Goal: Transaction & Acquisition: Purchase product/service

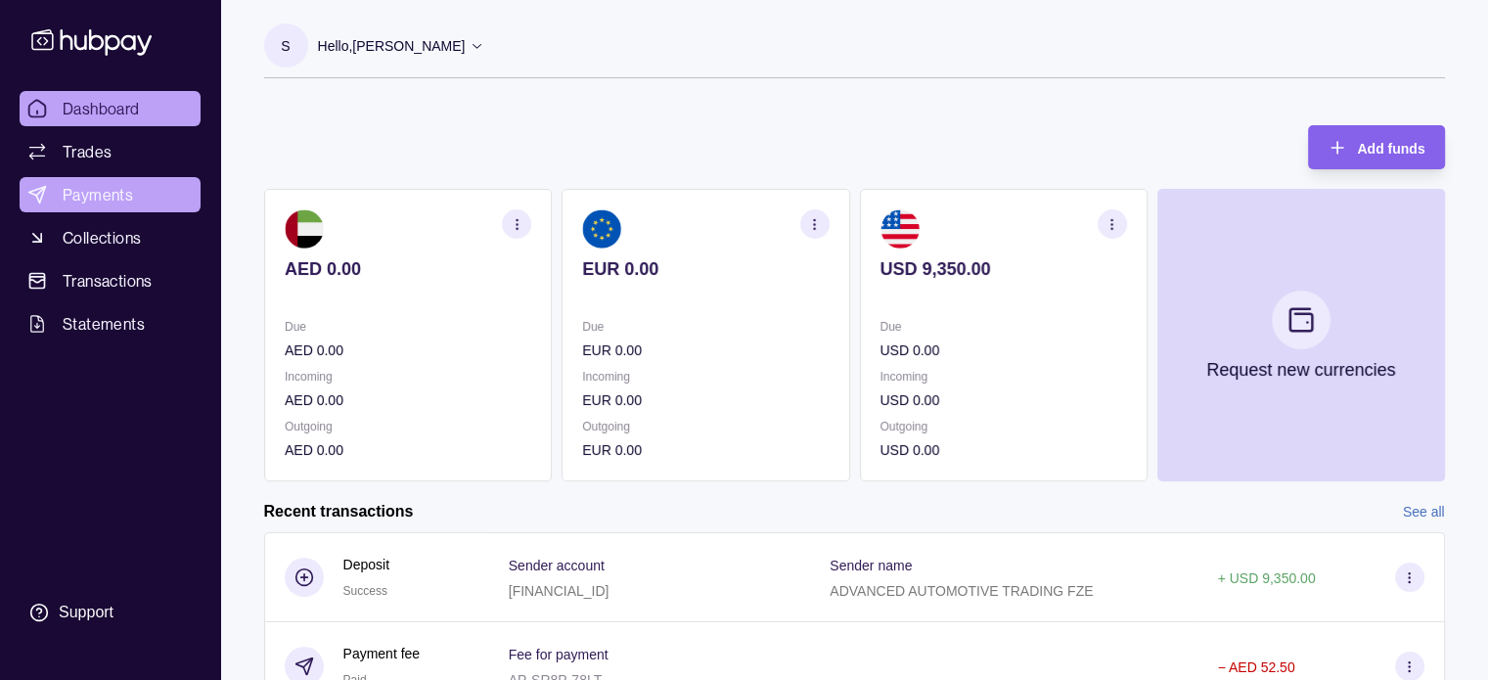
click at [124, 177] on link "Payments" at bounding box center [110, 194] width 181 height 35
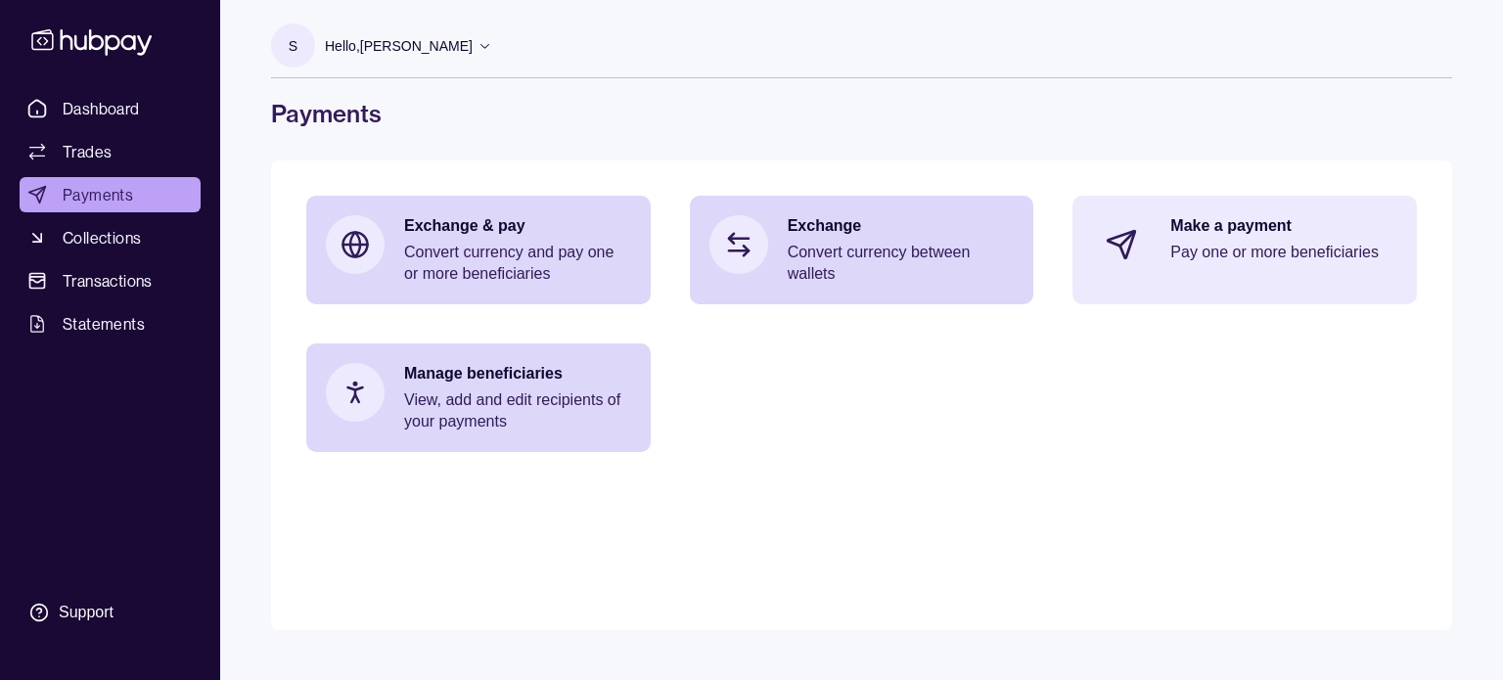
click at [1207, 212] on div "Make a payment Pay one or more beneficiaries" at bounding box center [1244, 245] width 344 height 98
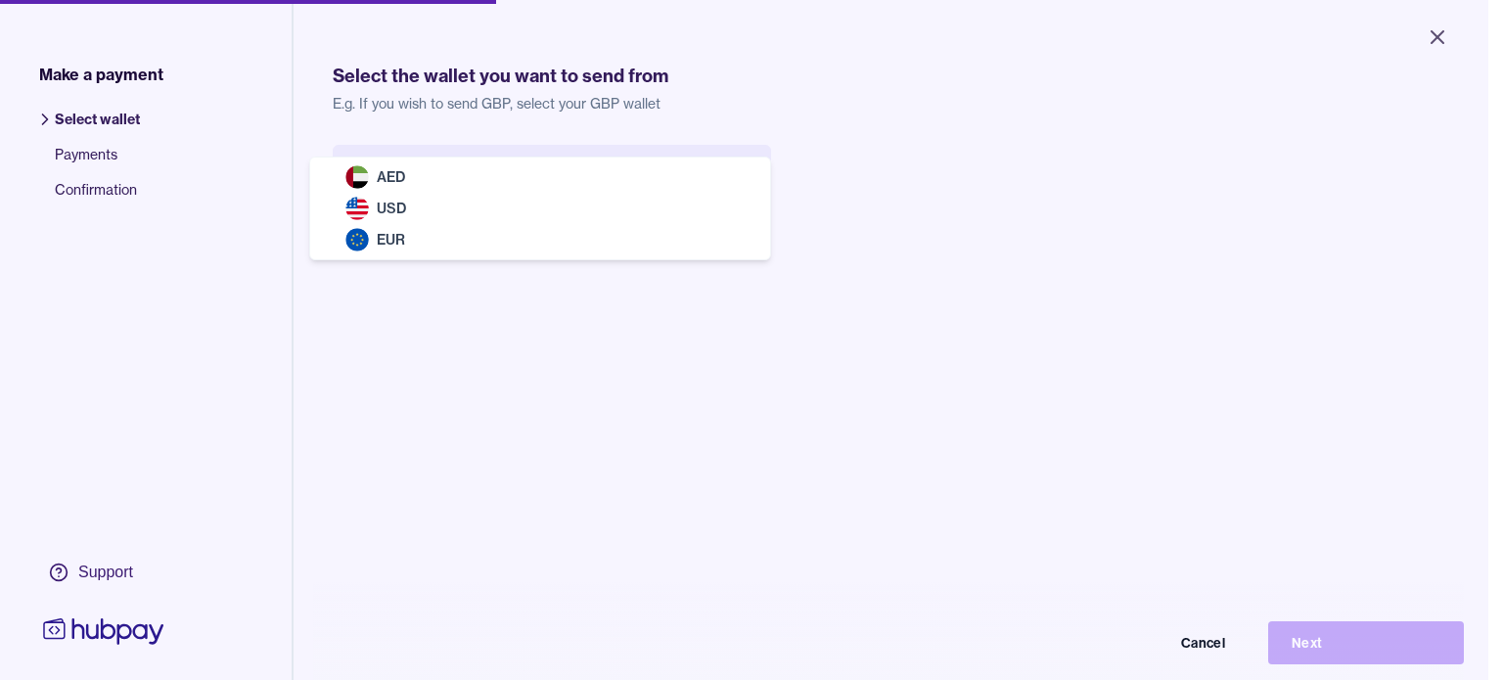
click at [482, 192] on body "Close Make a payment Select wallet Payments Confirmation Support Select the wal…" at bounding box center [744, 340] width 1488 height 680
click at [469, 165] on body "Close Make a payment Select wallet Payments Confirmation Support Select the wal…" at bounding box center [744, 340] width 1488 height 680
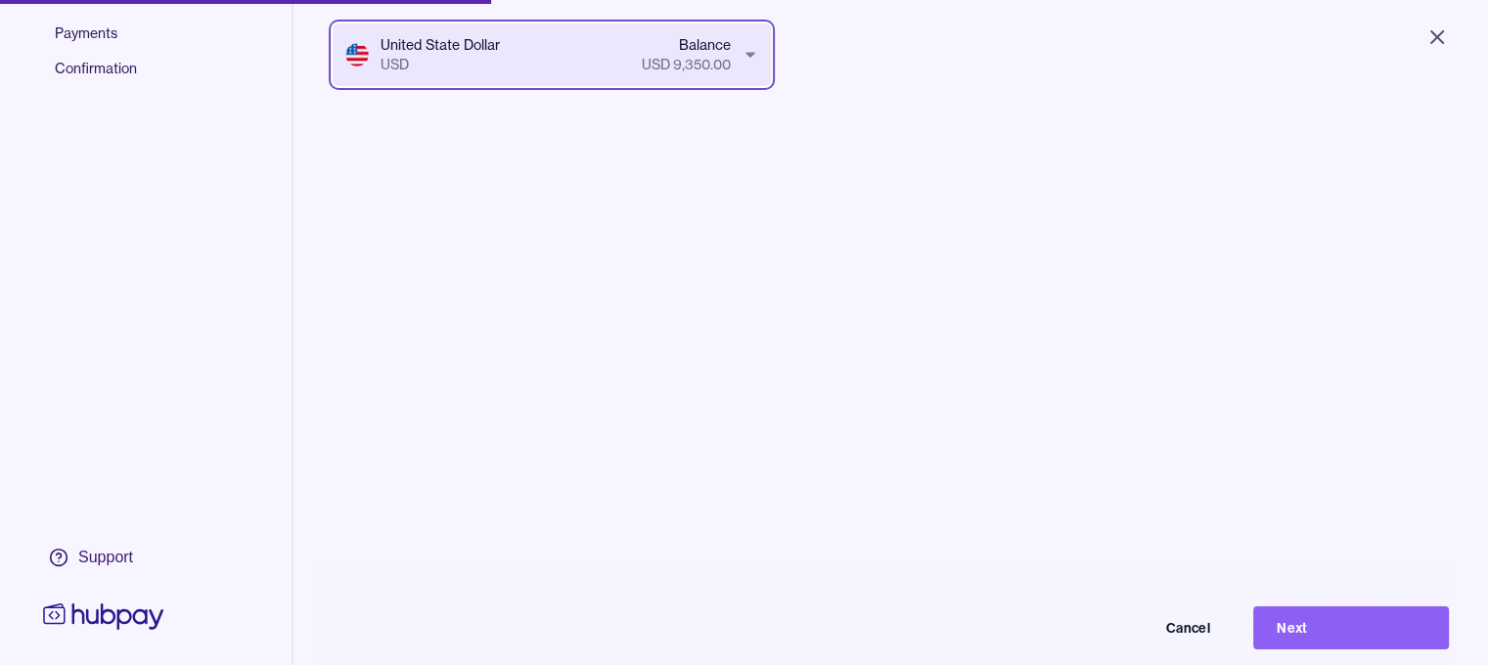
scroll to position [121, 0]
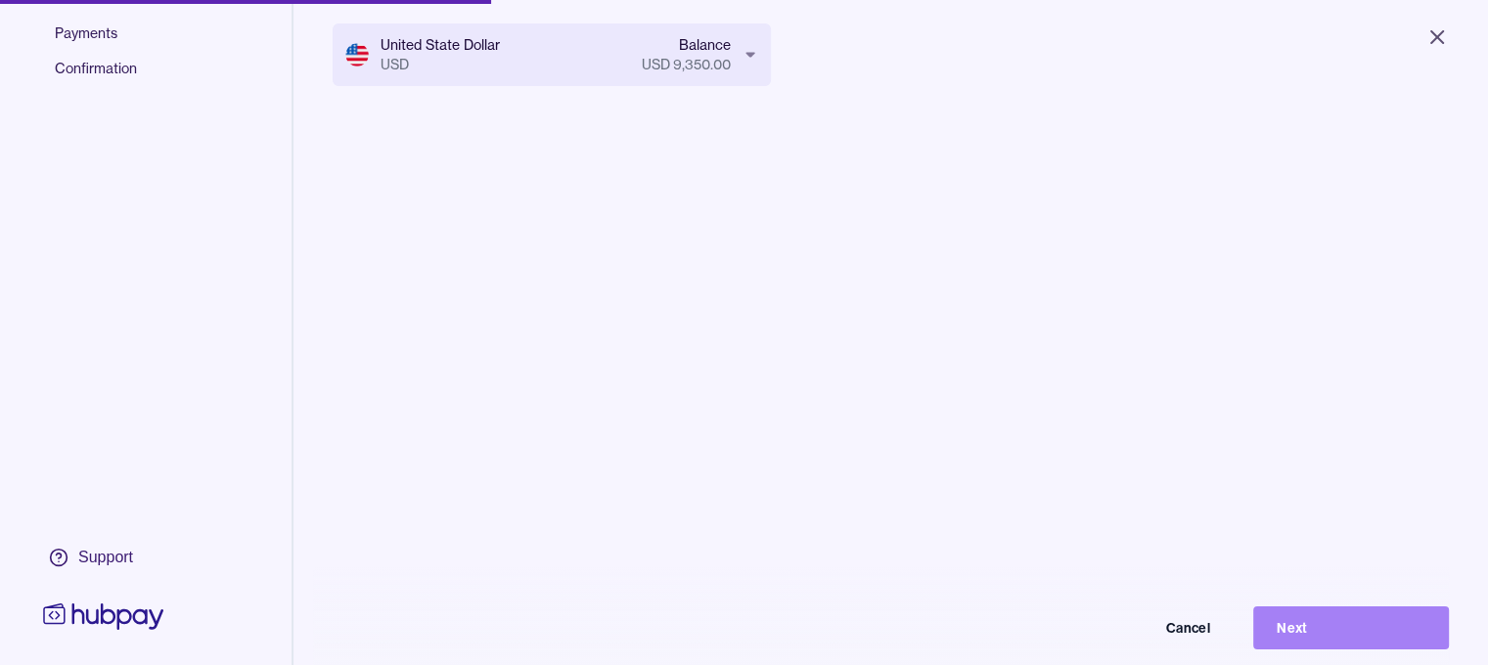
click at [1339, 634] on button "Next" at bounding box center [1352, 628] width 196 height 43
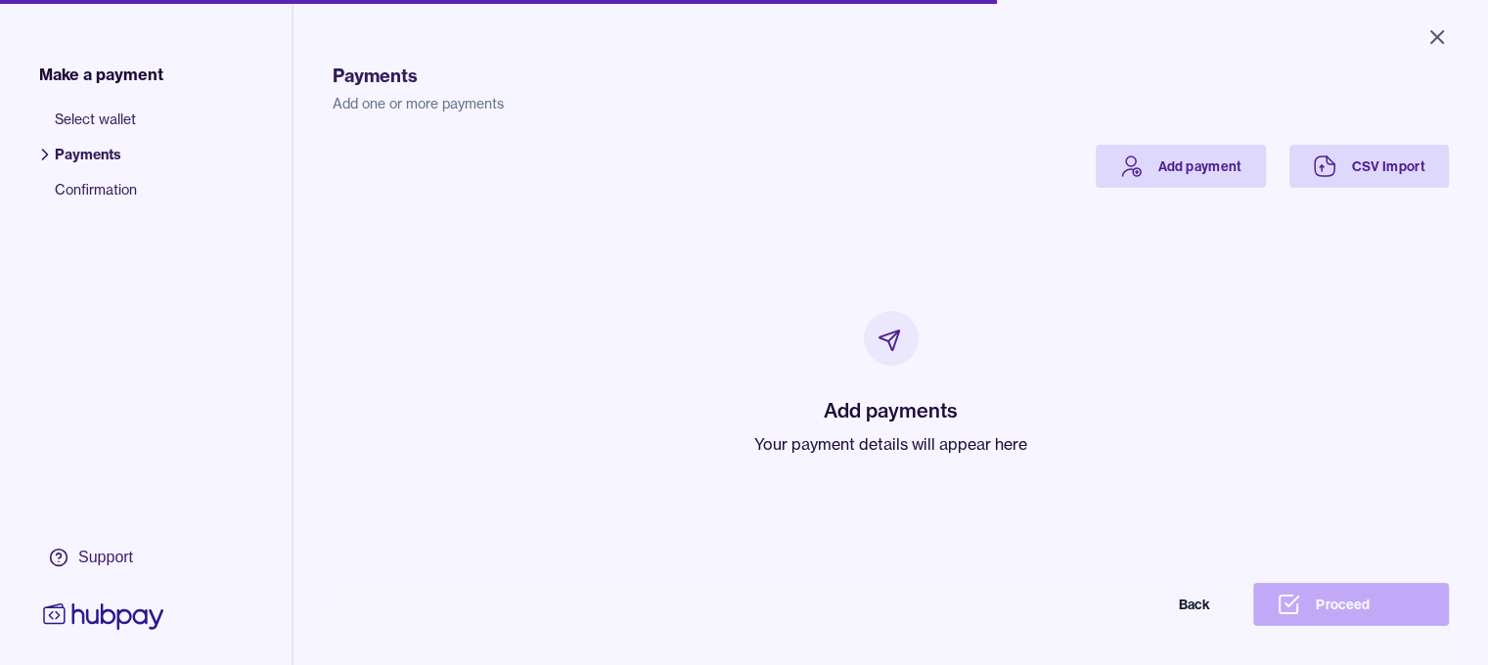
scroll to position [0, 39]
click at [1143, 175] on icon at bounding box center [1130, 166] width 23 height 23
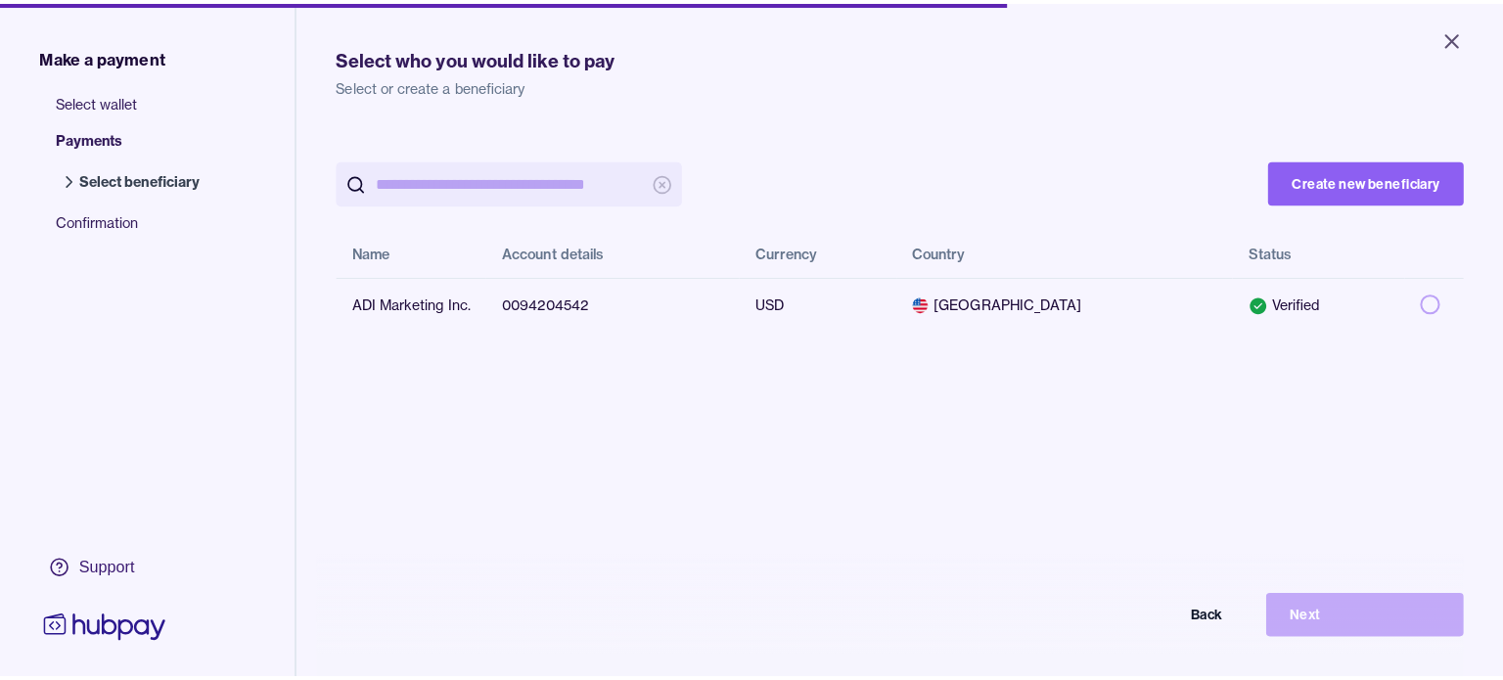
scroll to position [20, 77]
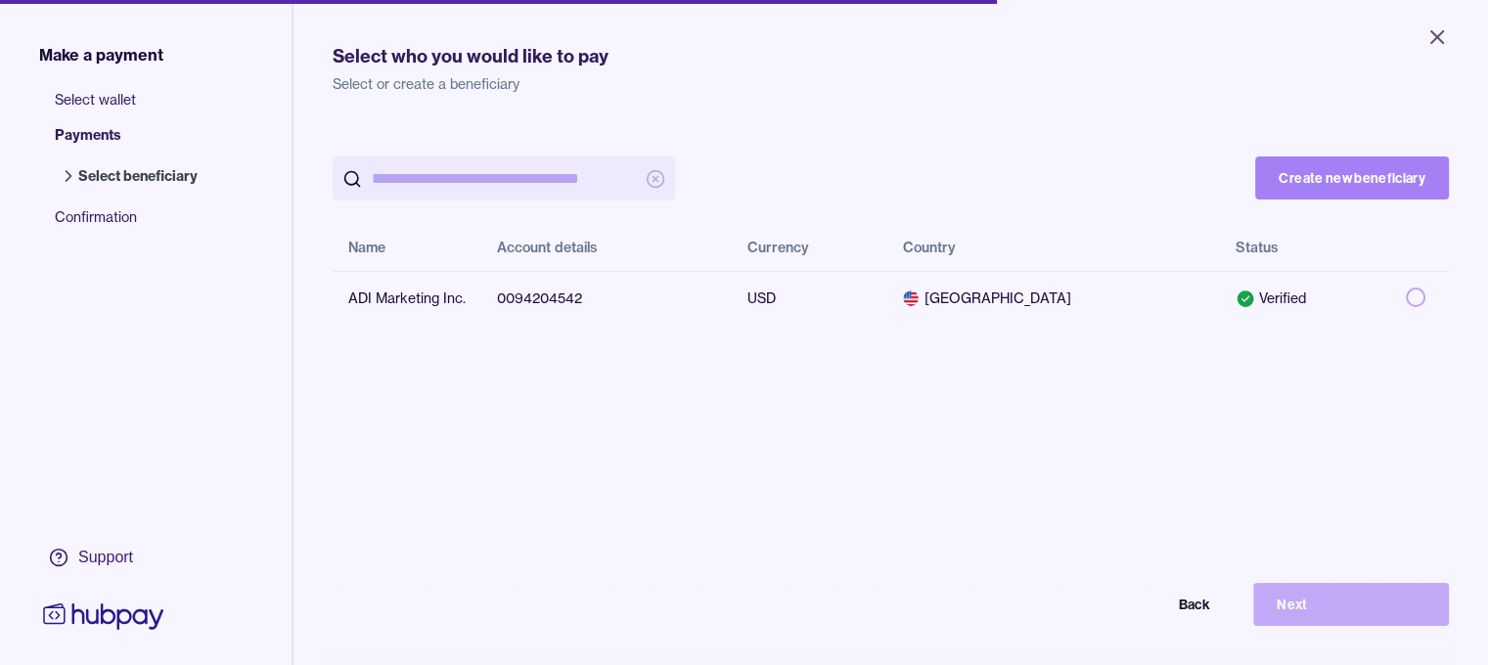
click at [1274, 168] on button "Create new beneficiary" at bounding box center [1352, 178] width 194 height 43
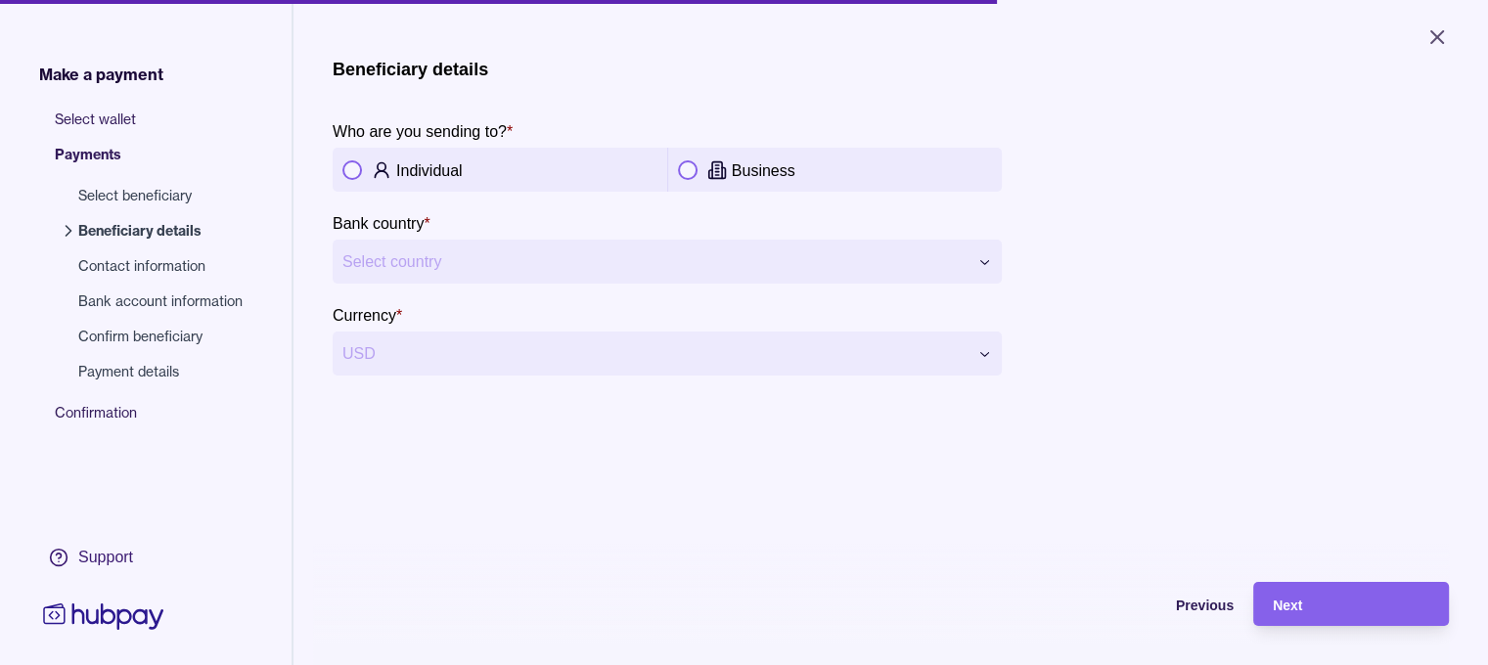
click at [567, 265] on html "**********" at bounding box center [744, 332] width 1488 height 665
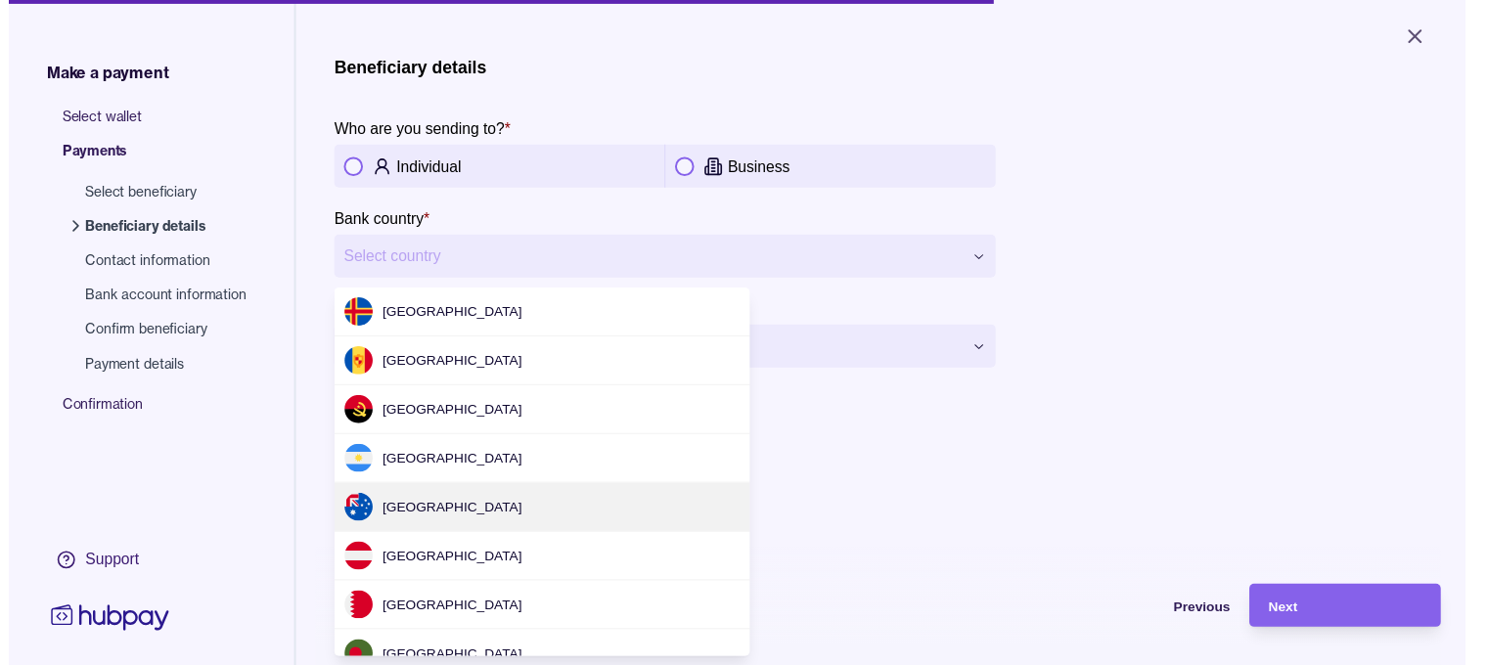
scroll to position [5951, 0]
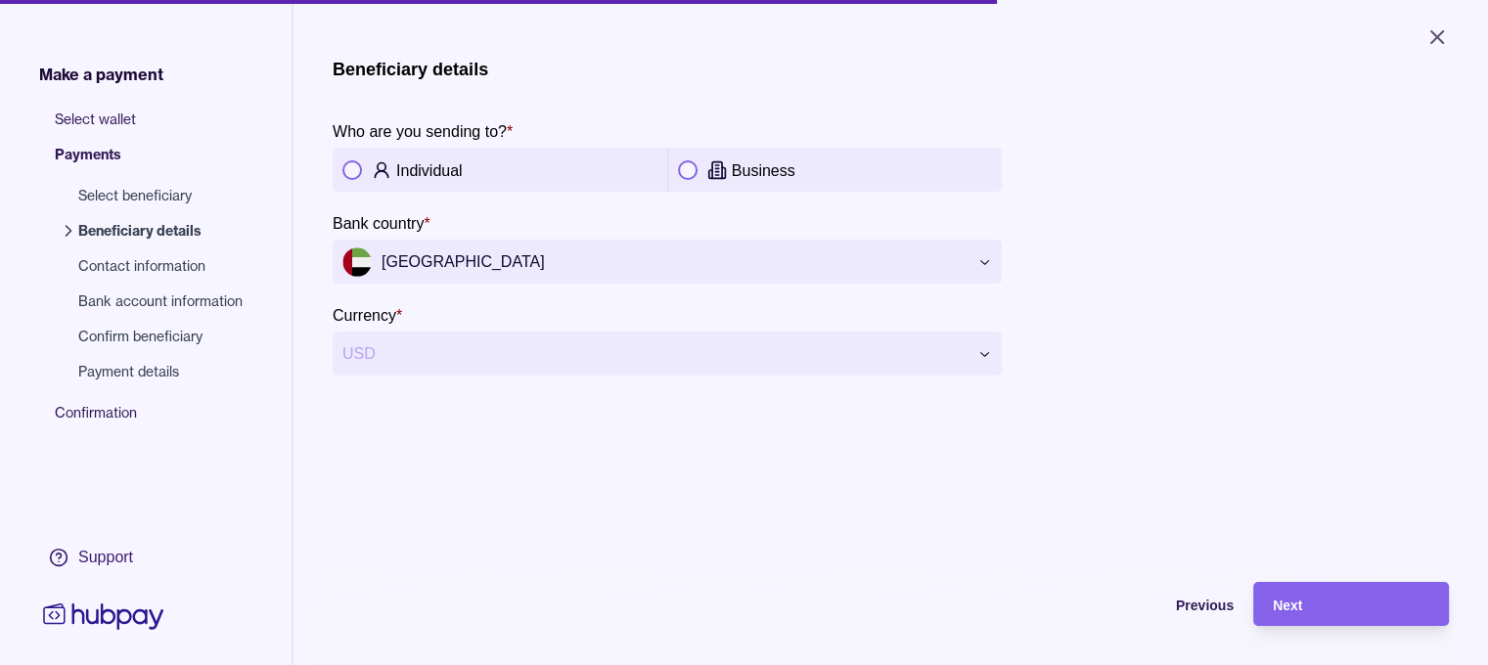
click at [495, 329] on section "Currency * USD" at bounding box center [667, 339] width 669 height 72
click at [112, 123] on span "Select wallet" at bounding box center [158, 127] width 207 height 35
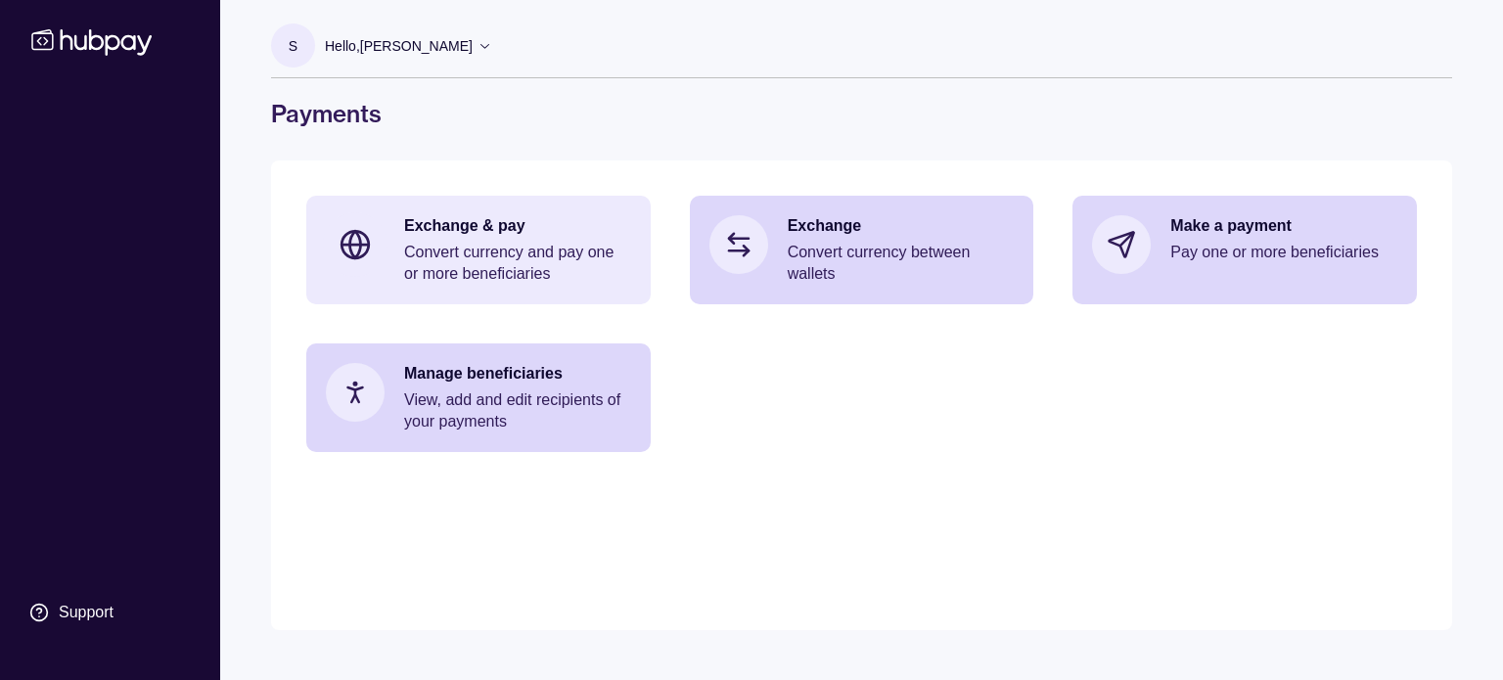
click at [534, 259] on p "Convert currency and pay one or more beneficiaries" at bounding box center [517, 263] width 227 height 43
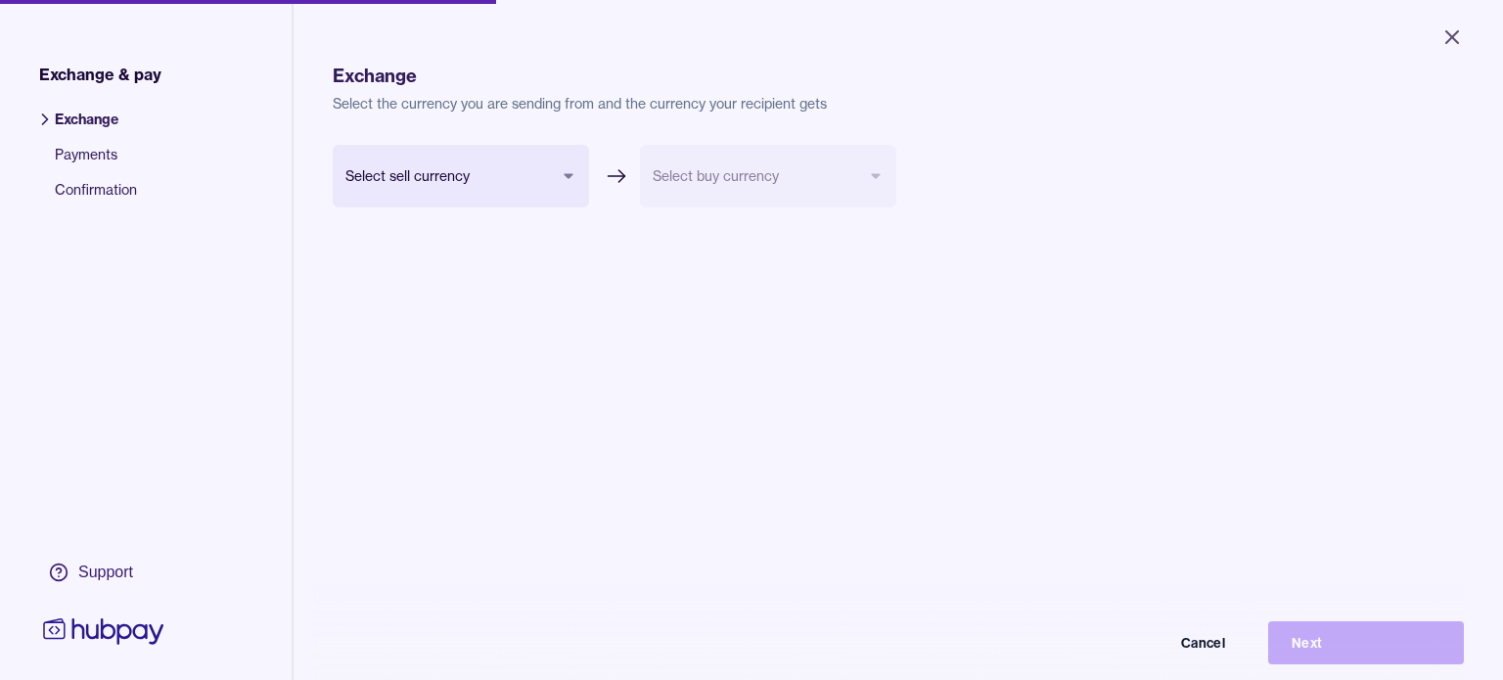
click at [532, 161] on body "Close Exchange & pay Exchange Payments Confirmation Support Exchange Select the…" at bounding box center [751, 340] width 1503 height 680
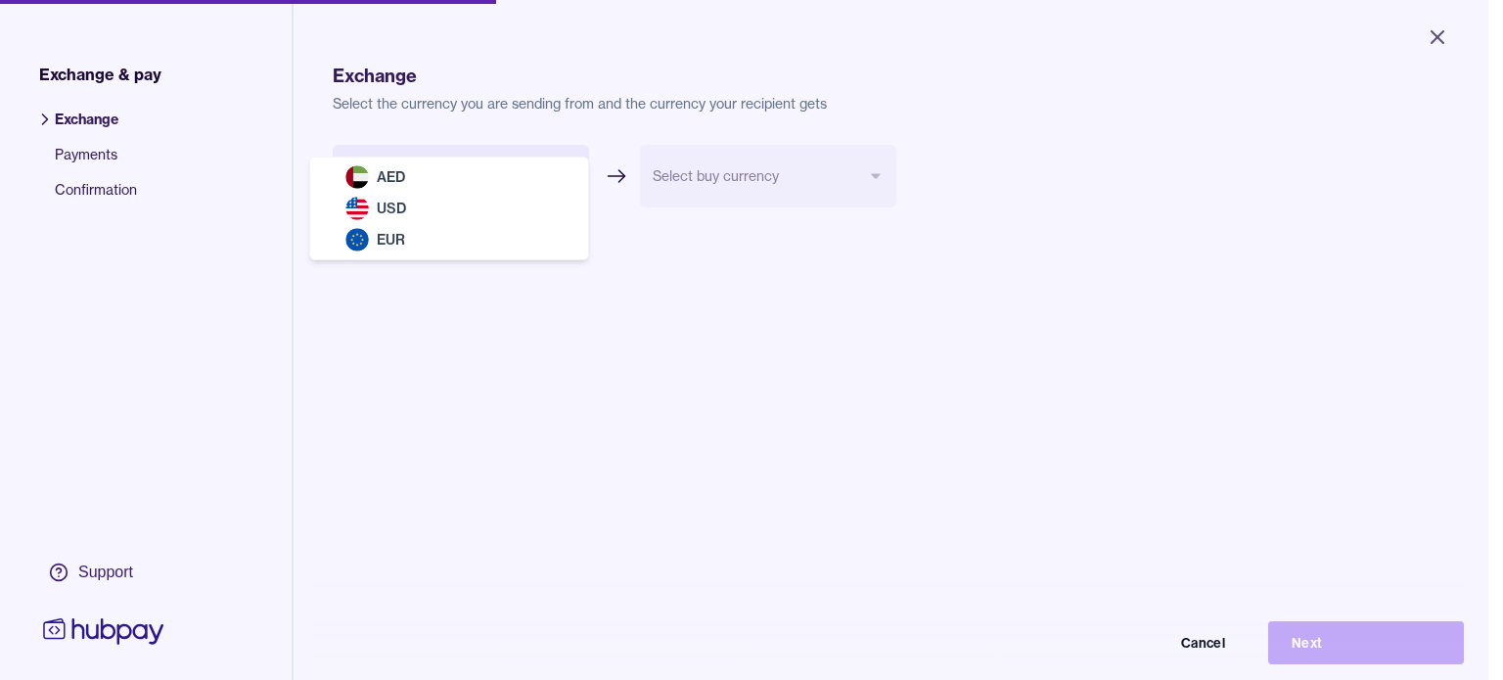
select select "***"
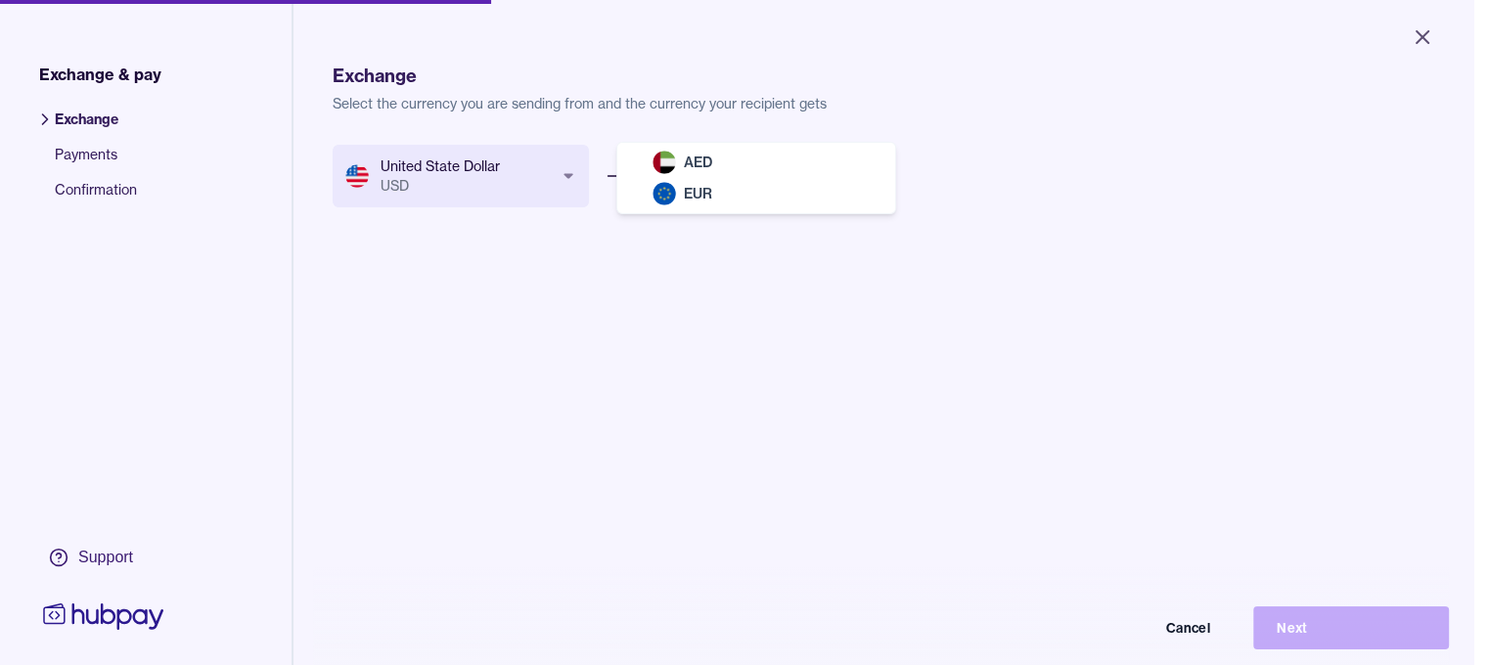
click at [709, 196] on body "Close Exchange & pay Exchange Payments Confirmation Support Exchange Select the…" at bounding box center [737, 332] width 1474 height 665
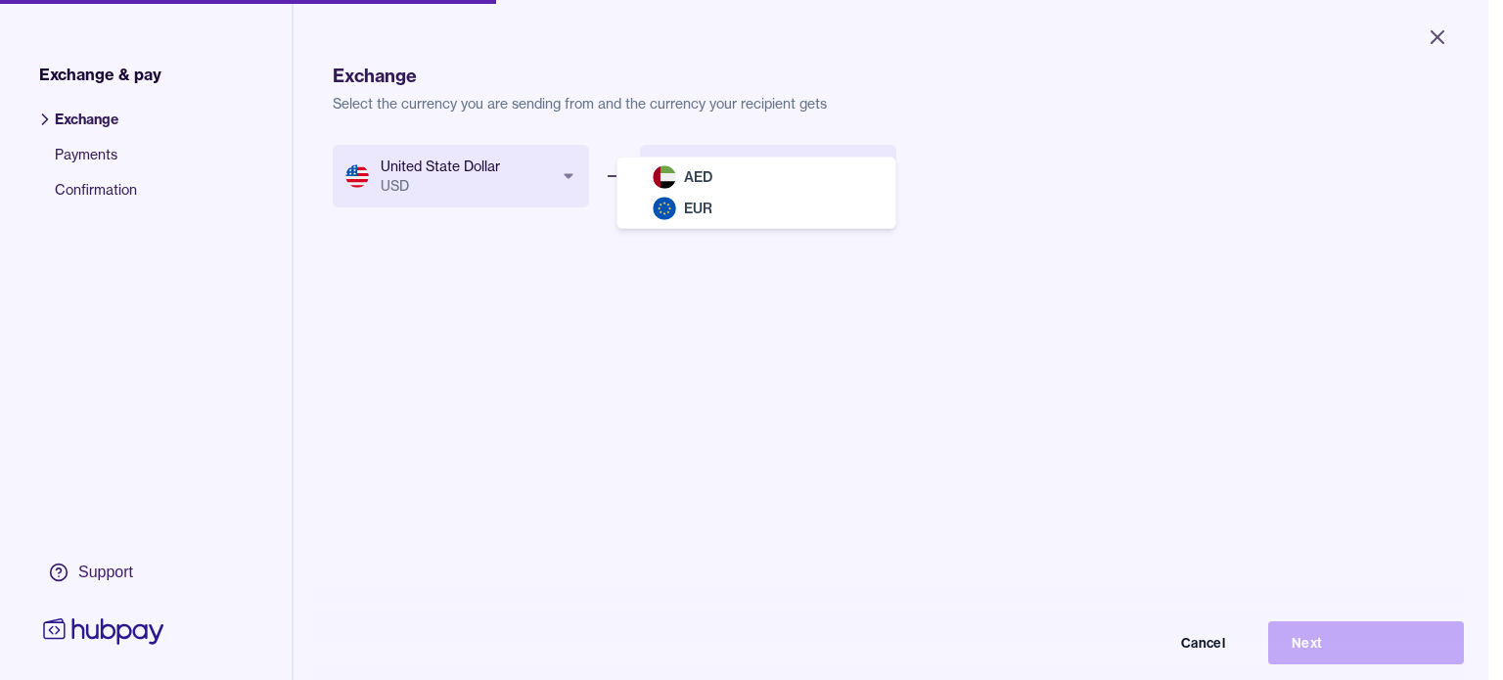
select select "***"
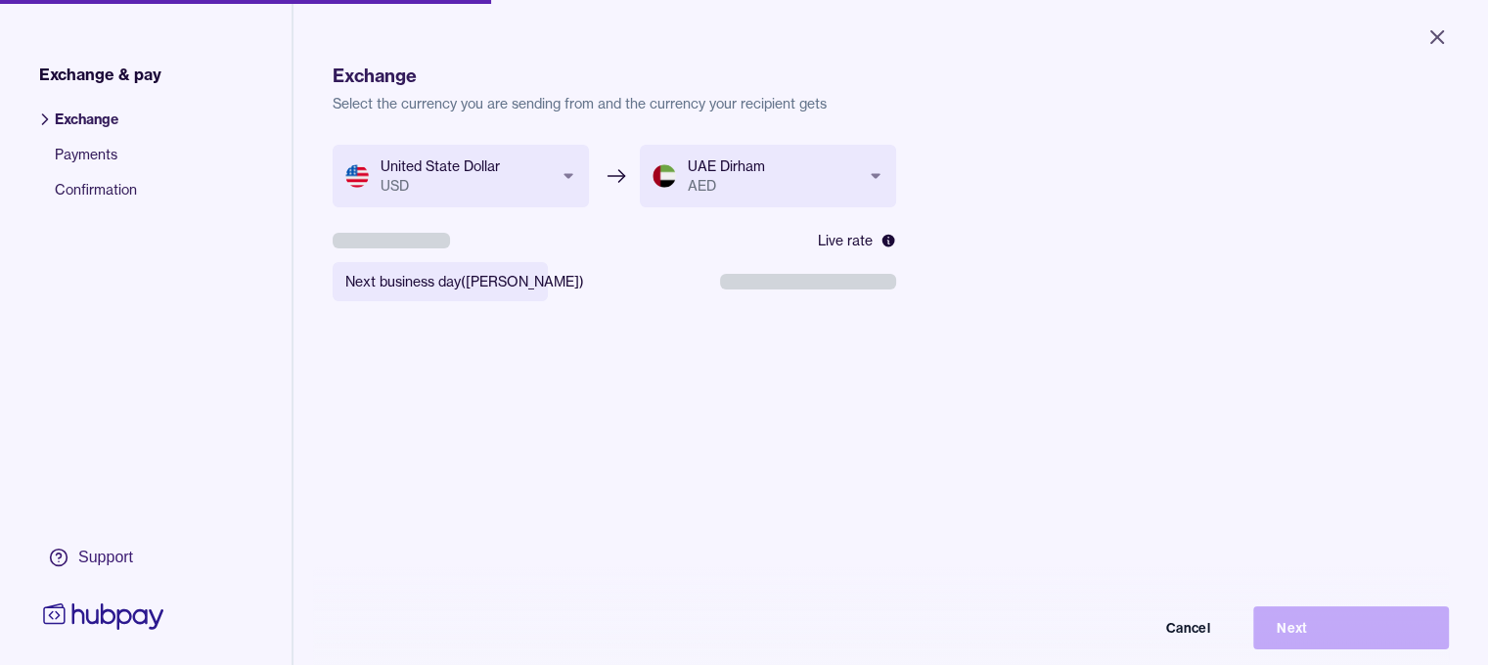
click at [1310, 628] on div "Cancel Next" at bounding box center [744, 628] width 1410 height 43
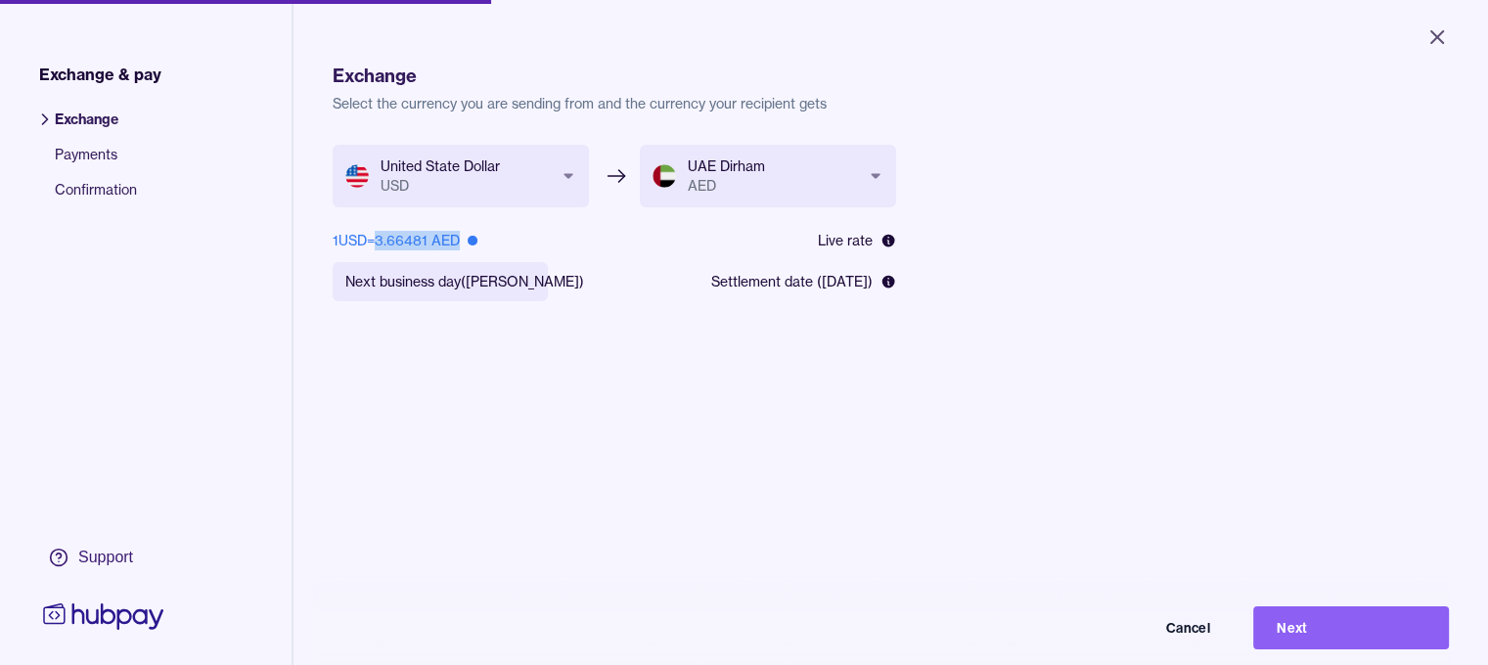
drag, startPoint x: 468, startPoint y: 240, endPoint x: 386, endPoint y: 234, distance: 82.4
click at [386, 234] on div "1 USD = 3.66481 AED" at bounding box center [405, 241] width 145 height 20
click at [1284, 647] on button "Next" at bounding box center [1352, 628] width 196 height 43
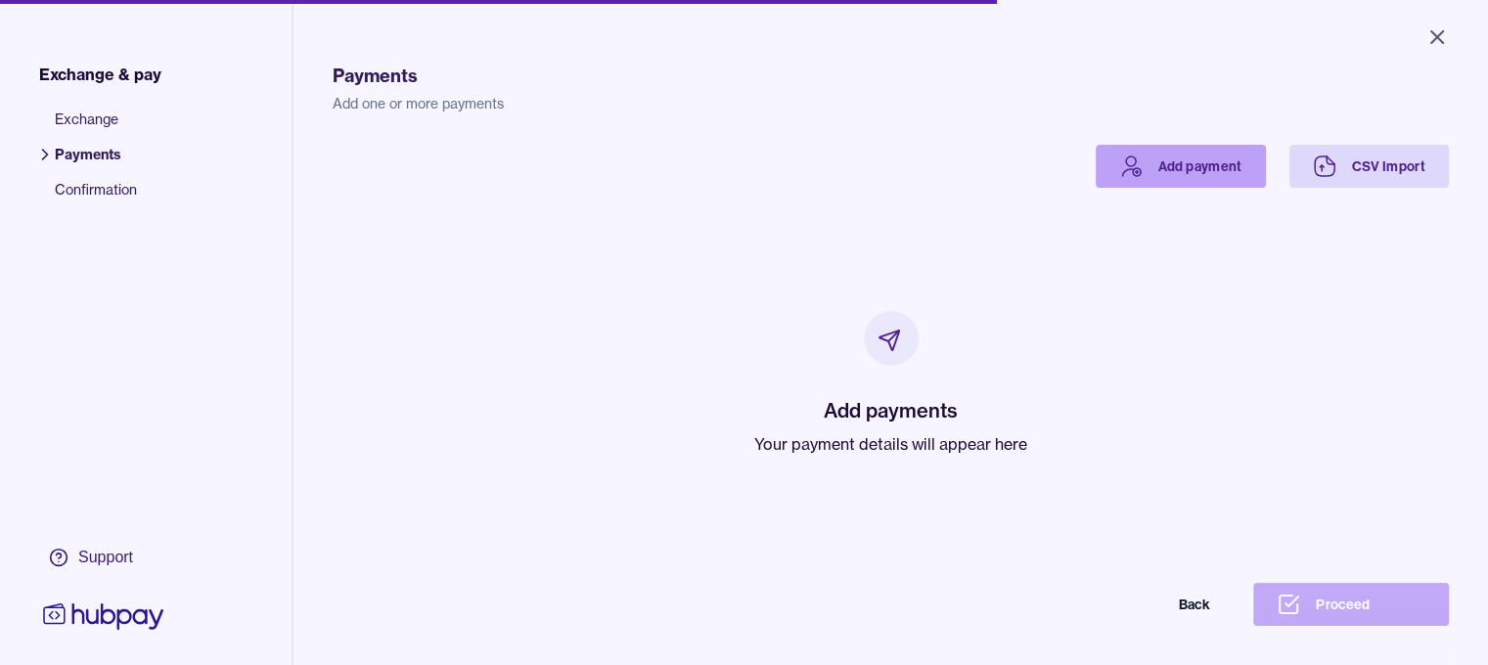
click at [1241, 185] on link "Add payment" at bounding box center [1181, 166] width 170 height 43
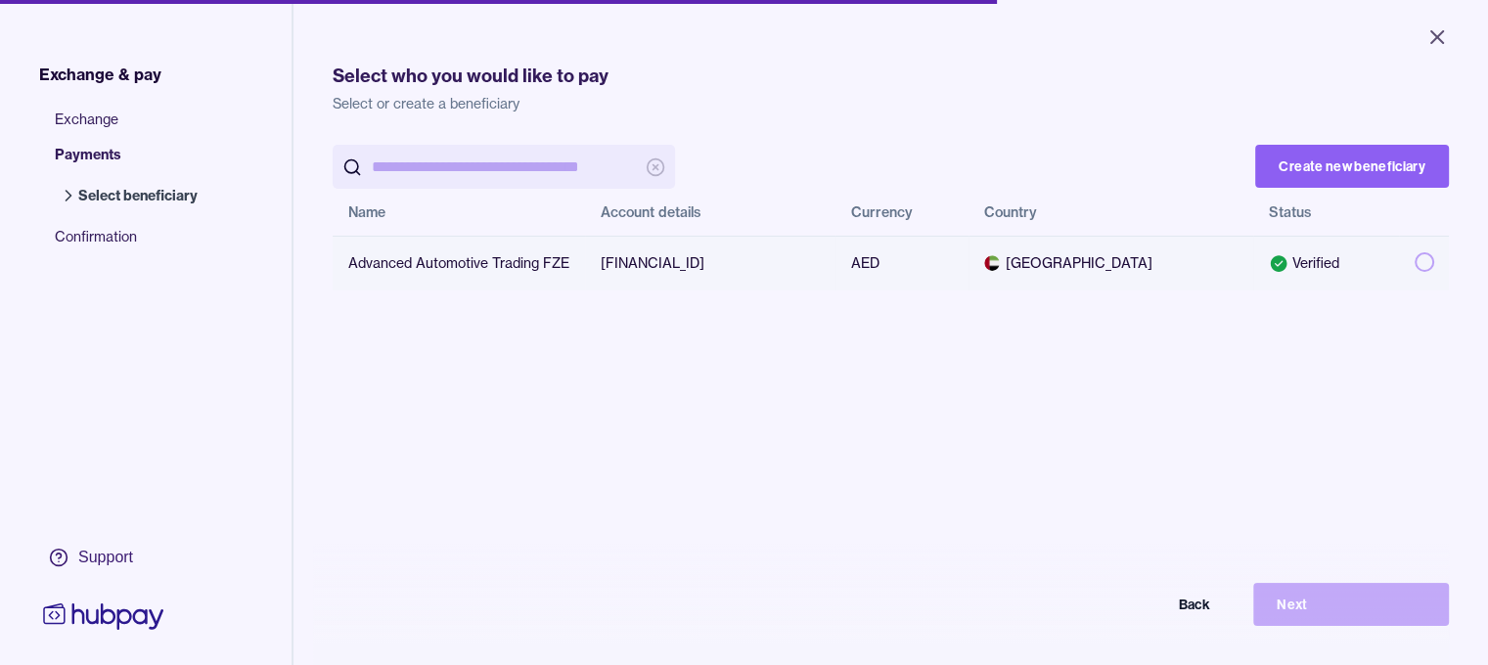
click at [378, 254] on td "Advanced Automotive Trading FZE" at bounding box center [459, 263] width 252 height 55
click at [1359, 247] on td "Verified" at bounding box center [1327, 263] width 146 height 55
click at [1341, 276] on td "Verified" at bounding box center [1327, 263] width 146 height 55
drag, startPoint x: 1023, startPoint y: 261, endPoint x: 1263, endPoint y: 261, distance: 240.7
click at [1026, 261] on span "[GEOGRAPHIC_DATA]" at bounding box center [1110, 263] width 253 height 20
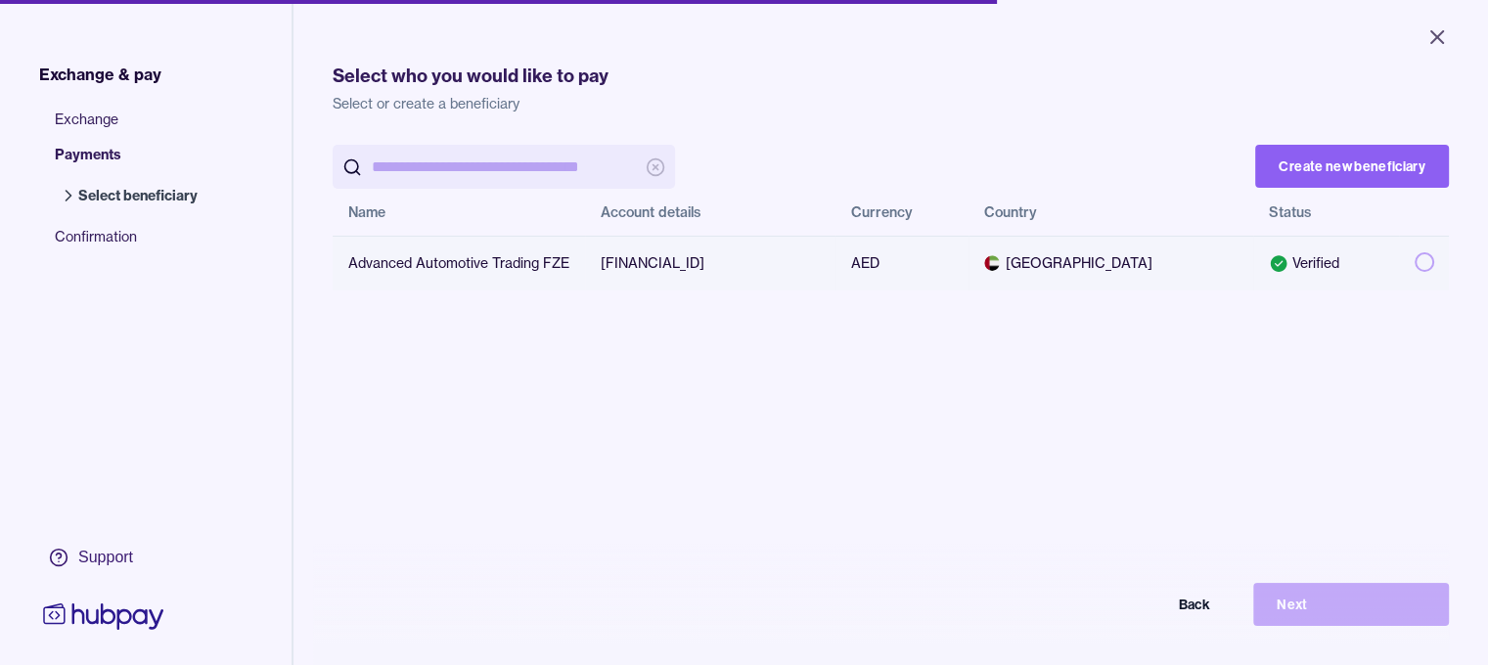
drag, startPoint x: 1293, startPoint y: 255, endPoint x: 1304, endPoint y: 257, distance: 11.9
click at [1300, 257] on td "Verified" at bounding box center [1327, 263] width 146 height 55
click at [1288, 265] on icon at bounding box center [1279, 263] width 17 height 17
click at [1338, 261] on div "Verified" at bounding box center [1326, 263] width 114 height 20
click at [396, 273] on td "Advanced Automotive Trading FZE" at bounding box center [459, 263] width 252 height 55
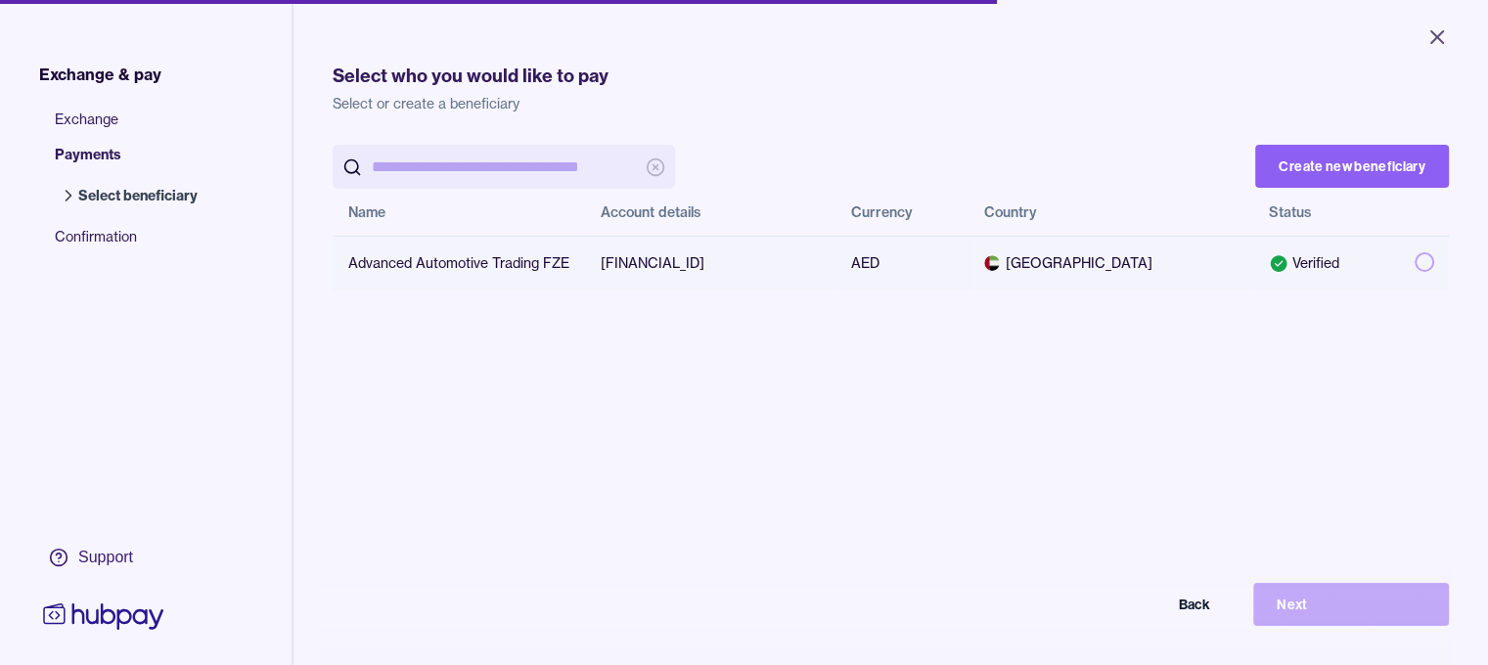
click at [353, 257] on td "Advanced Automotive Trading FZE" at bounding box center [459, 263] width 252 height 55
drag, startPoint x: 368, startPoint y: 268, endPoint x: 697, endPoint y: 271, distance: 328.8
click at [689, 271] on tr "Advanced Automotive Trading FZE [FINANCIAL_ID] AED [GEOGRAPHIC_DATA] Verified" at bounding box center [891, 263] width 1117 height 55
click at [724, 266] on td "[FINANCIAL_ID]" at bounding box center [710, 263] width 251 height 55
drag, startPoint x: 724, startPoint y: 266, endPoint x: 844, endPoint y: 261, distance: 119.5
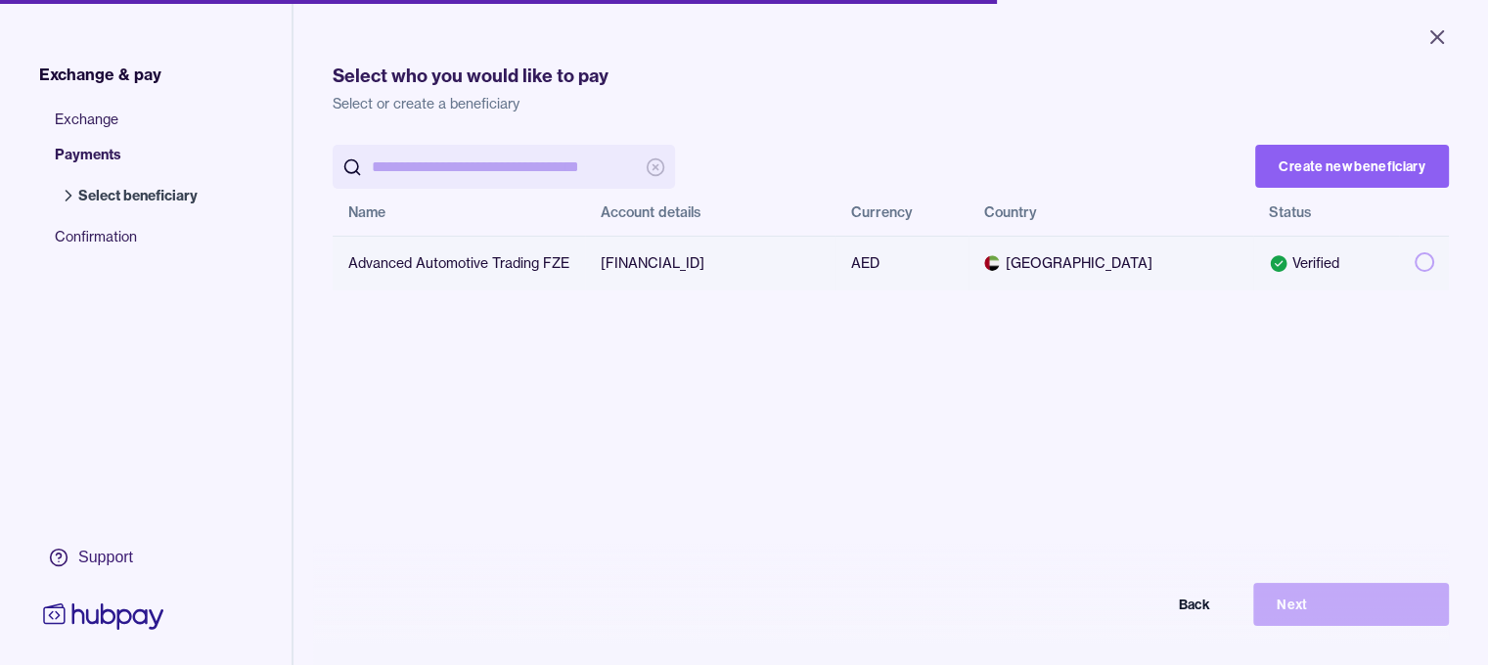
click at [726, 266] on td "[FINANCIAL_ID]" at bounding box center [710, 263] width 251 height 55
click at [918, 264] on td "AED" at bounding box center [902, 263] width 133 height 55
drag, startPoint x: 1046, startPoint y: 661, endPoint x: 1014, endPoint y: 664, distance: 32.5
click at [1041, 663] on div "Create new beneficiary Name Account details Currency Country Status Advanced Au…" at bounding box center [891, 477] width 1117 height 665
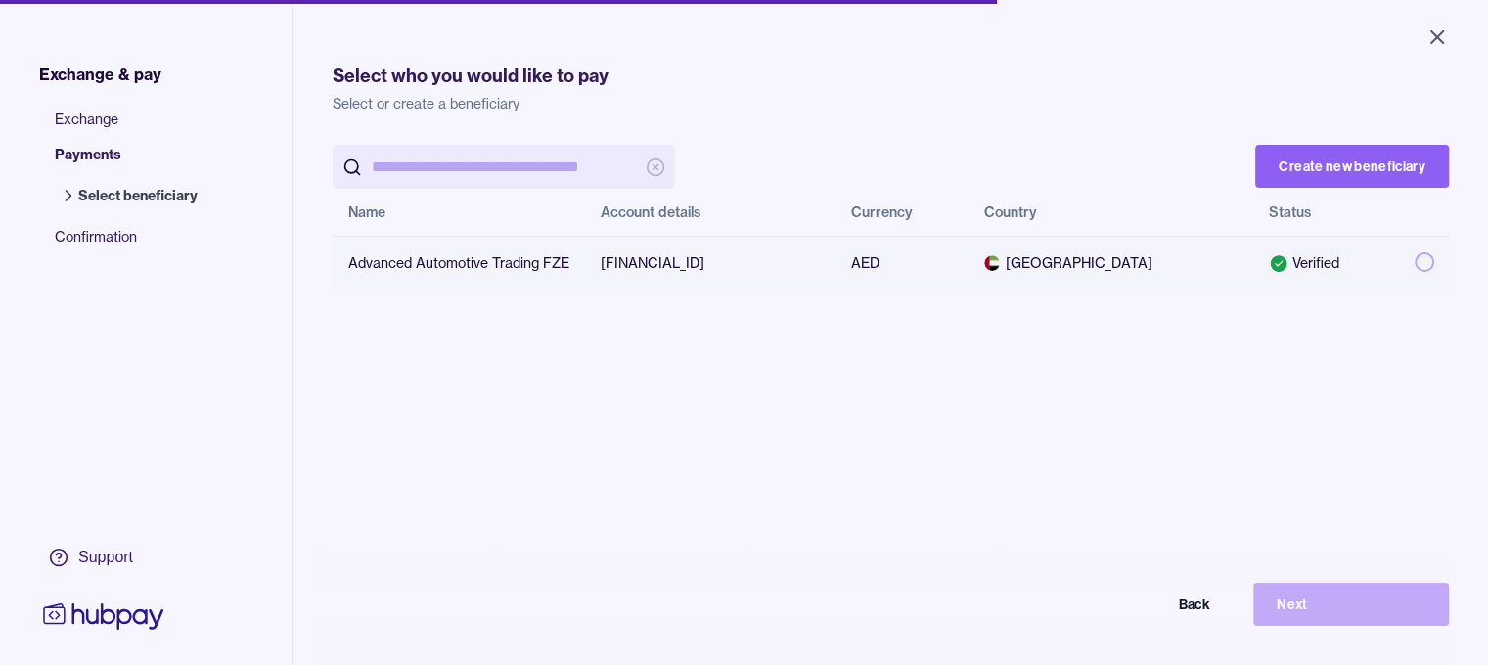
click at [1113, 257] on span "[GEOGRAPHIC_DATA]" at bounding box center [1110, 263] width 253 height 20
click at [1288, 257] on icon at bounding box center [1279, 263] width 17 height 17
click at [484, 179] on input "search" at bounding box center [504, 167] width 264 height 44
type input "****"
click at [462, 265] on td "Advanced Automotive Trading FZE" at bounding box center [459, 263] width 252 height 55
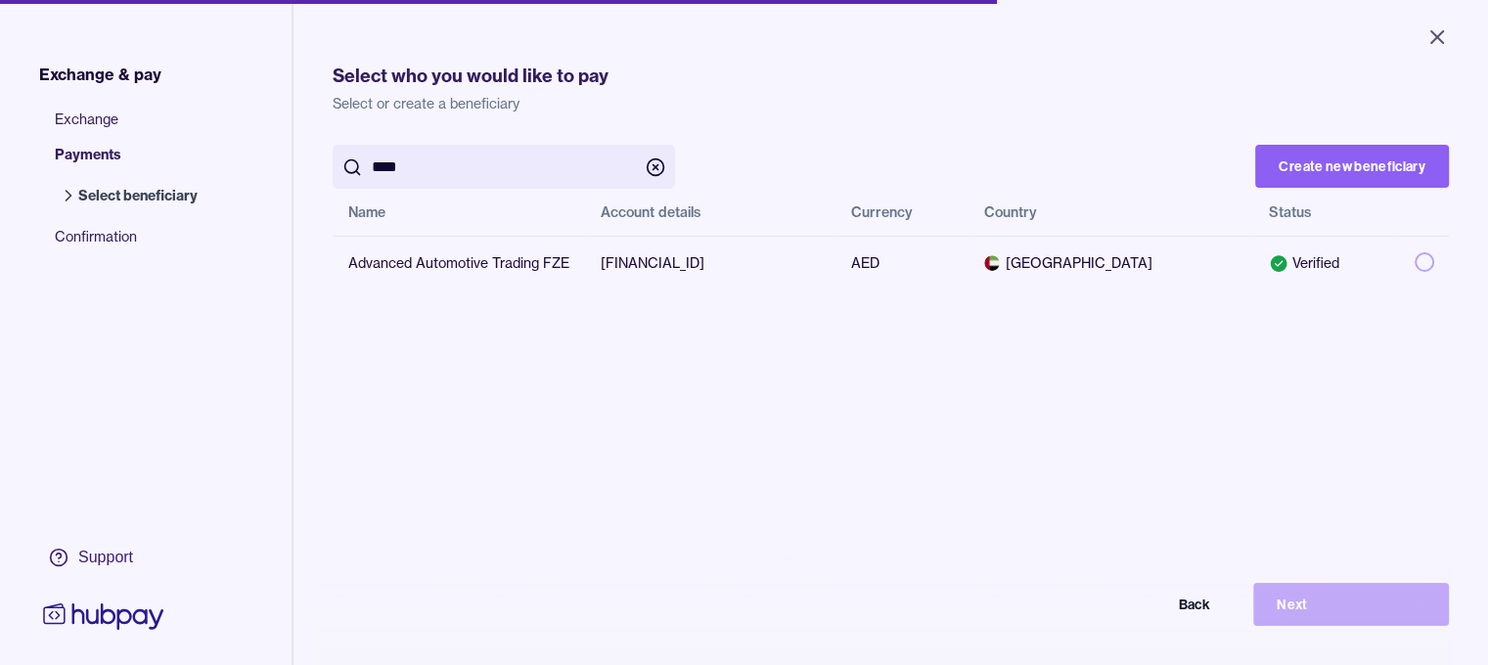
click at [386, 89] on h1 "Select who you would like to pay" at bounding box center [891, 76] width 1117 height 27
click at [641, 265] on td "[FINANCIAL_ID]" at bounding box center [710, 263] width 251 height 55
click at [840, 262] on td "AED" at bounding box center [902, 263] width 133 height 55
click at [987, 265] on span at bounding box center [992, 263] width 16 height 16
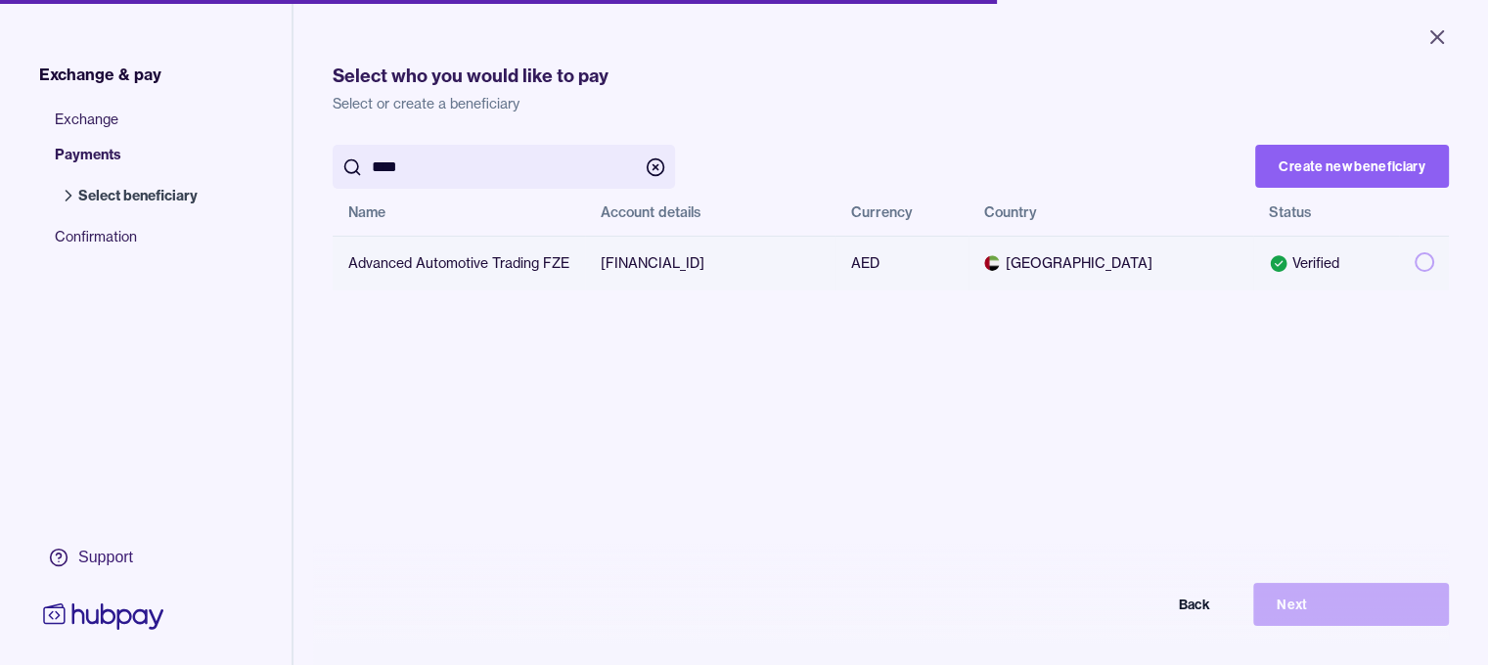
click at [1002, 265] on span "[GEOGRAPHIC_DATA]" at bounding box center [1110, 263] width 253 height 20
drag, startPoint x: 1307, startPoint y: 245, endPoint x: 1315, endPoint y: 260, distance: 17.5
click at [1307, 245] on td "Verified" at bounding box center [1327, 263] width 146 height 55
click at [1315, 260] on div "Verified" at bounding box center [1326, 263] width 114 height 20
click at [1288, 271] on icon at bounding box center [1279, 263] width 17 height 17
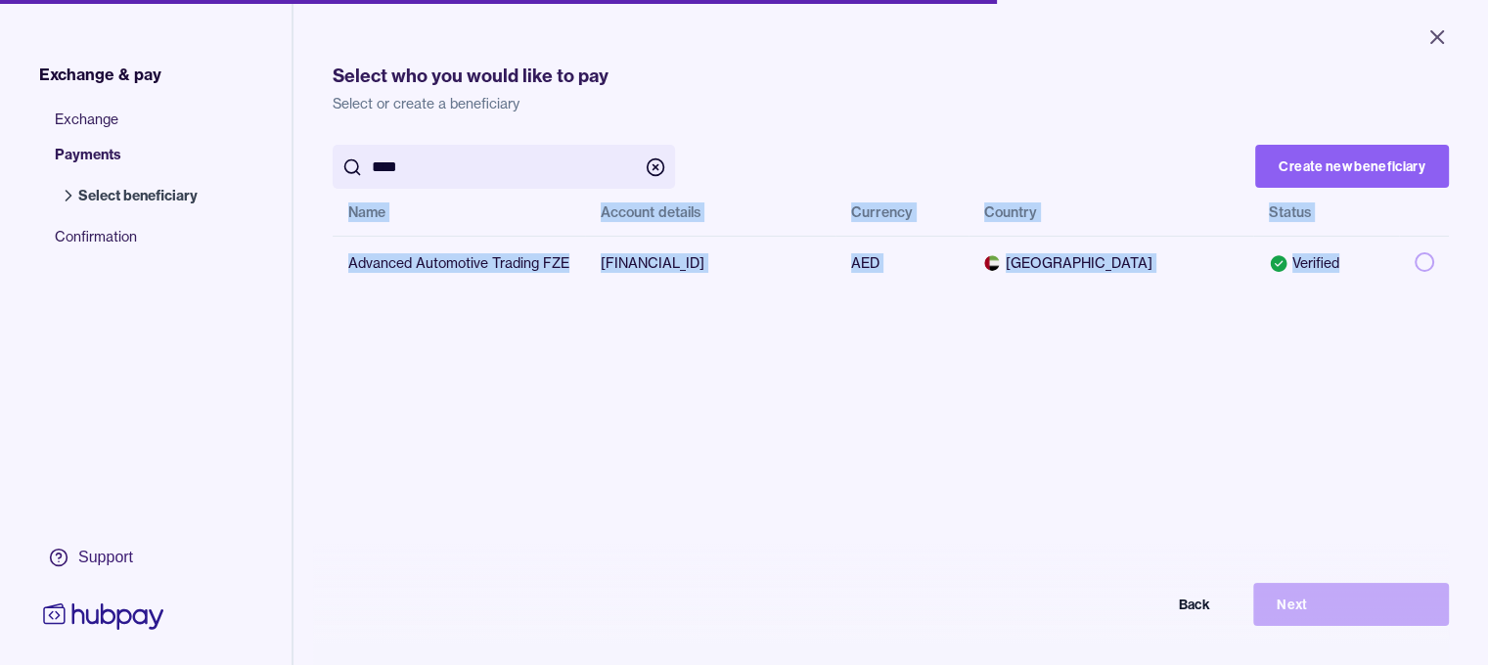
scroll to position [0, 79]
drag, startPoint x: 1453, startPoint y: 251, endPoint x: 1475, endPoint y: 383, distance: 133.8
click at [1475, 392] on html "Close Exchange & pay Exchange Payments Select beneficiary Confirmation Support …" at bounding box center [744, 332] width 1488 height 665
click at [1415, 264] on button "button" at bounding box center [1425, 262] width 20 height 20
click at [1307, 605] on button "Next" at bounding box center [1352, 604] width 196 height 43
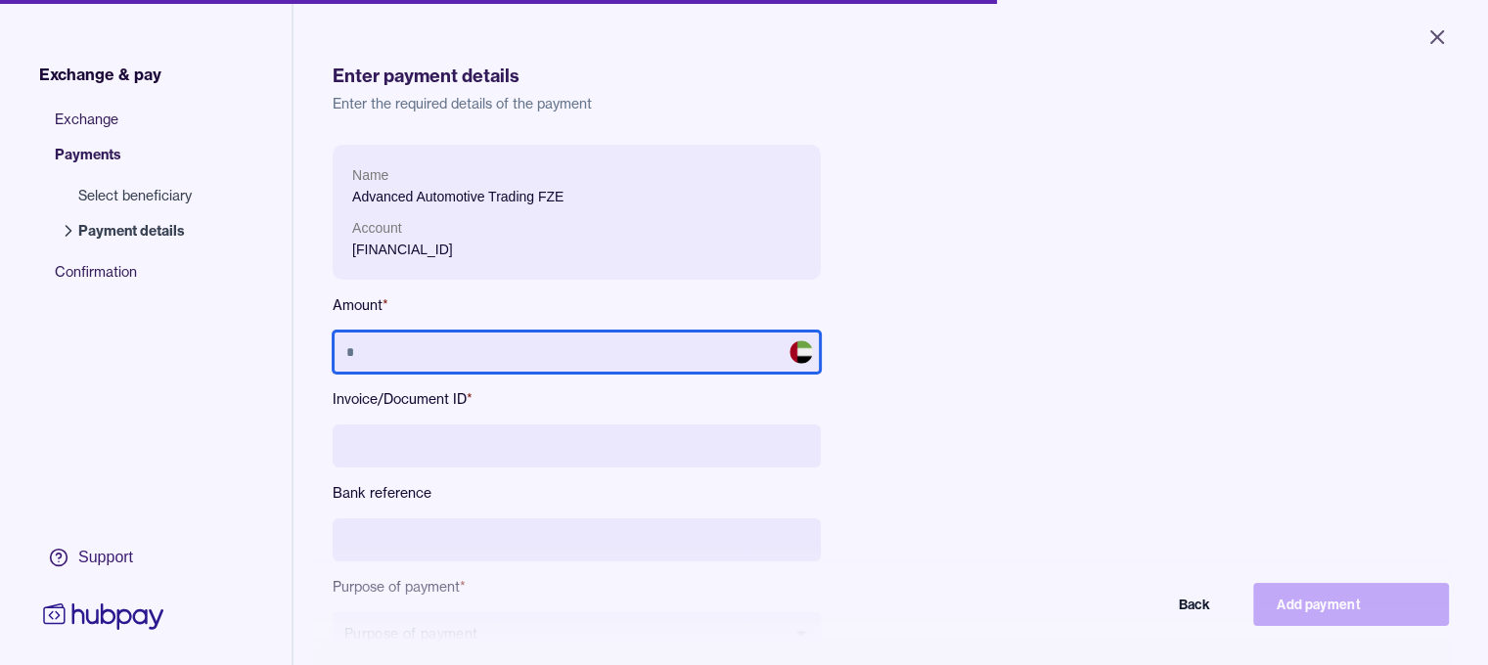
click at [456, 351] on input "text" at bounding box center [577, 352] width 488 height 43
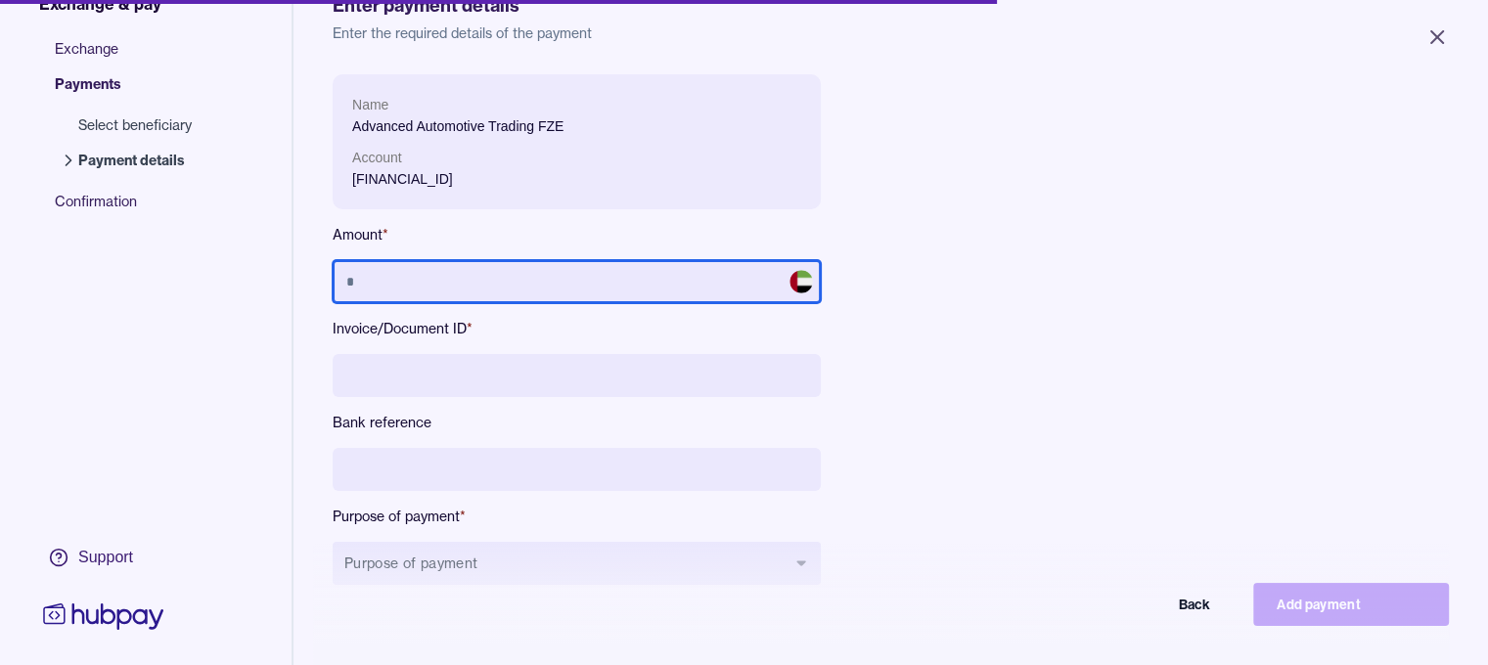
scroll to position [98, 0]
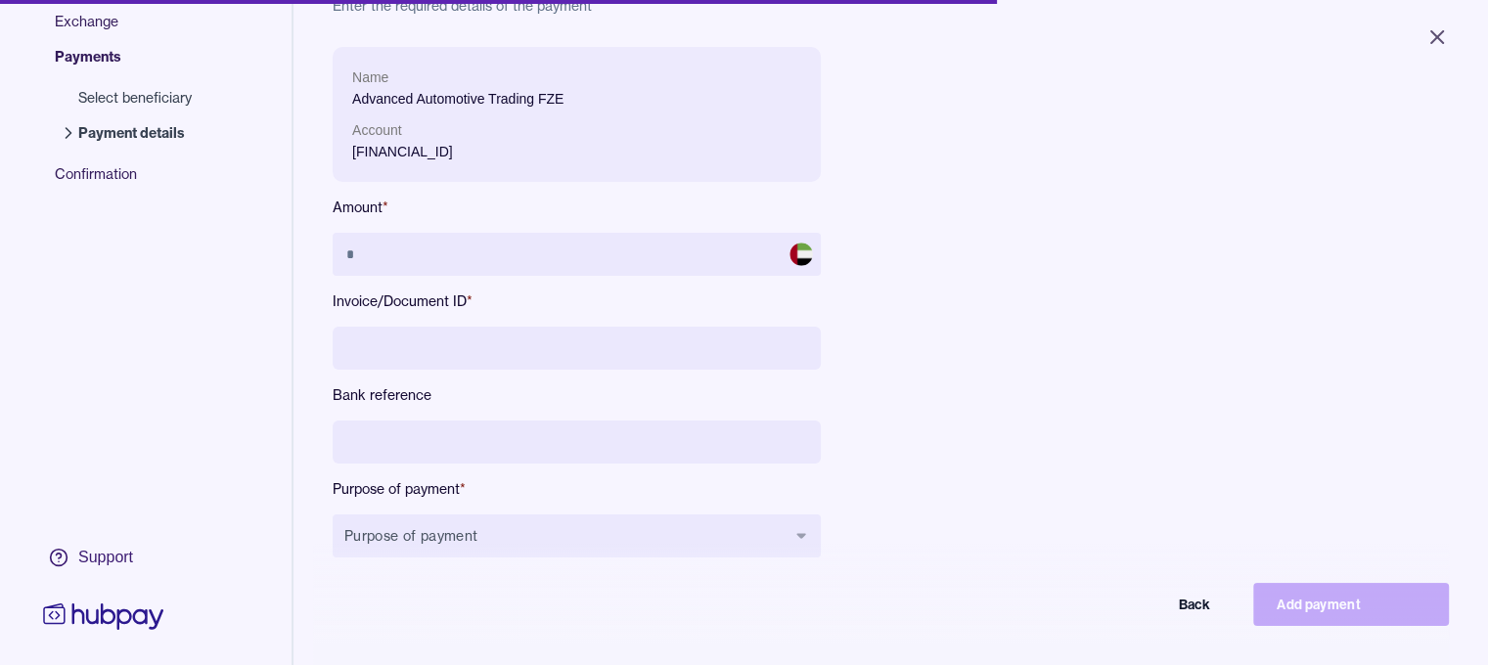
click at [474, 336] on input at bounding box center [577, 348] width 488 height 43
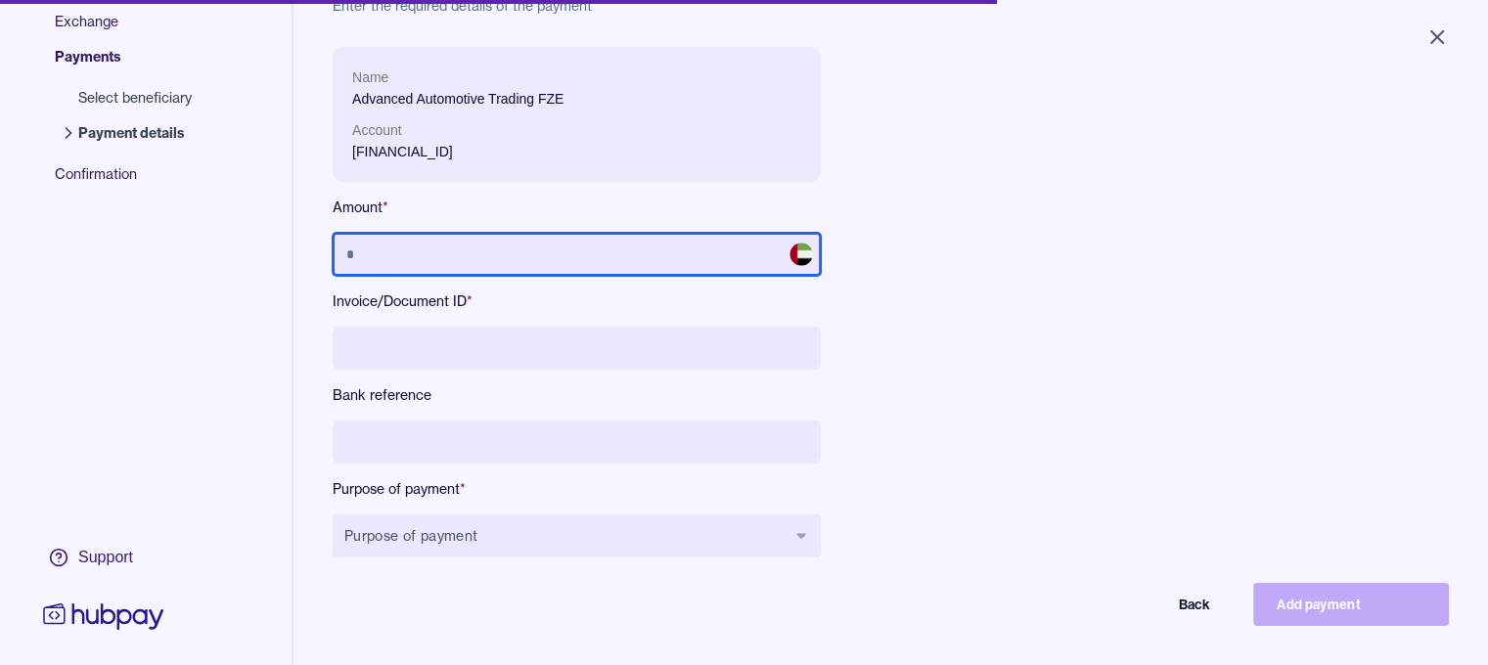
click at [450, 257] on input "text" at bounding box center [577, 254] width 488 height 43
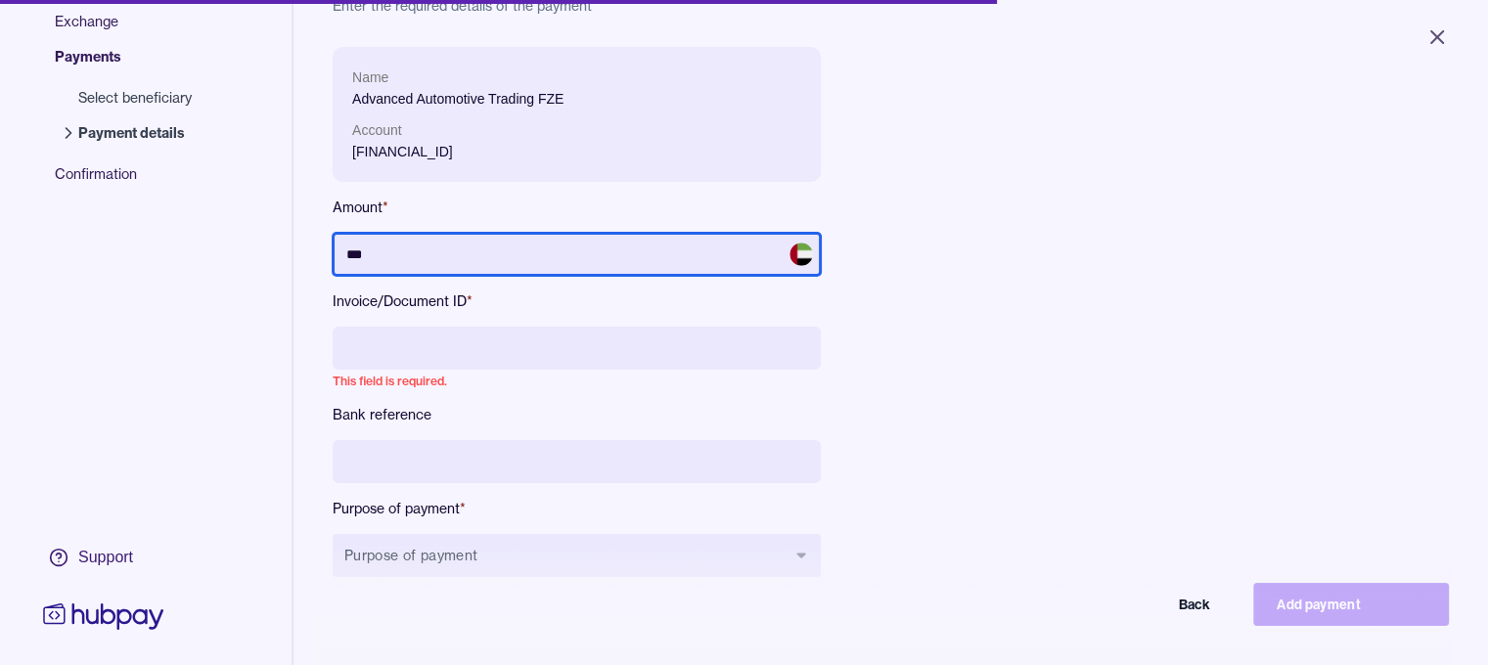
type input "*****"
drag, startPoint x: 427, startPoint y: 253, endPoint x: 200, endPoint y: 346, distance: 245.3
click at [264, 252] on div "Exchange & pay Exchange Payments Select beneficiary Payment details Confirmatio…" at bounding box center [744, 319] width 1488 height 834
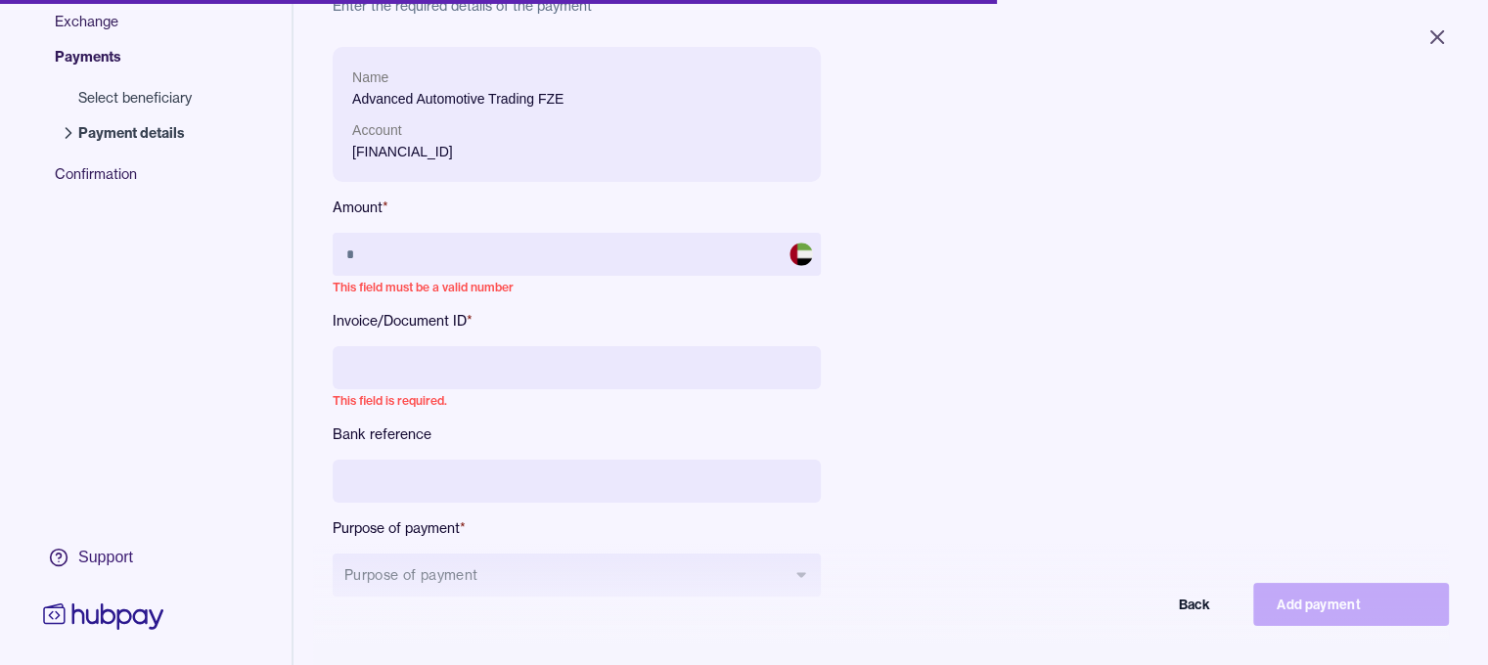
click at [362, 378] on input at bounding box center [577, 367] width 488 height 43
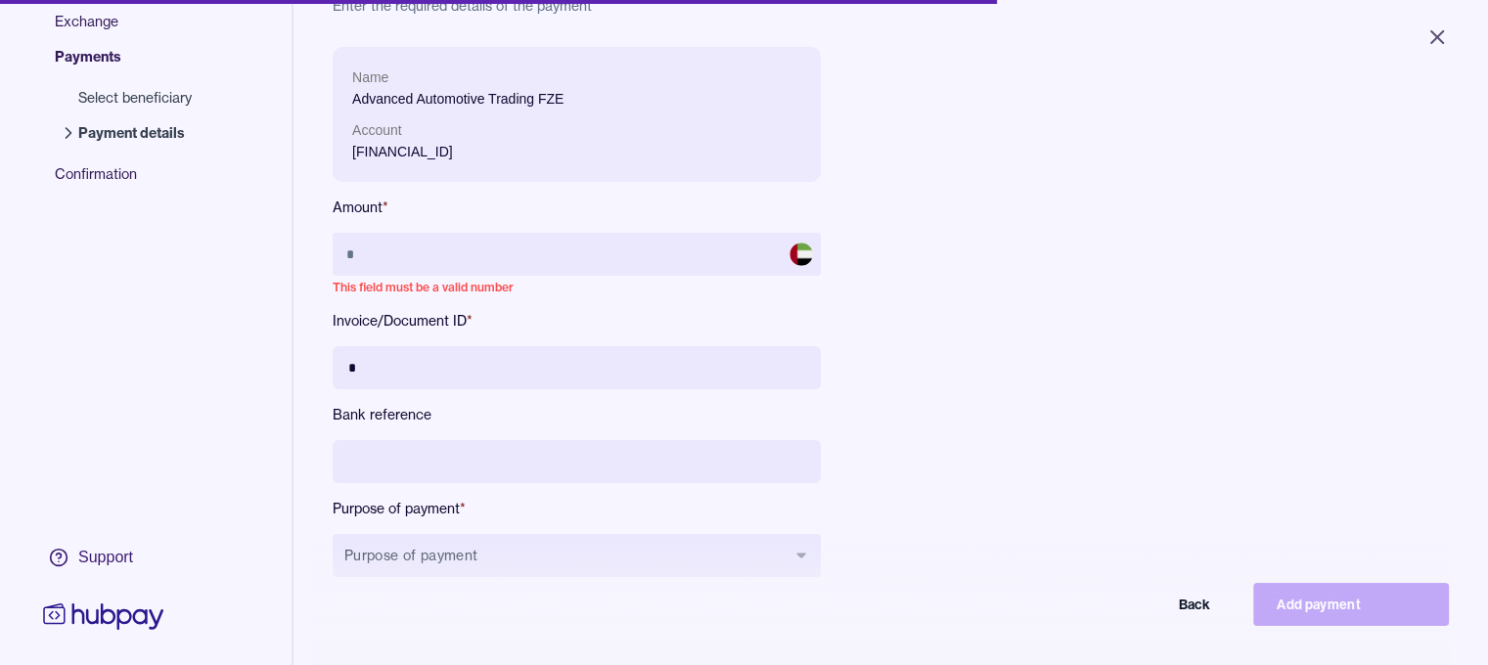
type input "*"
click at [442, 450] on input at bounding box center [577, 461] width 488 height 43
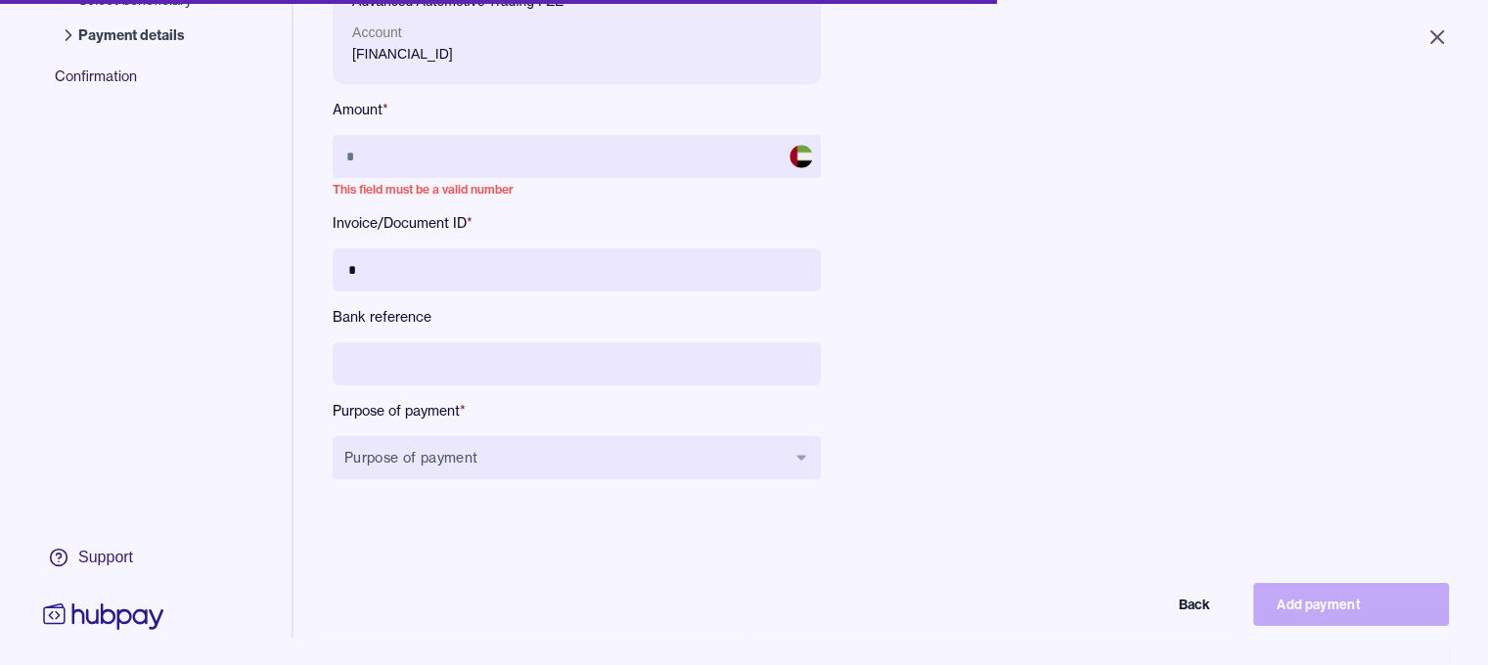
paste input "**********"
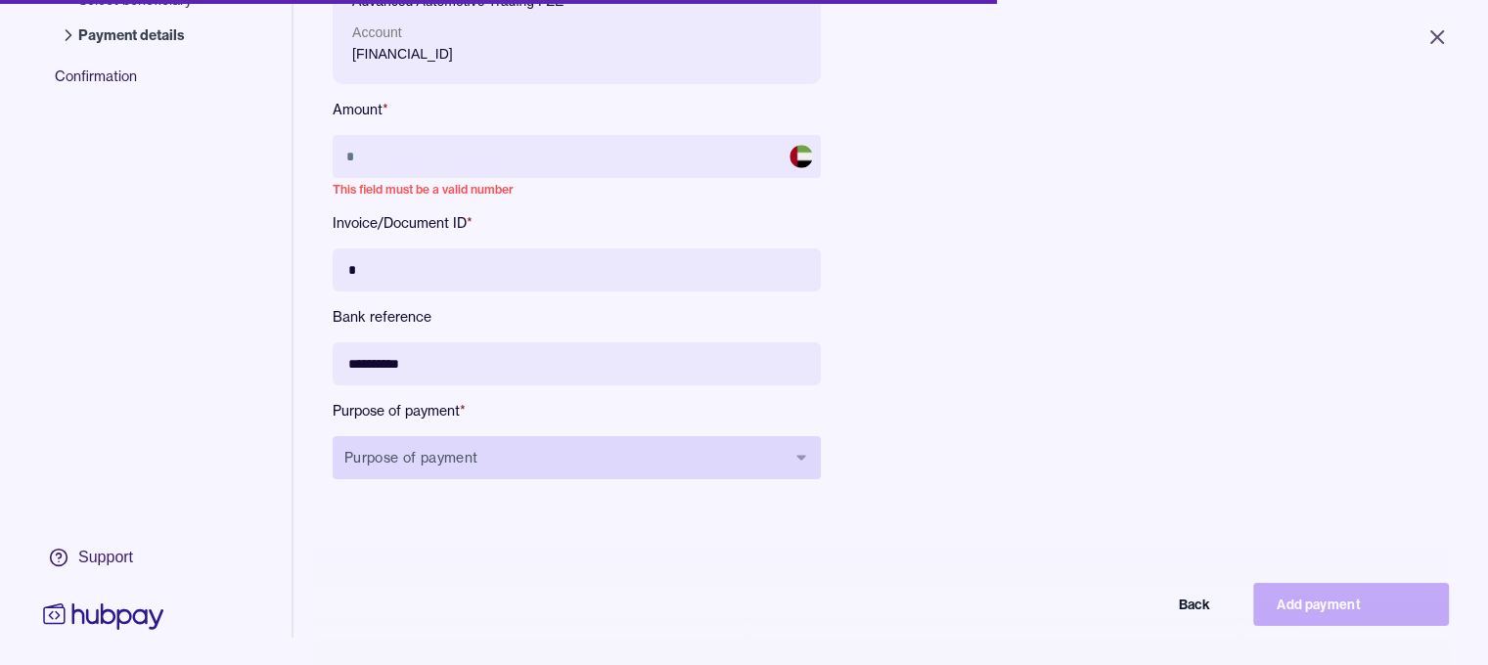
type input "**********"
click at [543, 460] on button "Purpose of payment" at bounding box center [577, 457] width 488 height 43
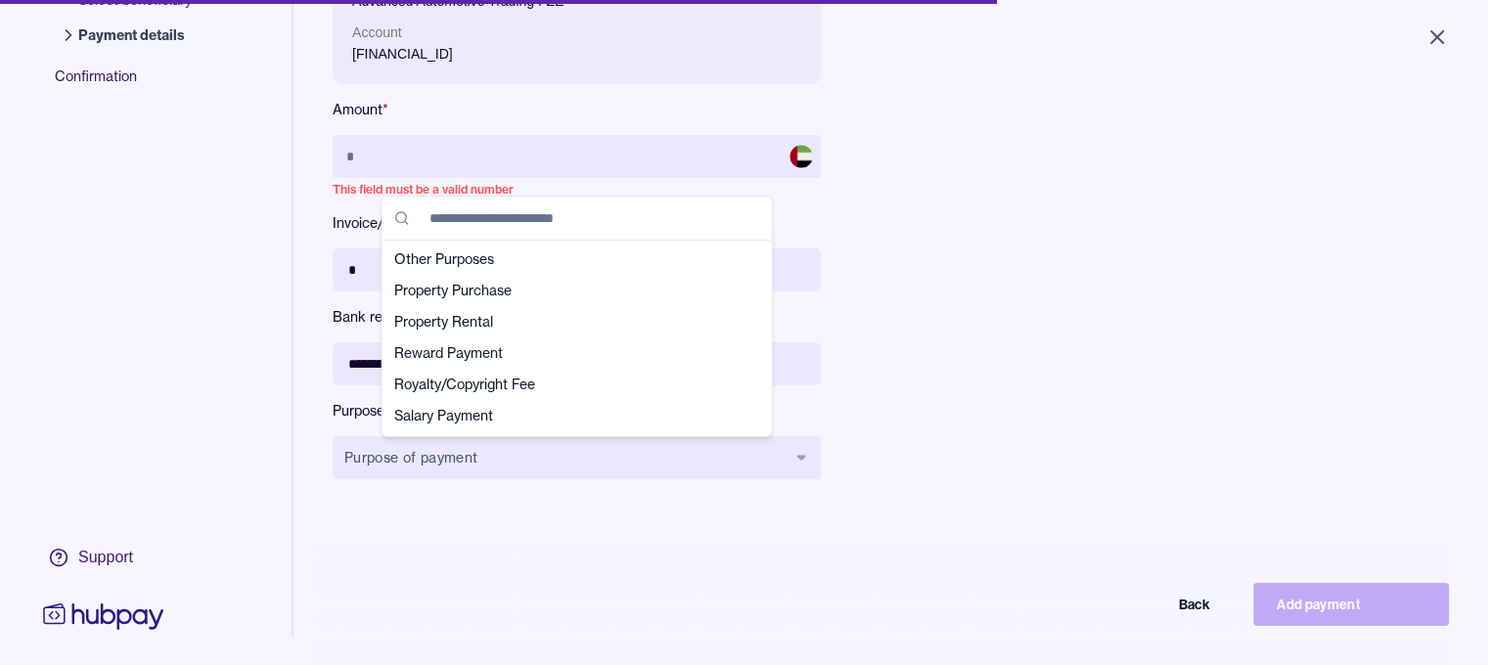
scroll to position [411, 0]
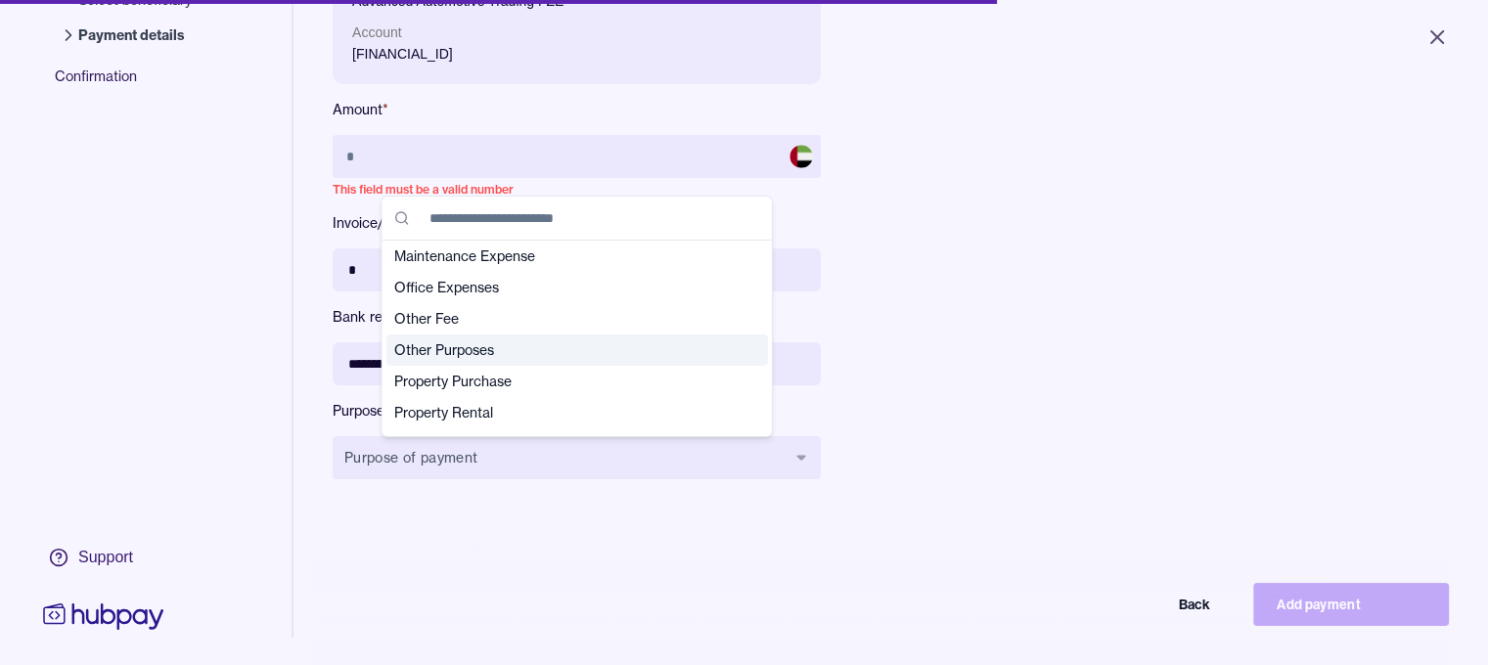
click at [476, 343] on span "Other Purposes" at bounding box center [565, 351] width 342 height 20
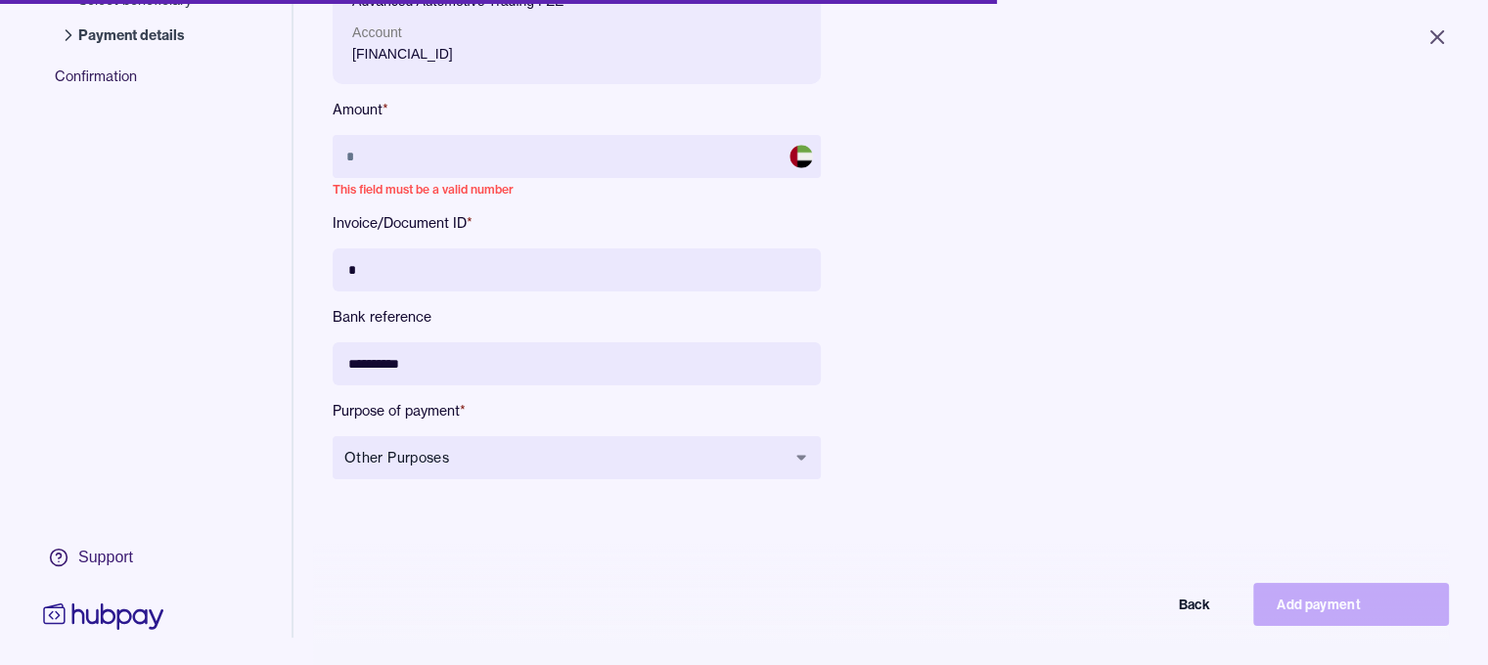
scroll to position [0, 0]
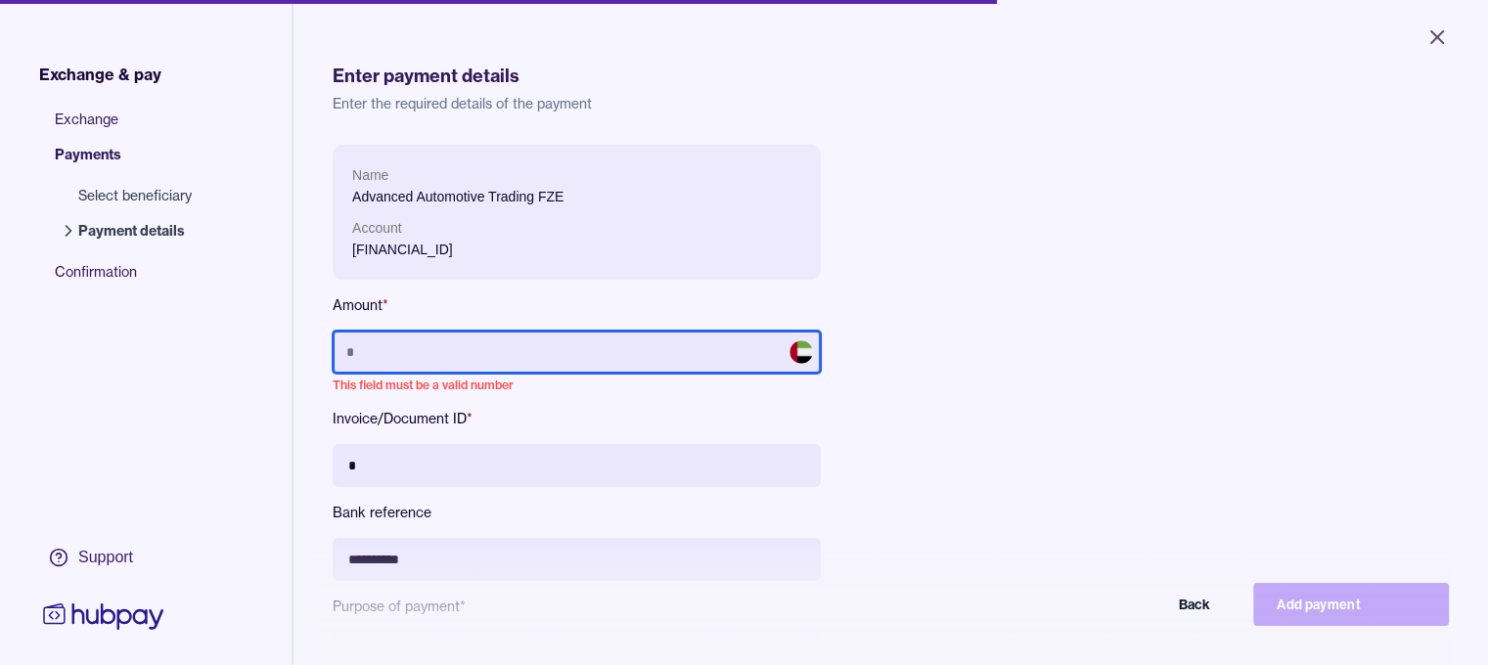
click at [436, 364] on input "text" at bounding box center [577, 352] width 488 height 43
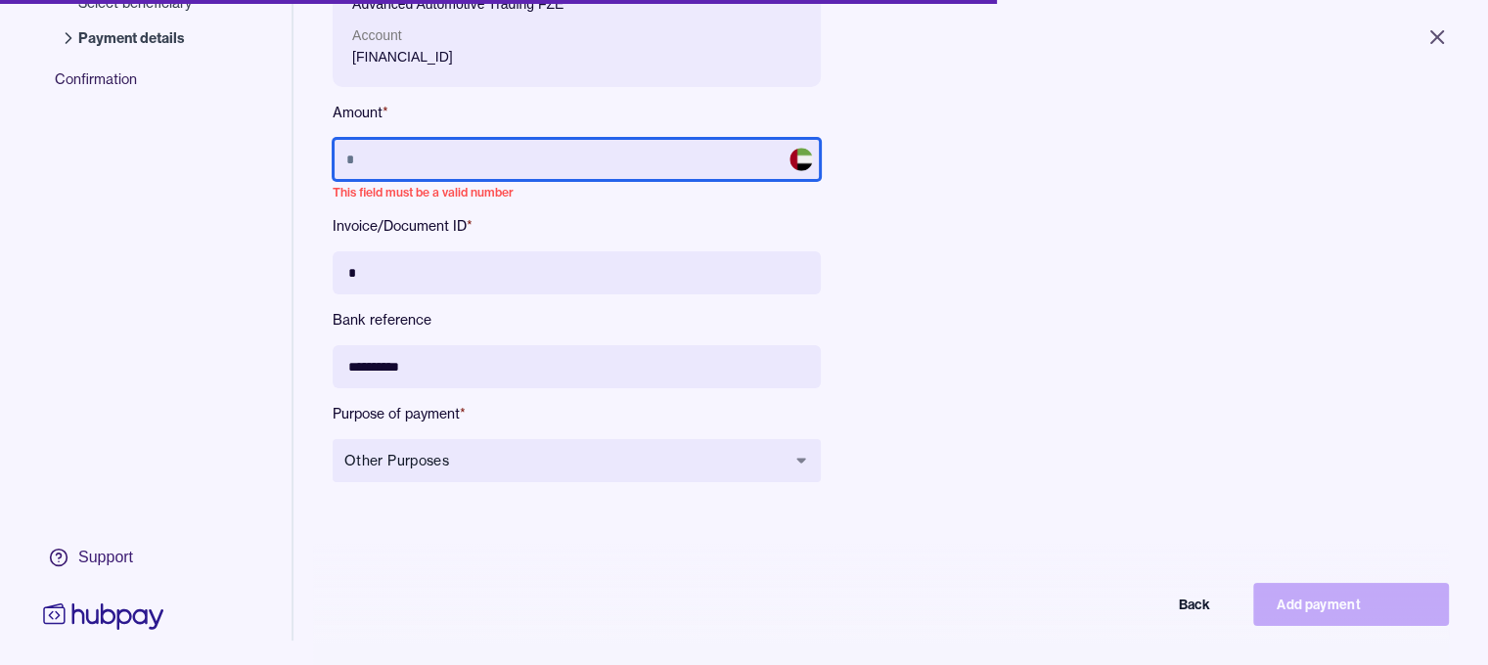
scroll to position [196, 0]
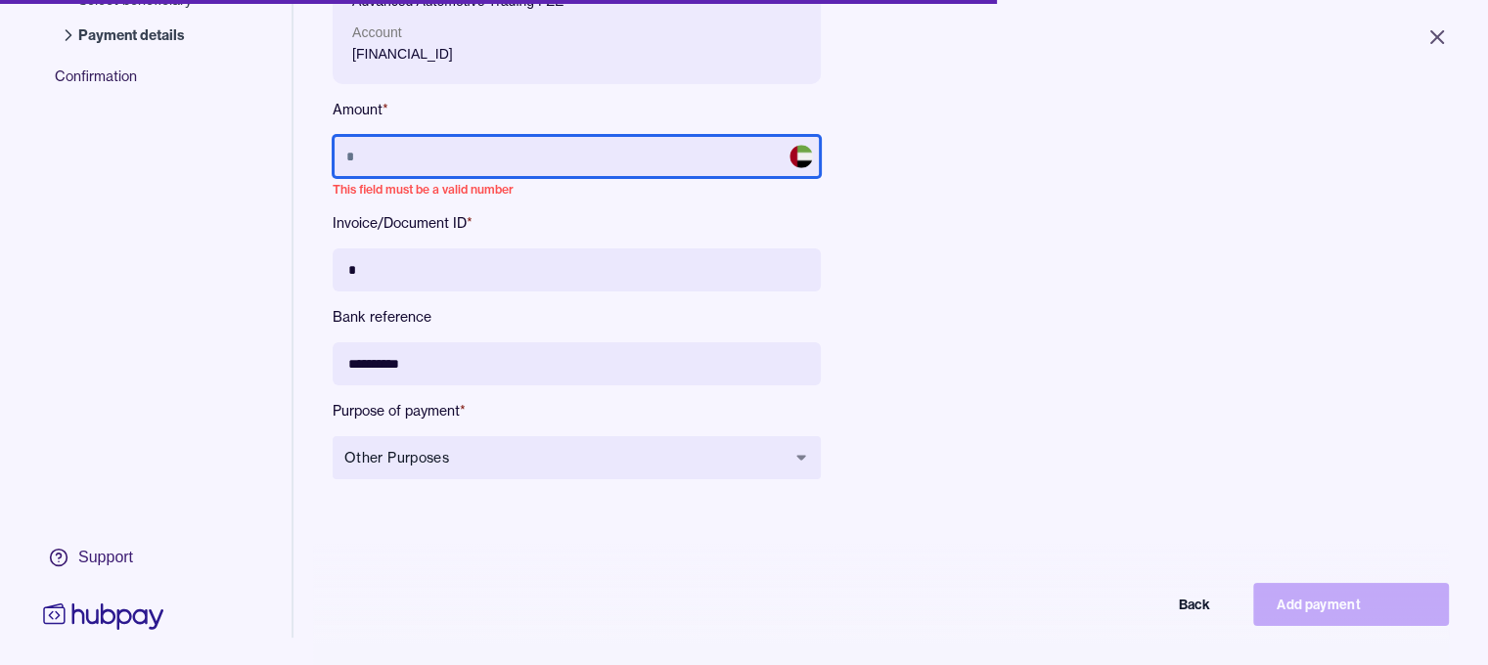
click at [414, 171] on input "text" at bounding box center [577, 156] width 488 height 43
click at [420, 162] on input "text" at bounding box center [577, 156] width 488 height 43
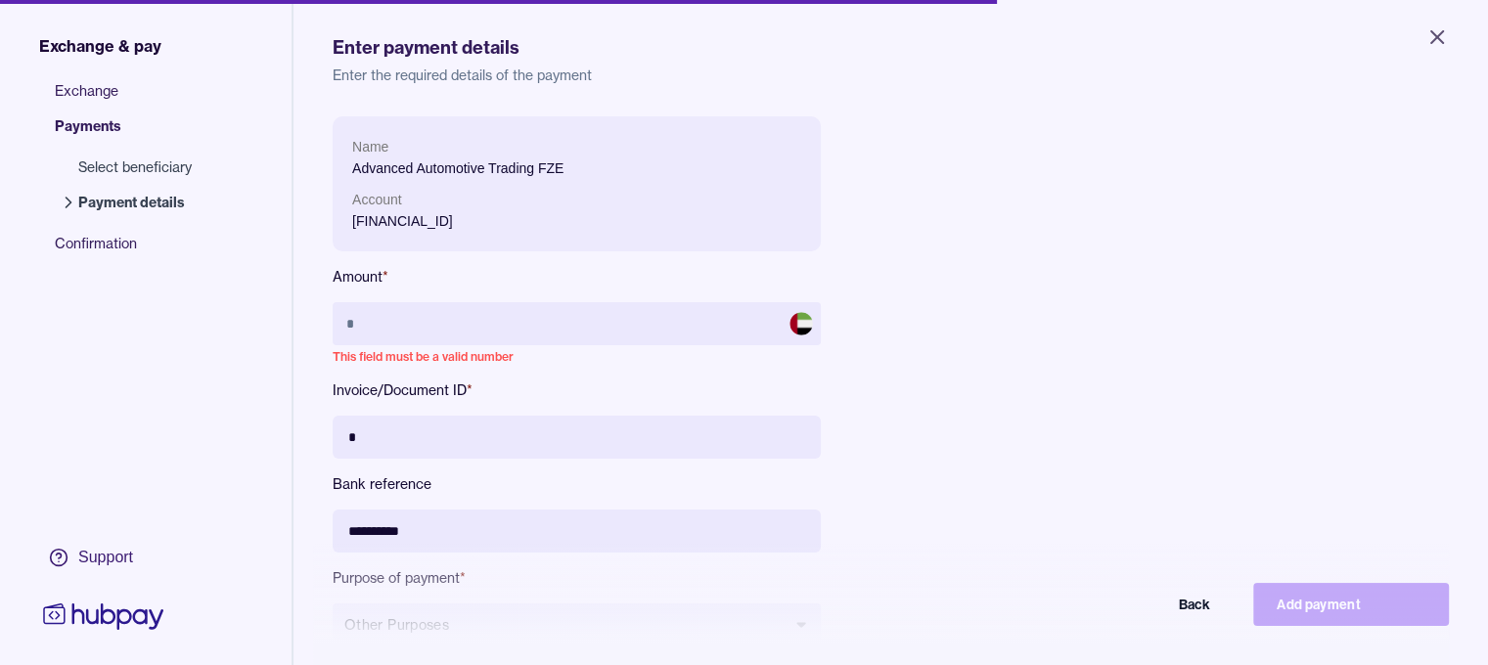
scroll to position [0, 0]
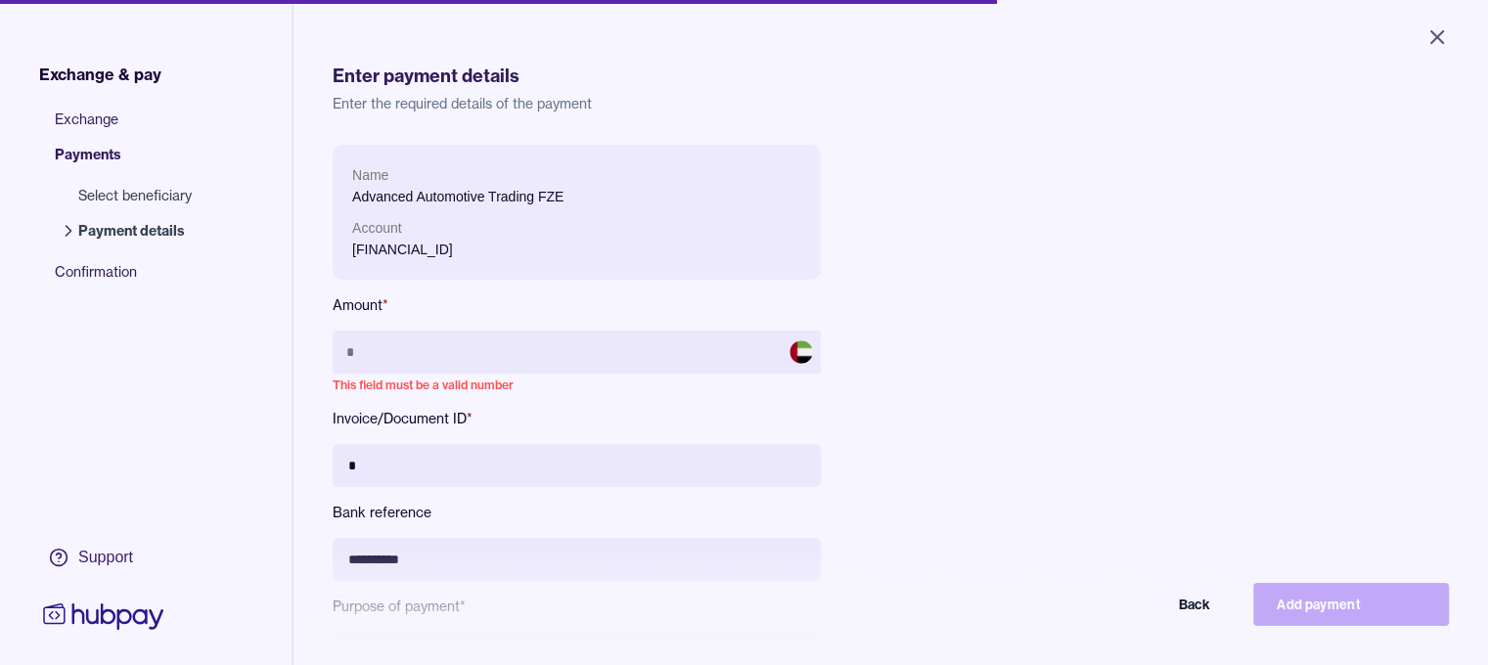
drag, startPoint x: 104, startPoint y: 113, endPoint x: 95, endPoint y: 95, distance: 19.7
click at [104, 113] on span "Exchange" at bounding box center [133, 127] width 157 height 35
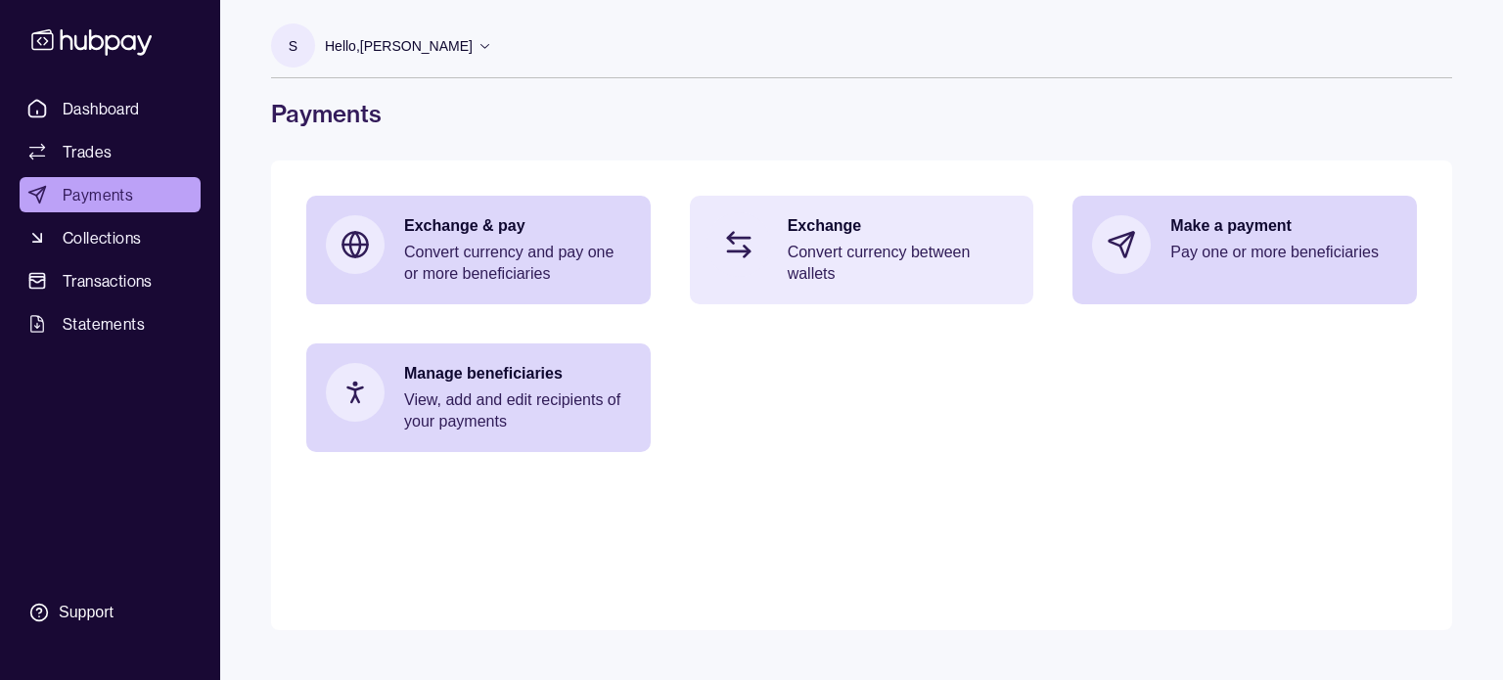
click at [847, 262] on p "Convert currency between wallets" at bounding box center [901, 263] width 227 height 43
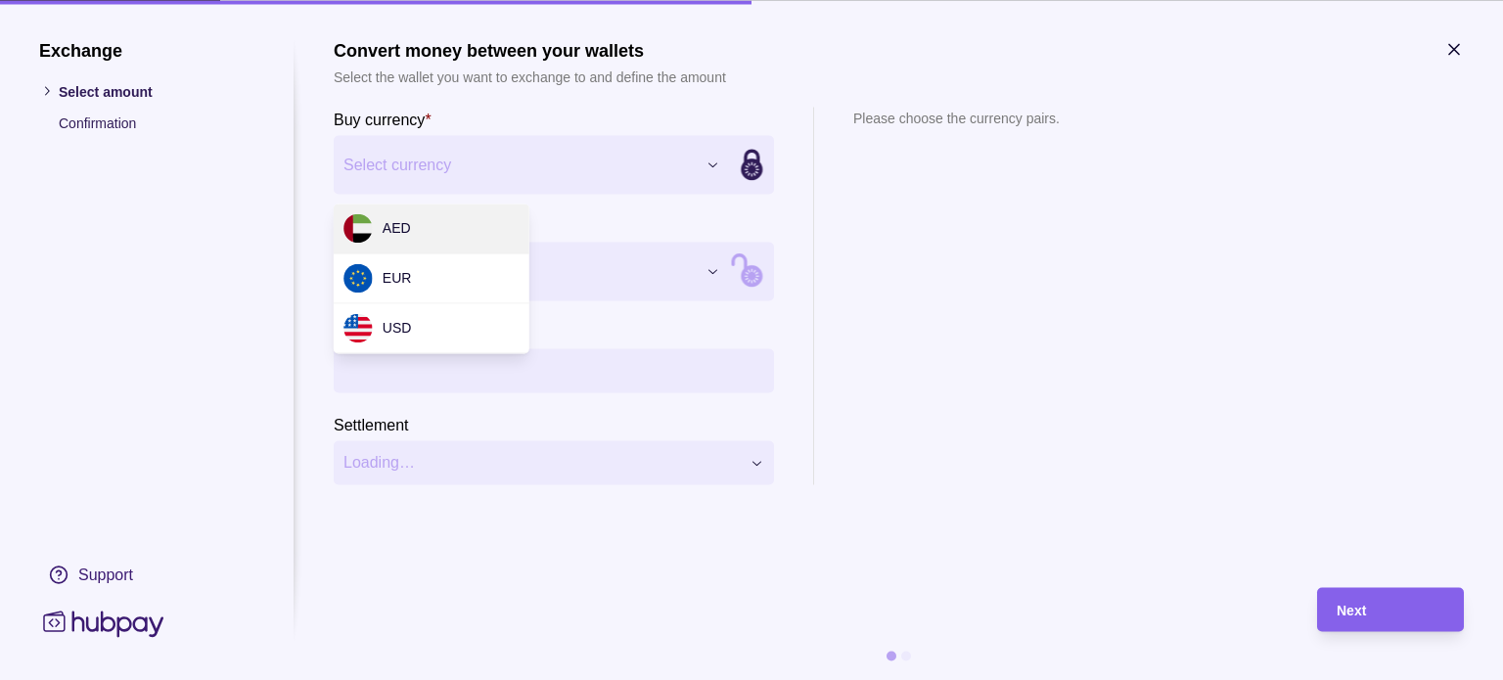
click at [708, 679] on div "Exchange Select amount Confirmation Support Convert money between your wallets …" at bounding box center [751, 680] width 1503 height 0
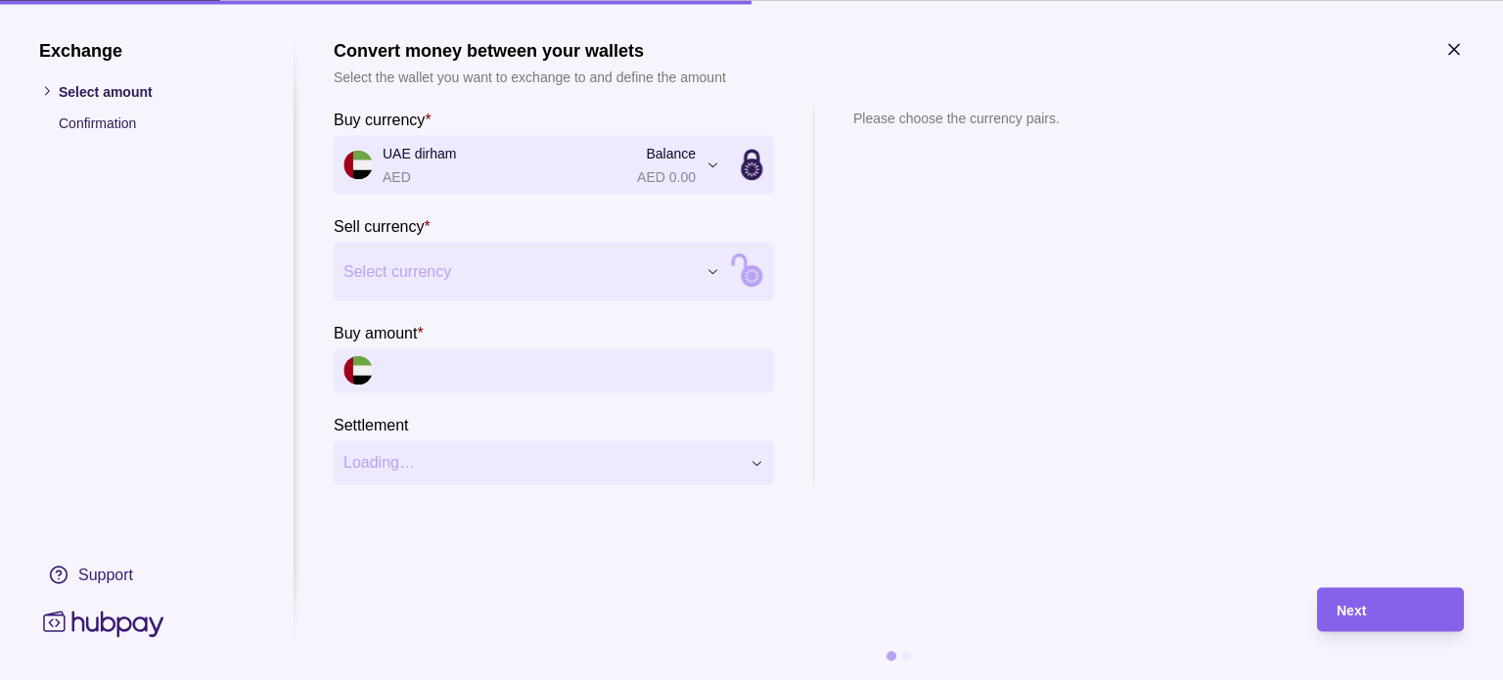
click at [549, 679] on div "Exchange Select amount Confirmation Support Convert money between your wallets …" at bounding box center [751, 680] width 1503 height 0
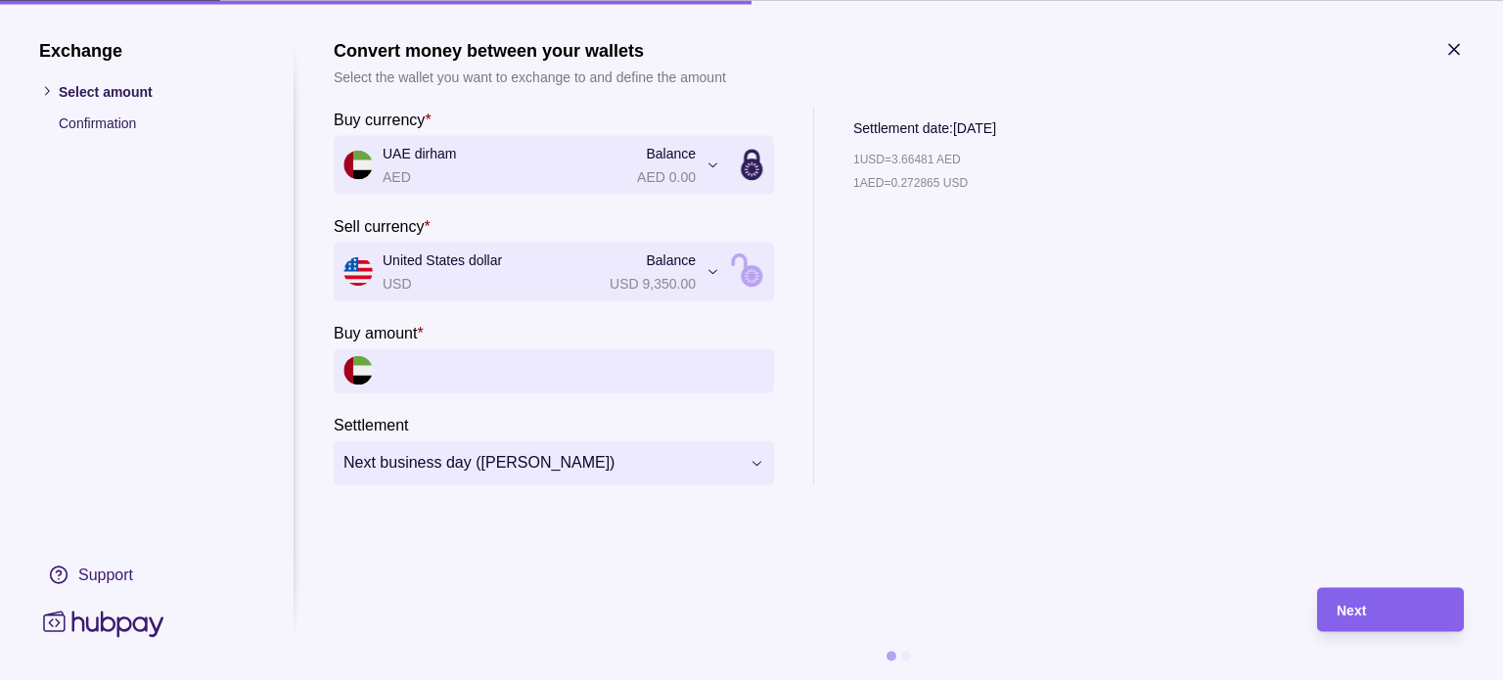
click at [481, 358] on input "Buy amount *" at bounding box center [574, 370] width 382 height 44
click at [704, 371] on input "Buy amount *" at bounding box center [574, 370] width 382 height 44
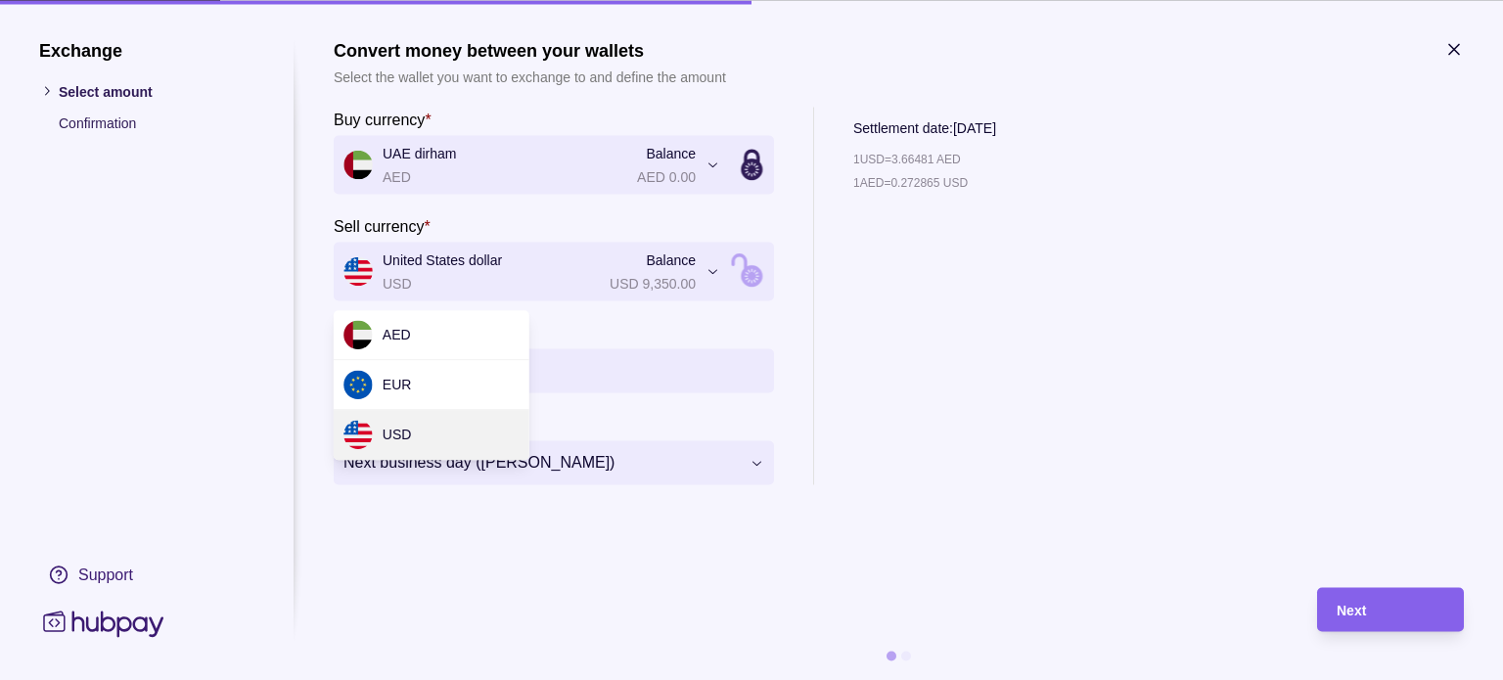
click at [693, 679] on div "**********" at bounding box center [751, 680] width 1503 height 0
click at [680, 679] on div "**********" at bounding box center [751, 680] width 1503 height 0
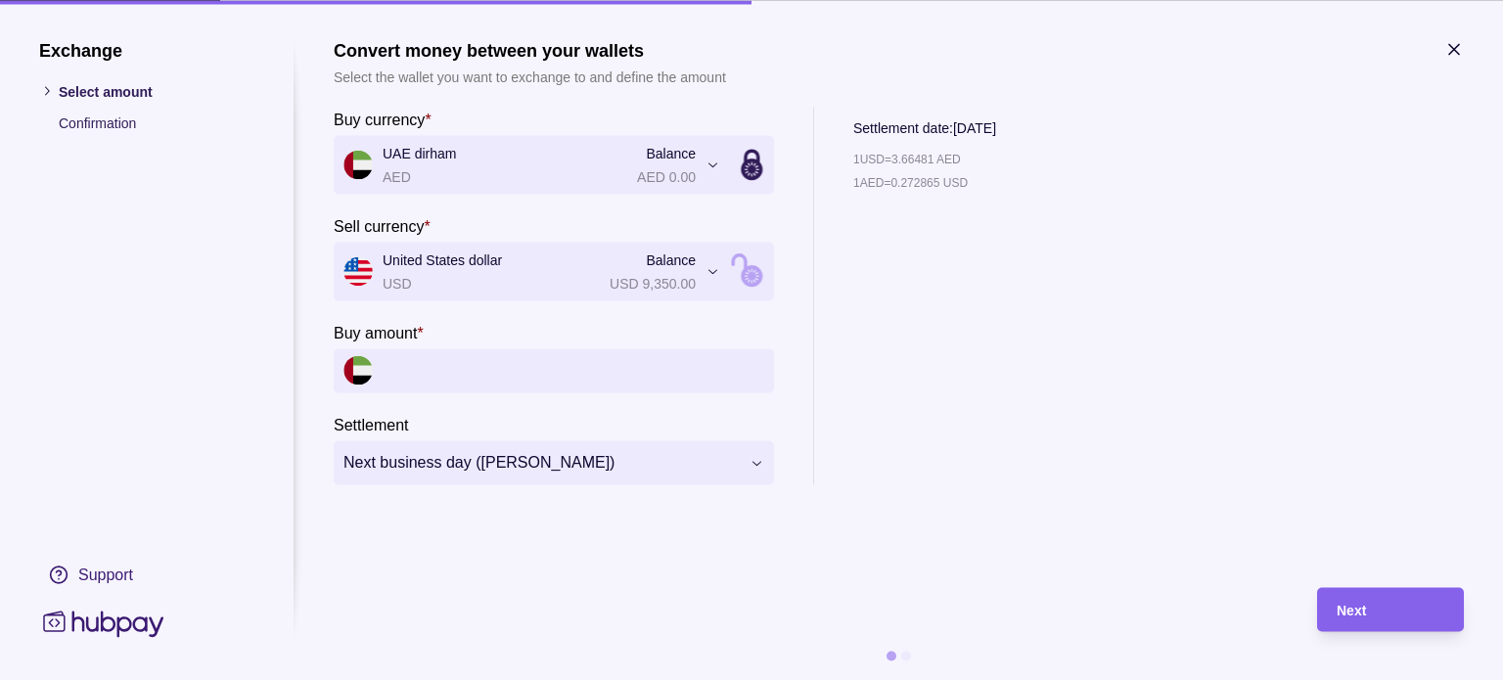
click at [632, 371] on input "Buy amount *" at bounding box center [574, 370] width 382 height 44
type input "*"
click at [632, 379] on input "Buy amount *" at bounding box center [574, 370] width 382 height 44
click at [740, 270] on icon at bounding box center [752, 271] width 264 height 264
click at [586, 370] on input "Sell amount *" at bounding box center [574, 370] width 382 height 44
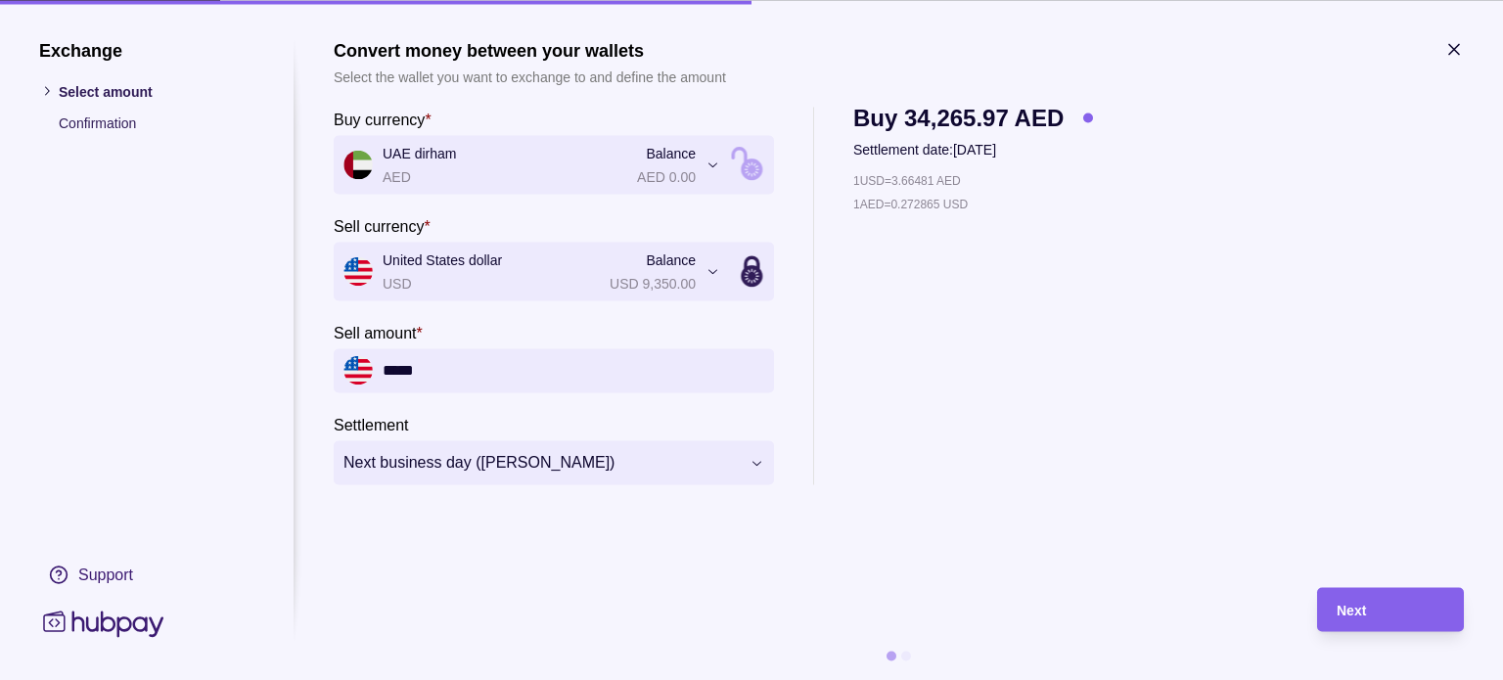
type input "*****"
click at [525, 679] on div "**********" at bounding box center [751, 680] width 1503 height 0
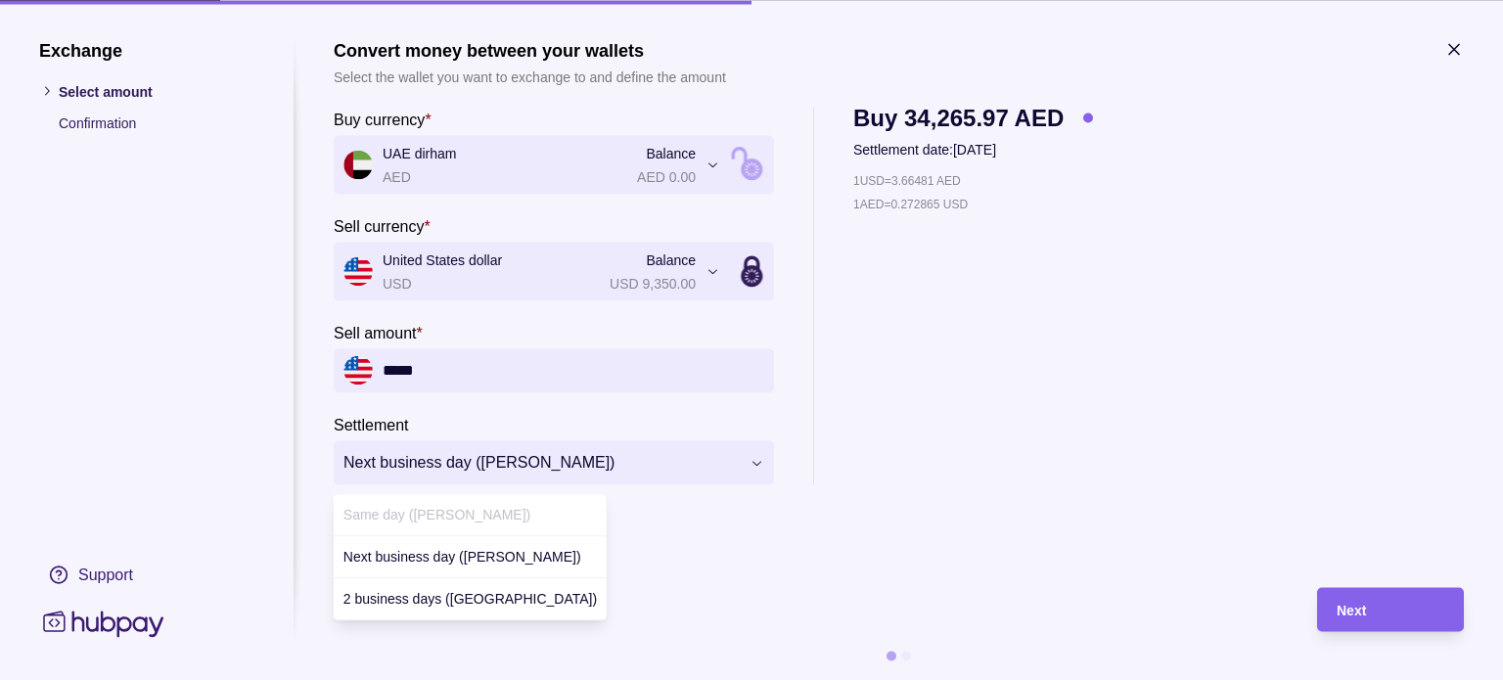
click at [441, 518] on span "Same day ([PERSON_NAME])" at bounding box center [436, 515] width 187 height 16
click at [636, 679] on div "**********" at bounding box center [751, 680] width 1503 height 0
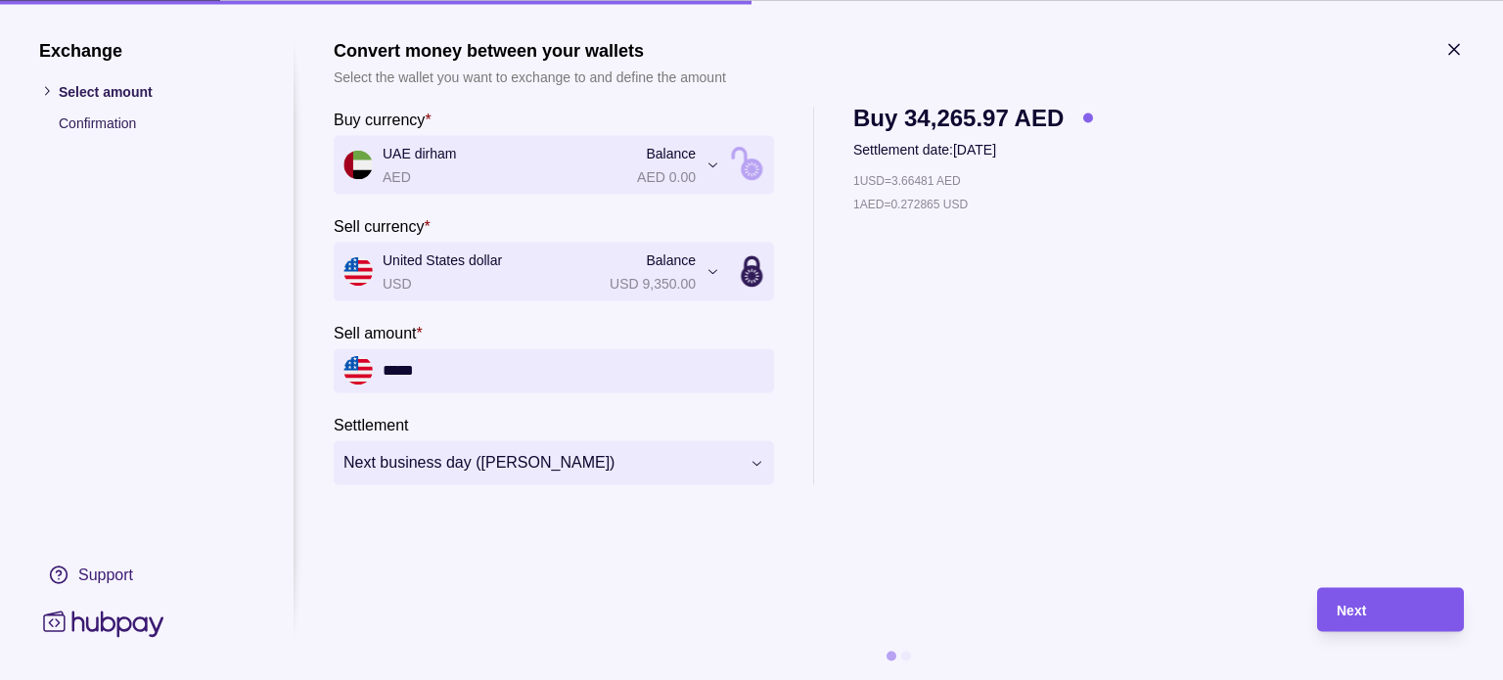
click at [1332, 609] on div "Next" at bounding box center [1375, 609] width 137 height 44
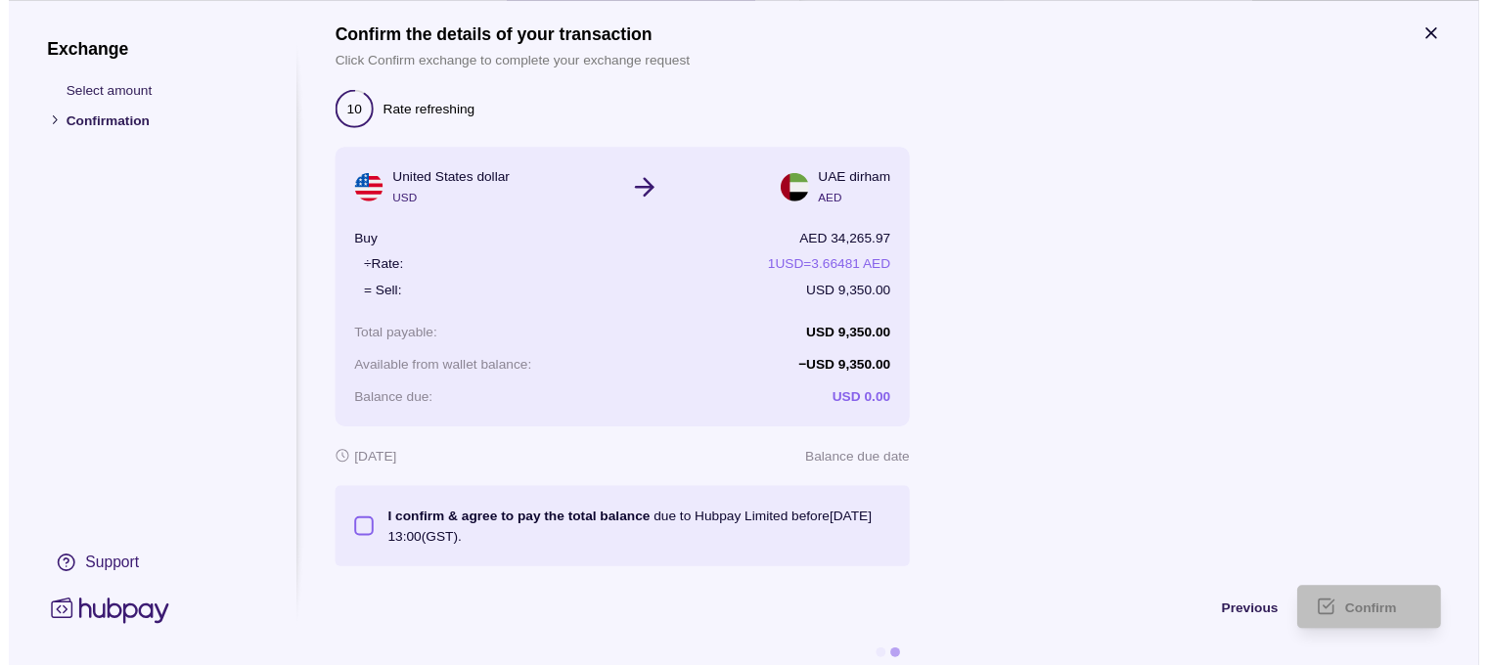
scroll to position [42, 0]
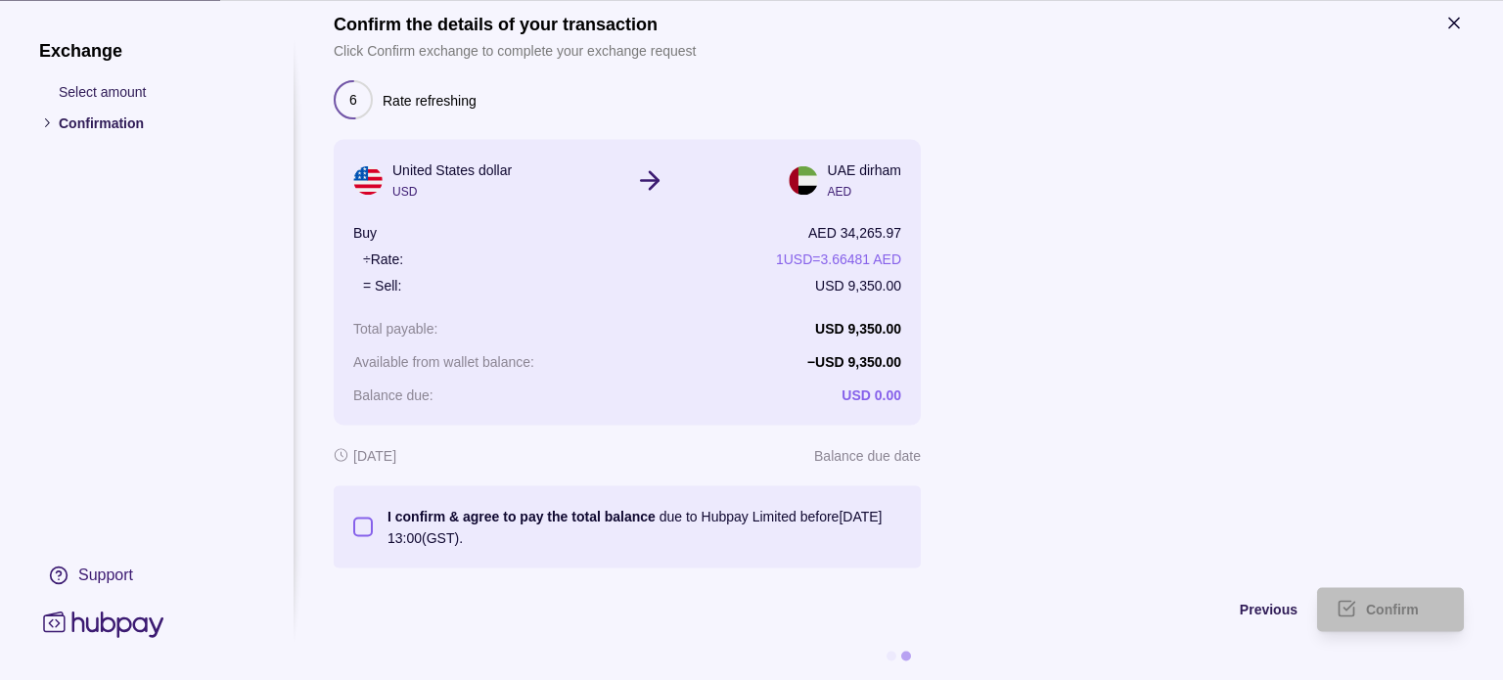
click at [364, 520] on button "I confirm & agree to pay the total balance due to Hubpay Limited before [DATE] …" at bounding box center [363, 527] width 20 height 20
click at [1382, 603] on div "Confirm" at bounding box center [1405, 609] width 78 height 23
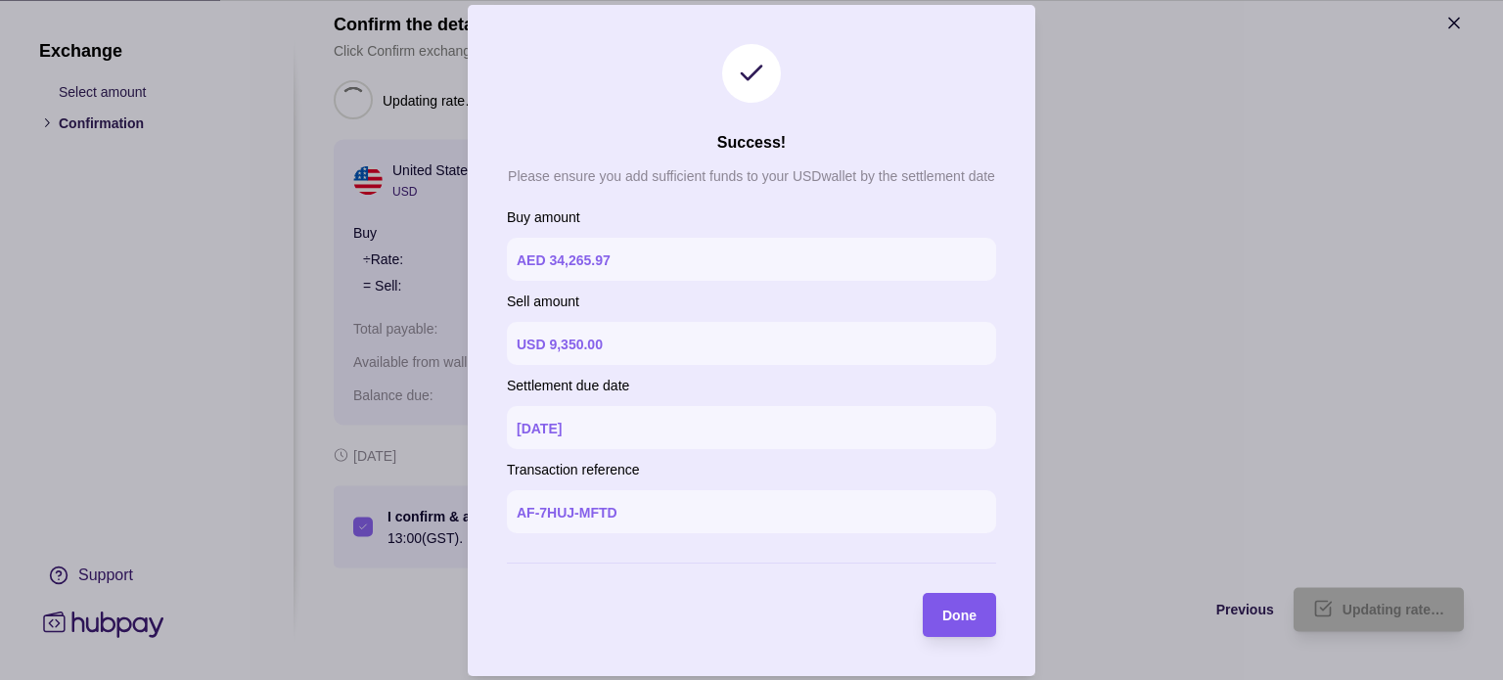
click at [962, 611] on span "Done" at bounding box center [959, 616] width 34 height 16
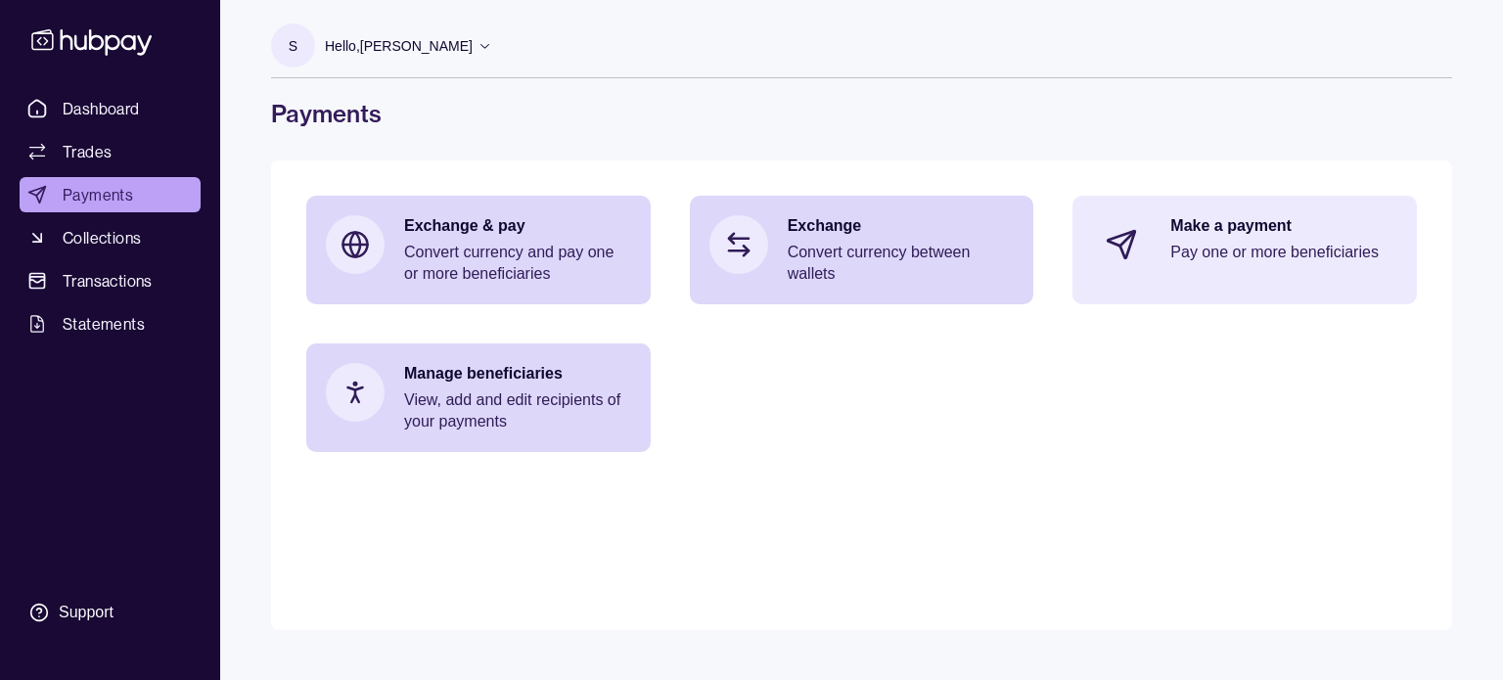
click at [1143, 256] on section at bounding box center [1121, 244] width 65 height 65
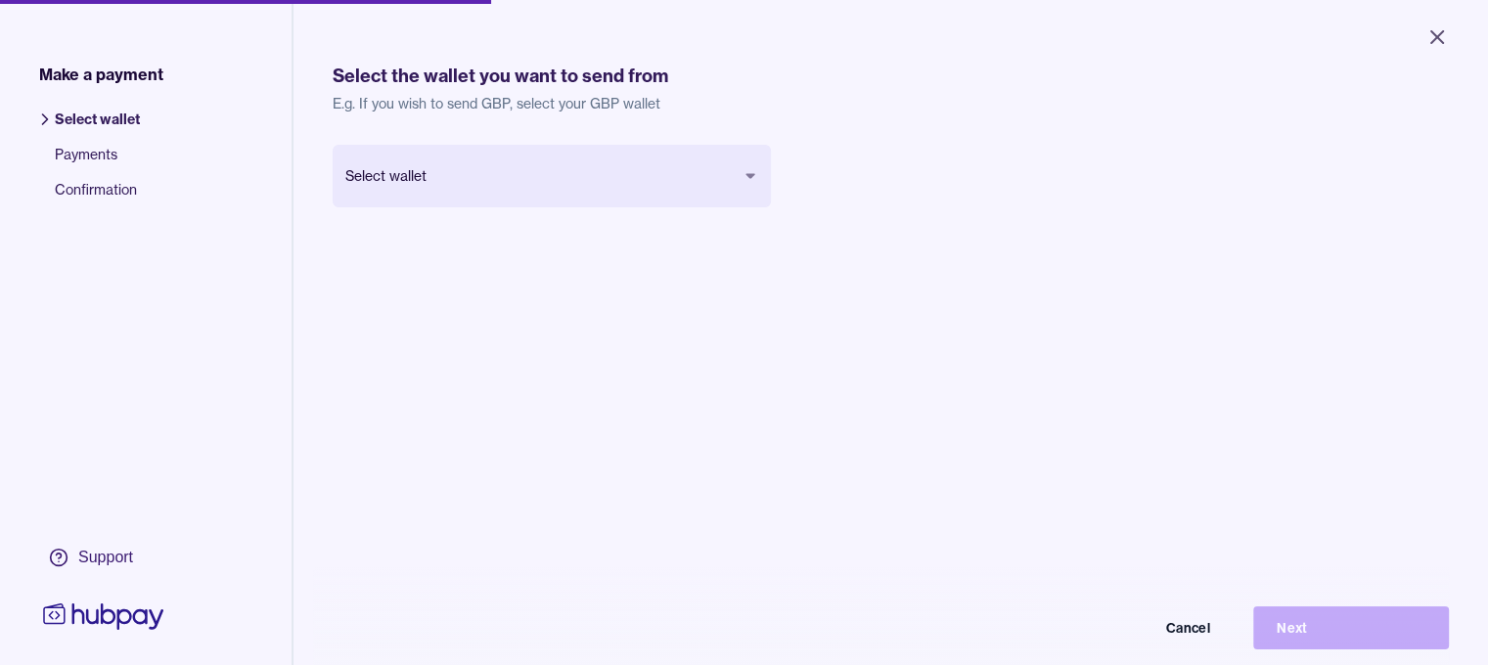
click at [716, 210] on div "Select wallet Cancel Next" at bounding box center [552, 207] width 438 height 125
click at [702, 174] on body "Close Make a payment Select wallet Payments Confirmation Support Select the wal…" at bounding box center [744, 332] width 1488 height 665
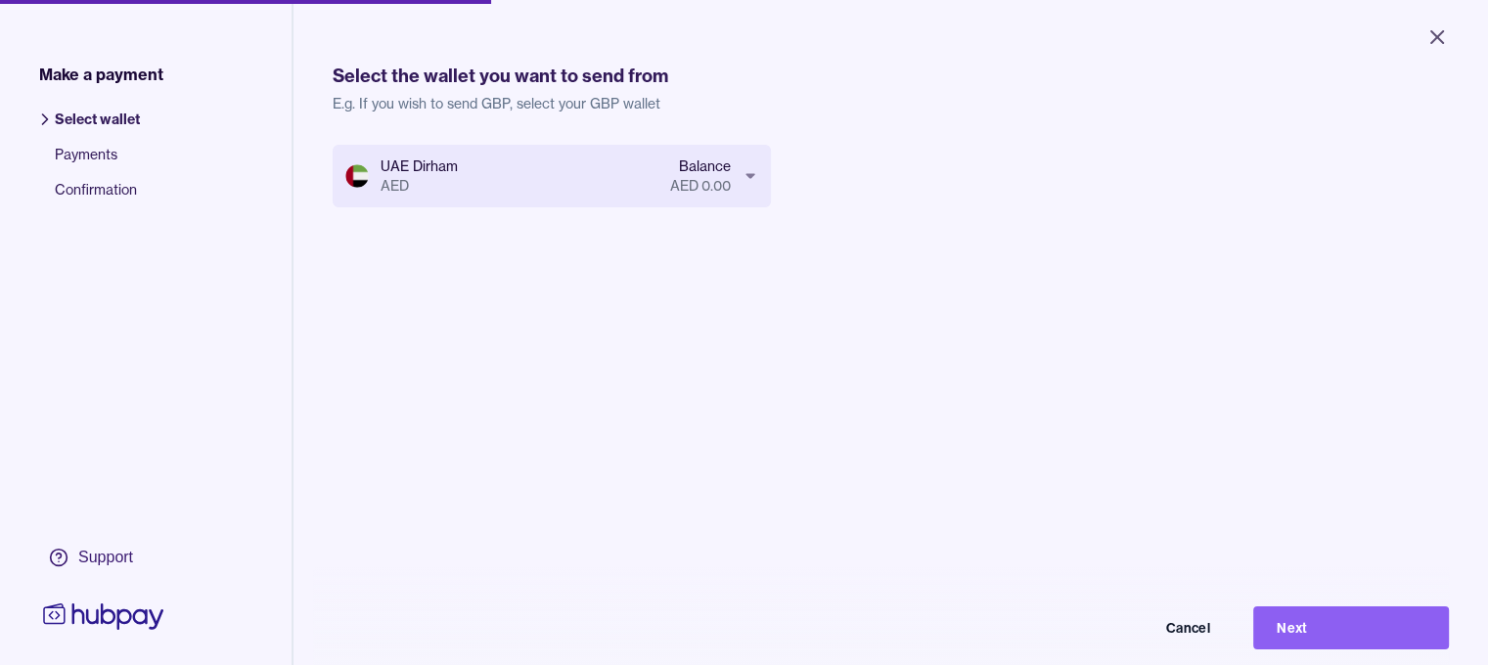
click at [689, 183] on body "Close Make a payment Select wallet Payments Confirmation Support Select the wal…" at bounding box center [744, 332] width 1488 height 665
click at [603, 179] on body "Close Make a payment Select wallet Payments Confirmation Support Select the wal…" at bounding box center [744, 332] width 1488 height 665
click at [1342, 639] on button "Next" at bounding box center [1352, 628] width 196 height 43
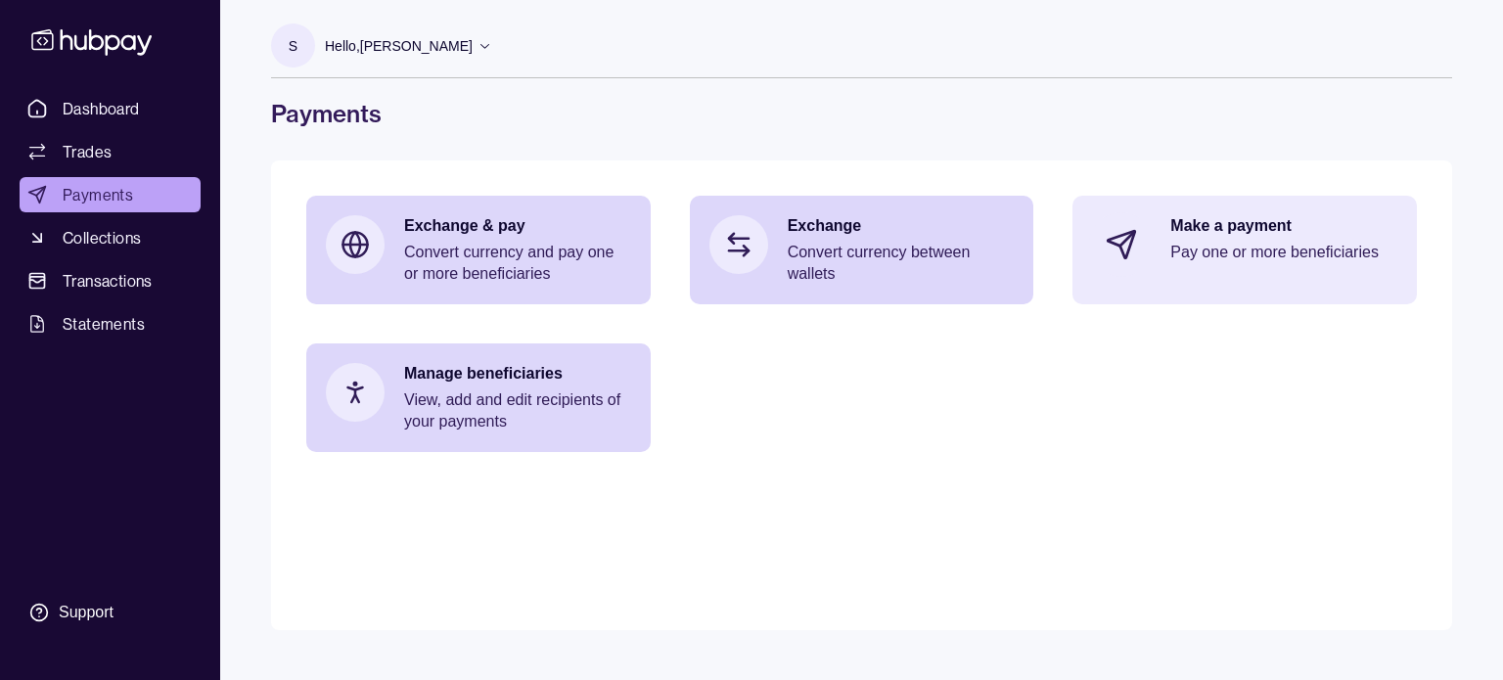
click at [1208, 267] on div "Make a payment Pay one or more beneficiaries" at bounding box center [1283, 244] width 227 height 59
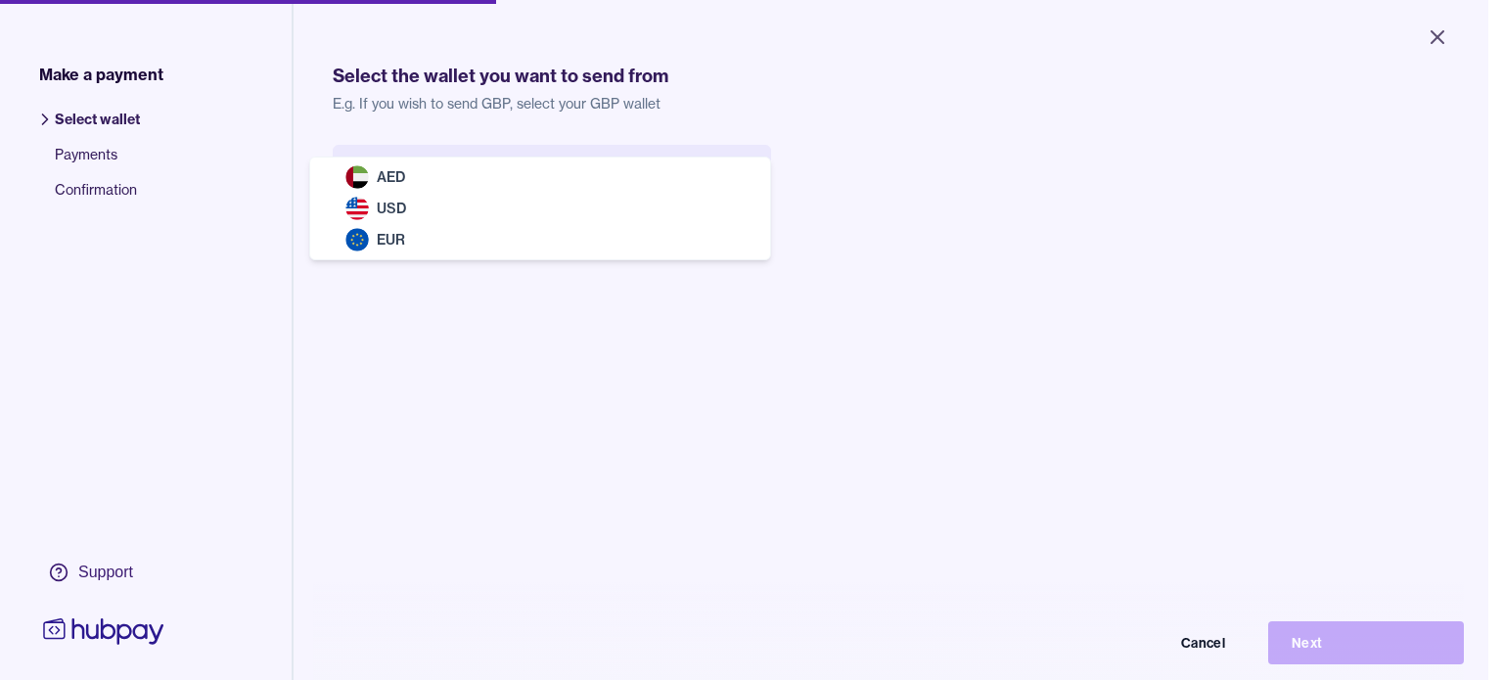
click at [554, 191] on body "Close Make a payment Select wallet Payments Confirmation Support Select the wal…" at bounding box center [744, 340] width 1488 height 680
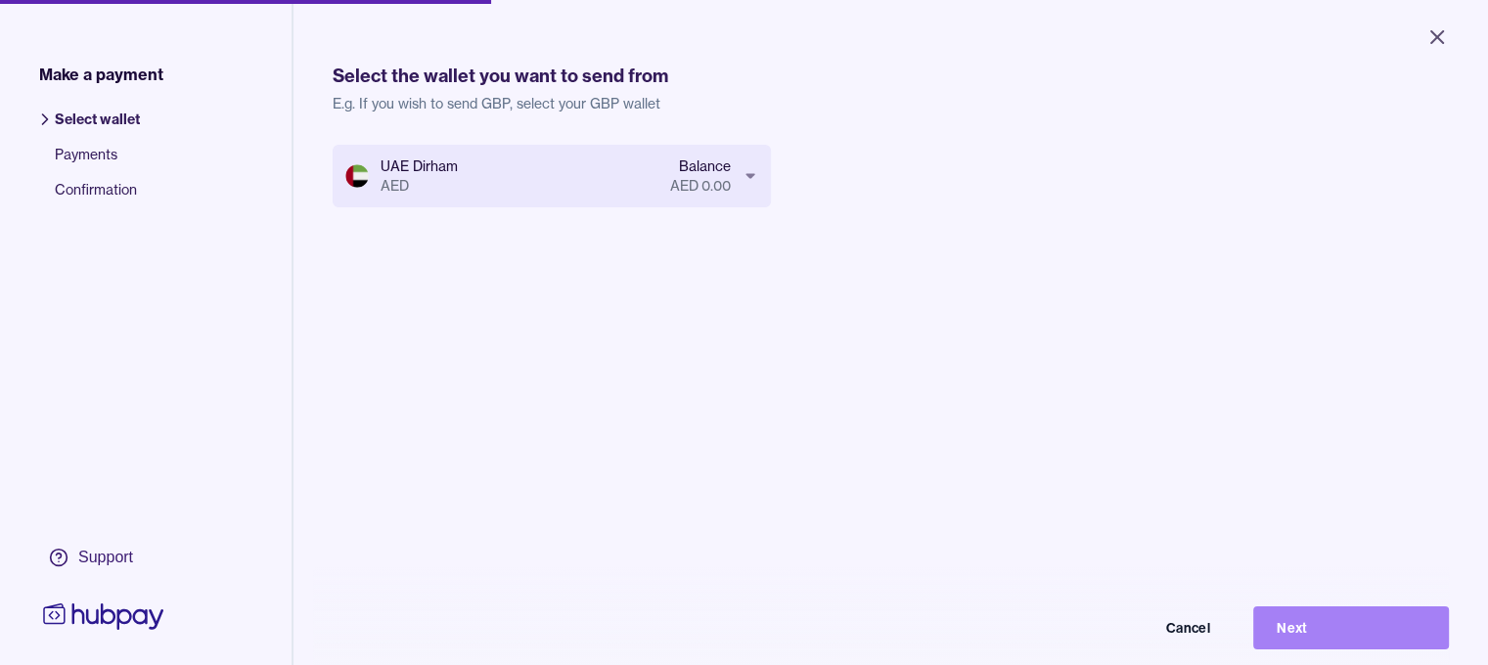
click at [1306, 644] on button "Next" at bounding box center [1352, 628] width 196 height 43
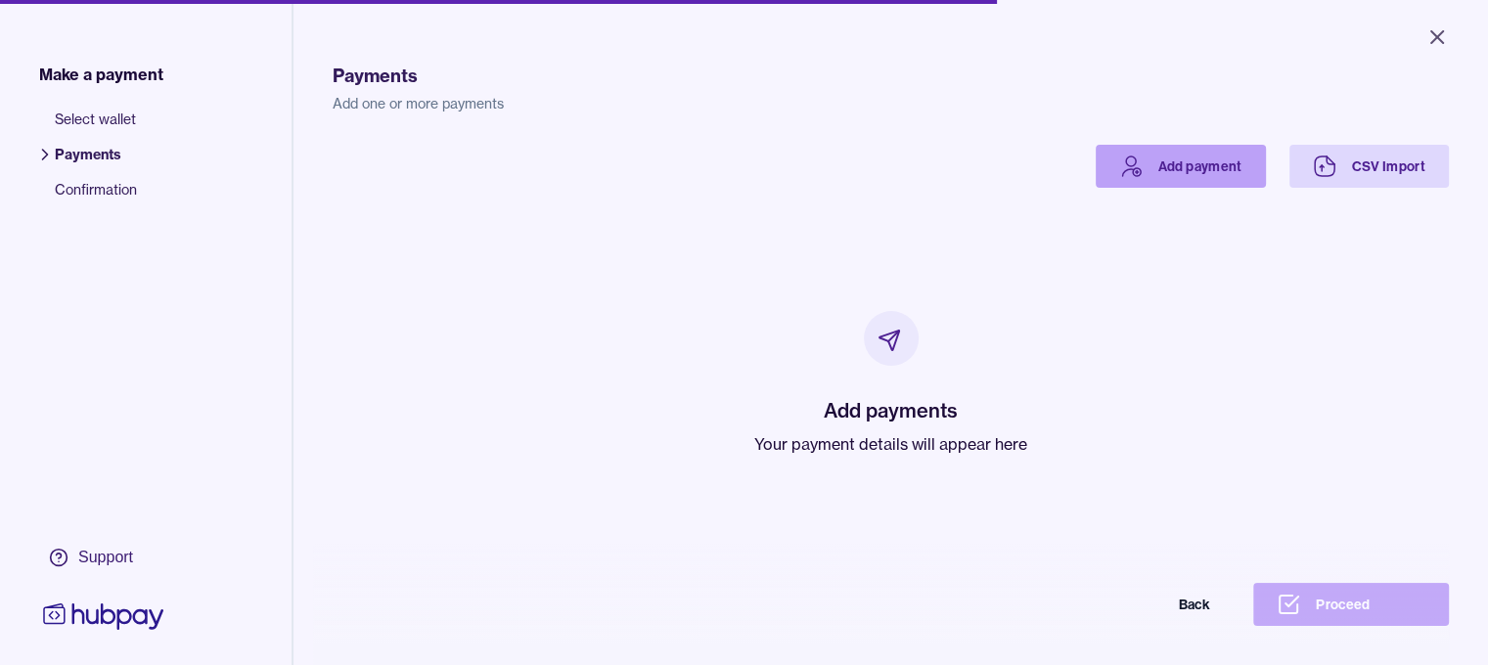
click at [1213, 173] on link "Add payment" at bounding box center [1181, 166] width 170 height 43
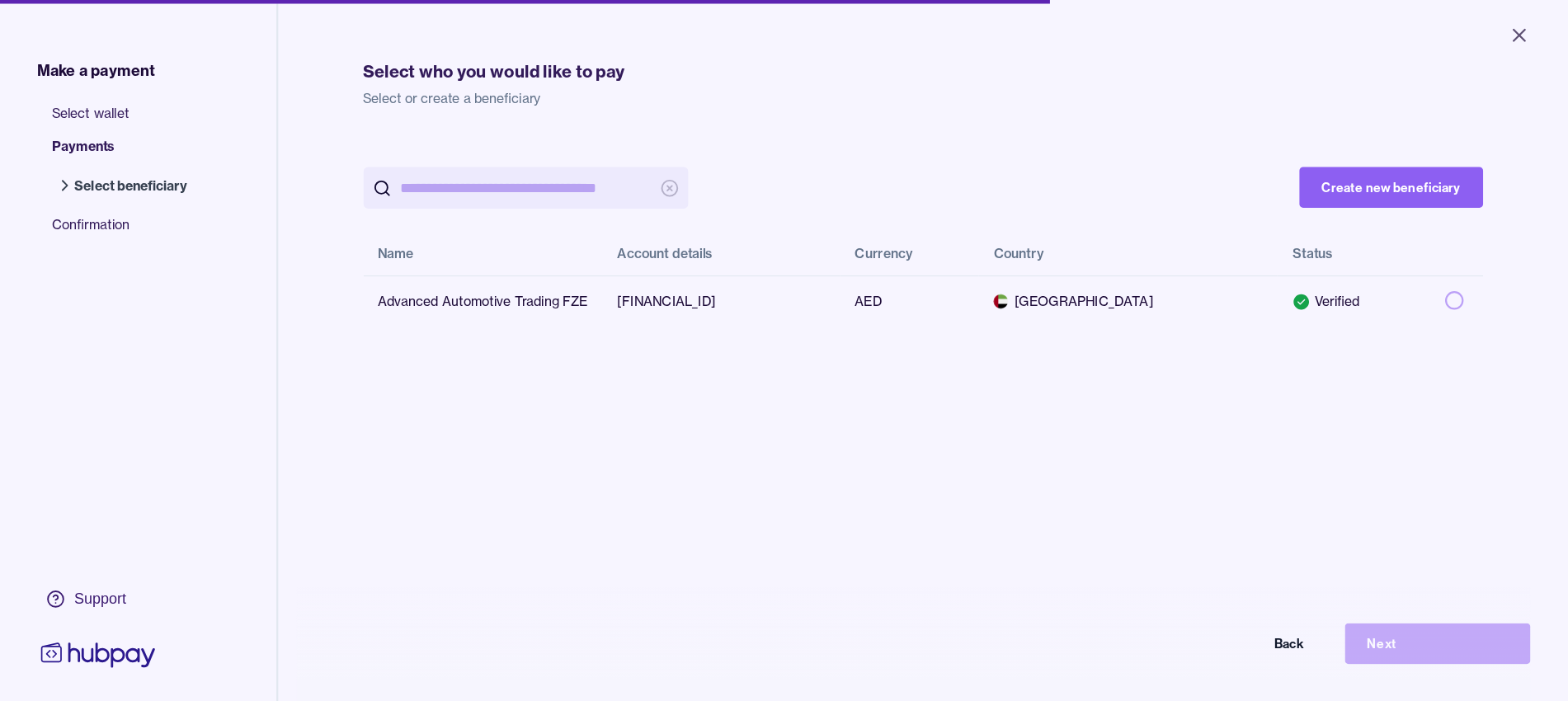
scroll to position [0, 13]
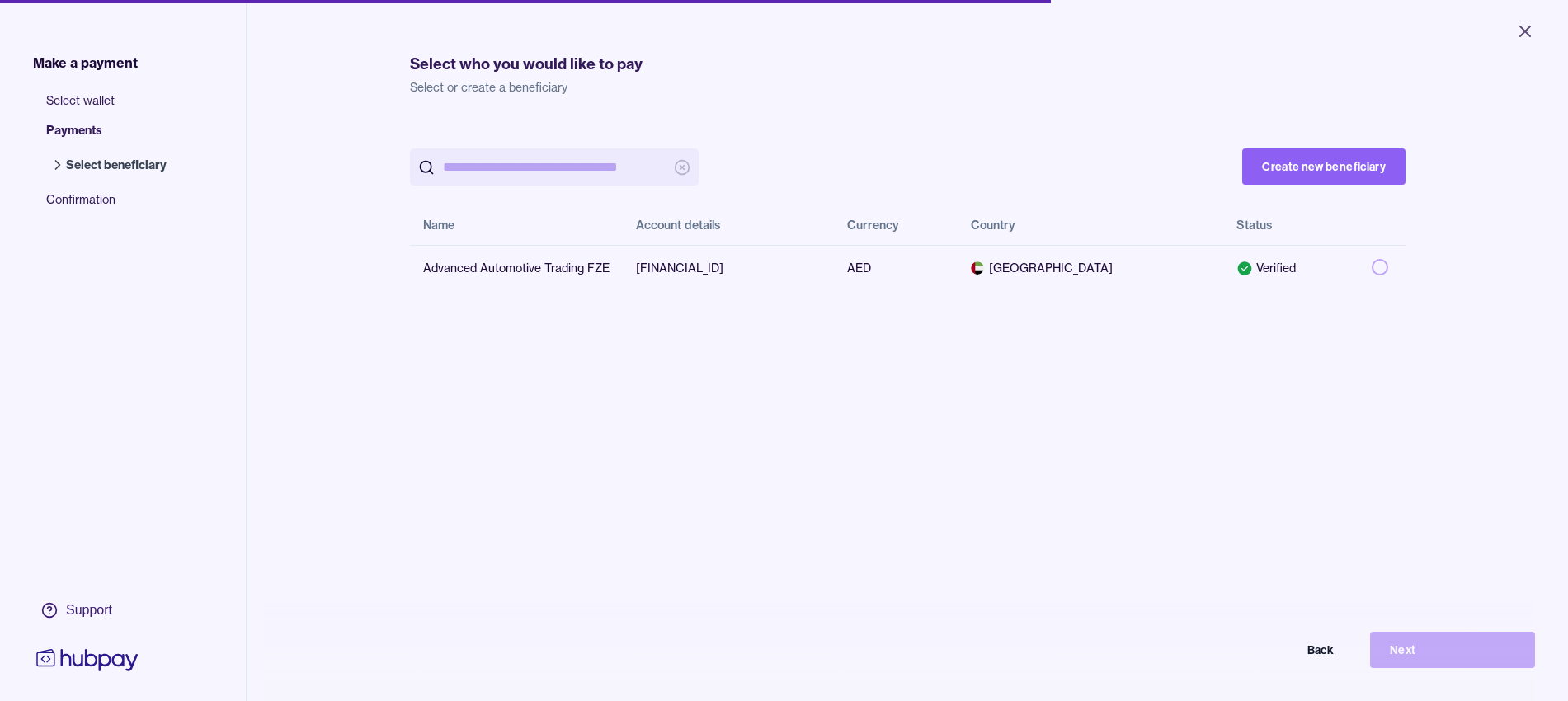
drag, startPoint x: 1266, startPoint y: 1, endPoint x: 1035, endPoint y: 409, distance: 468.9
click at [1035, 409] on div "Create new beneficiary Name Account details Currency Country Status Advanced Au…" at bounding box center [907, 473] width 996 height 701
click at [1254, 269] on button "button" at bounding box center [1380, 267] width 17 height 17
click at [1254, 572] on button "Next" at bounding box center [1453, 650] width 165 height 36
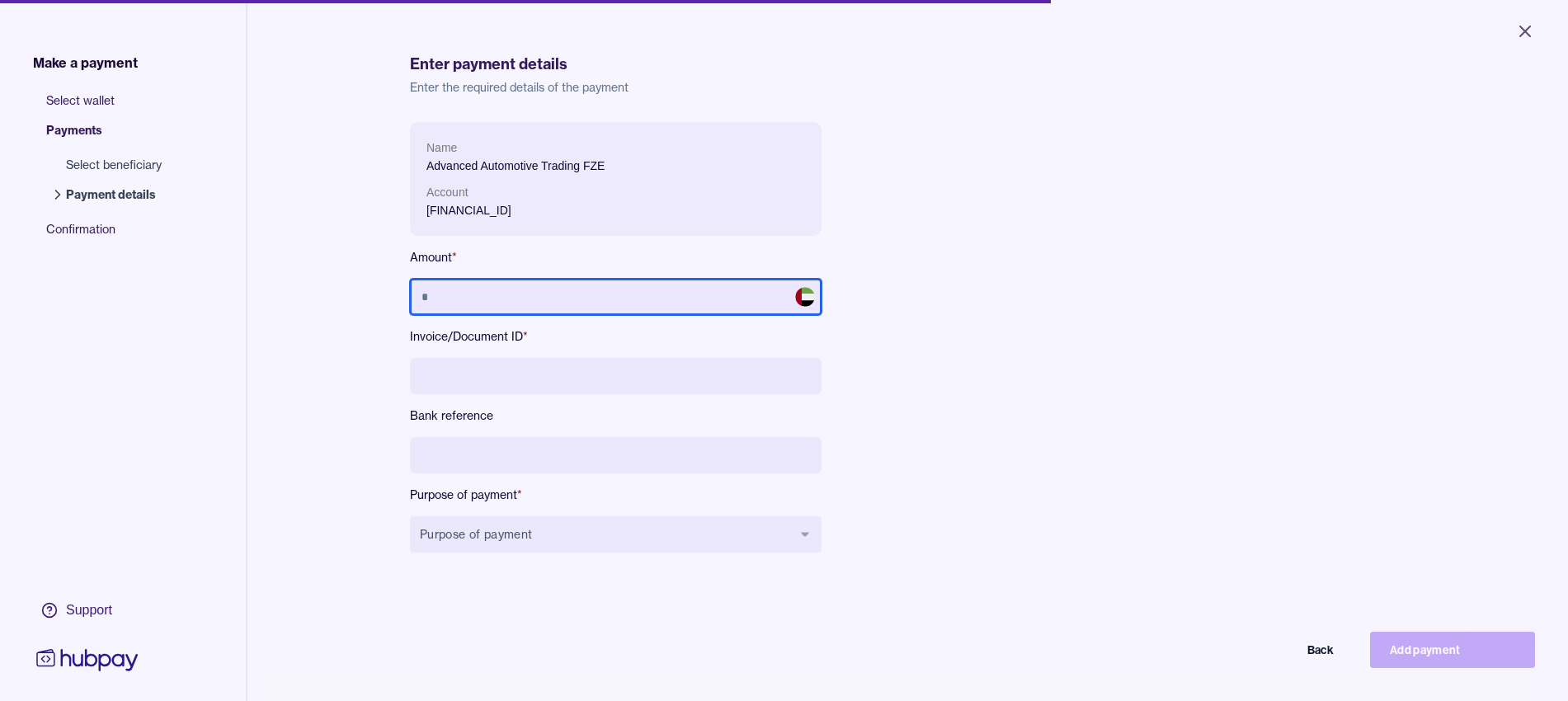
click at [590, 296] on input "text" at bounding box center [615, 297] width 411 height 36
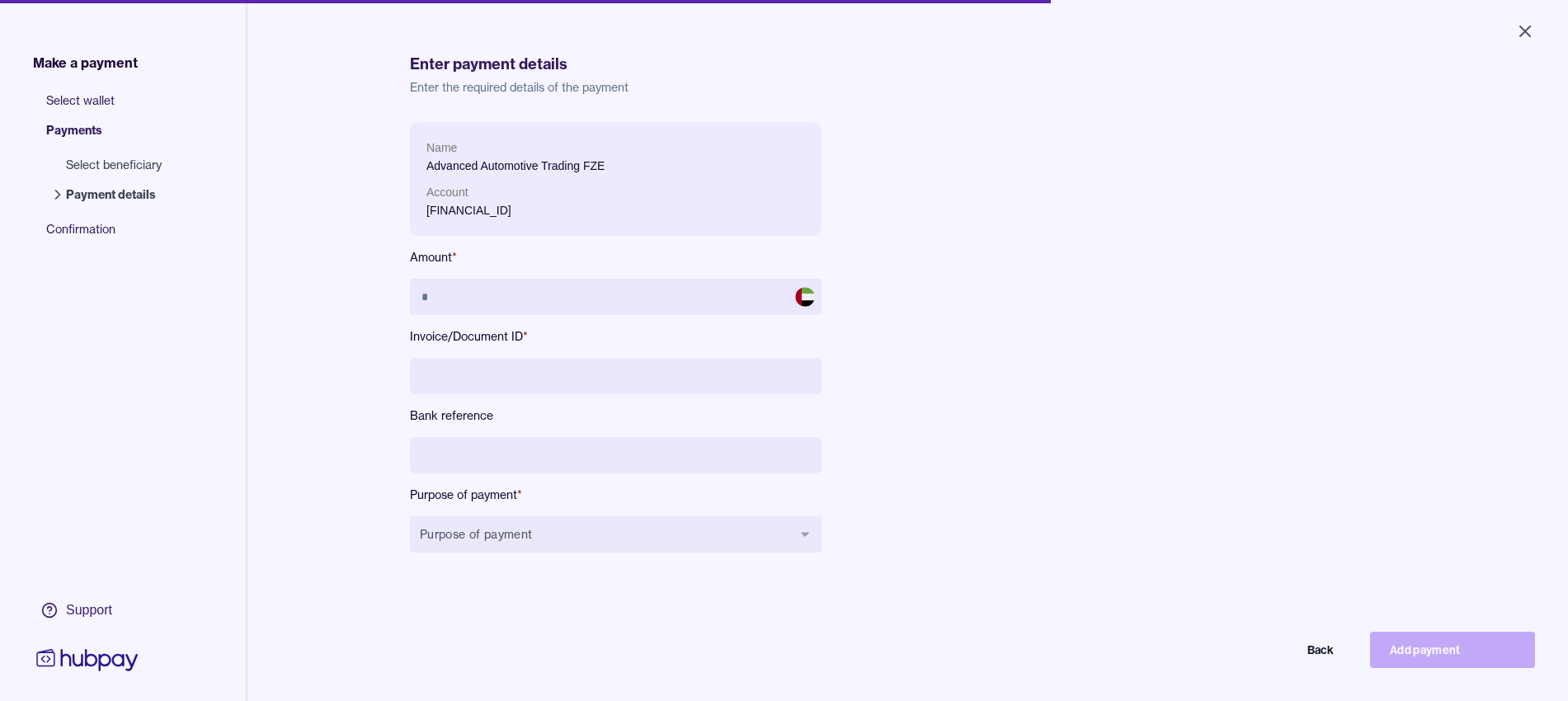
click at [529, 378] on input at bounding box center [615, 376] width 411 height 36
click at [537, 471] on input at bounding box center [615, 455] width 411 height 36
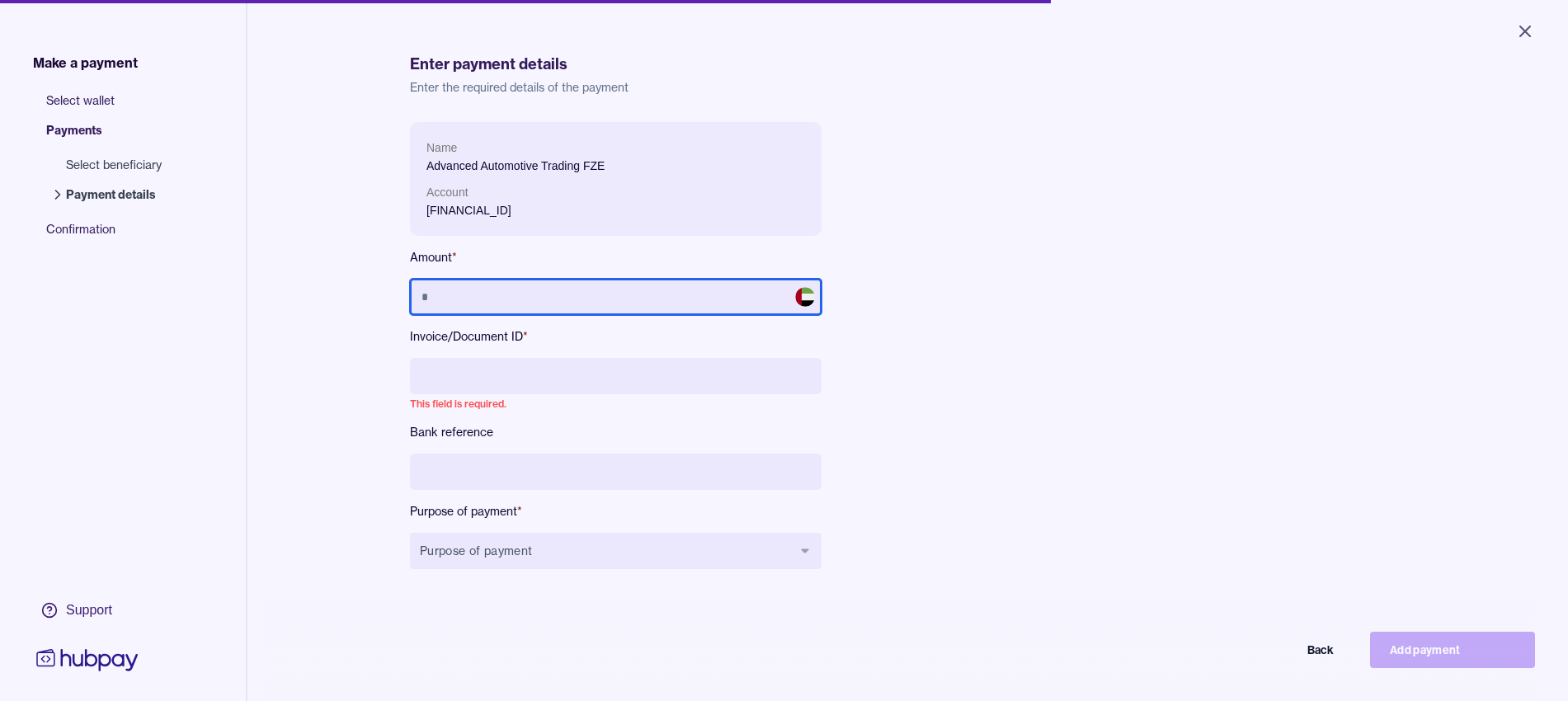
click at [509, 287] on input "text" at bounding box center [615, 297] width 411 height 36
paste input "*********"
type input "*********"
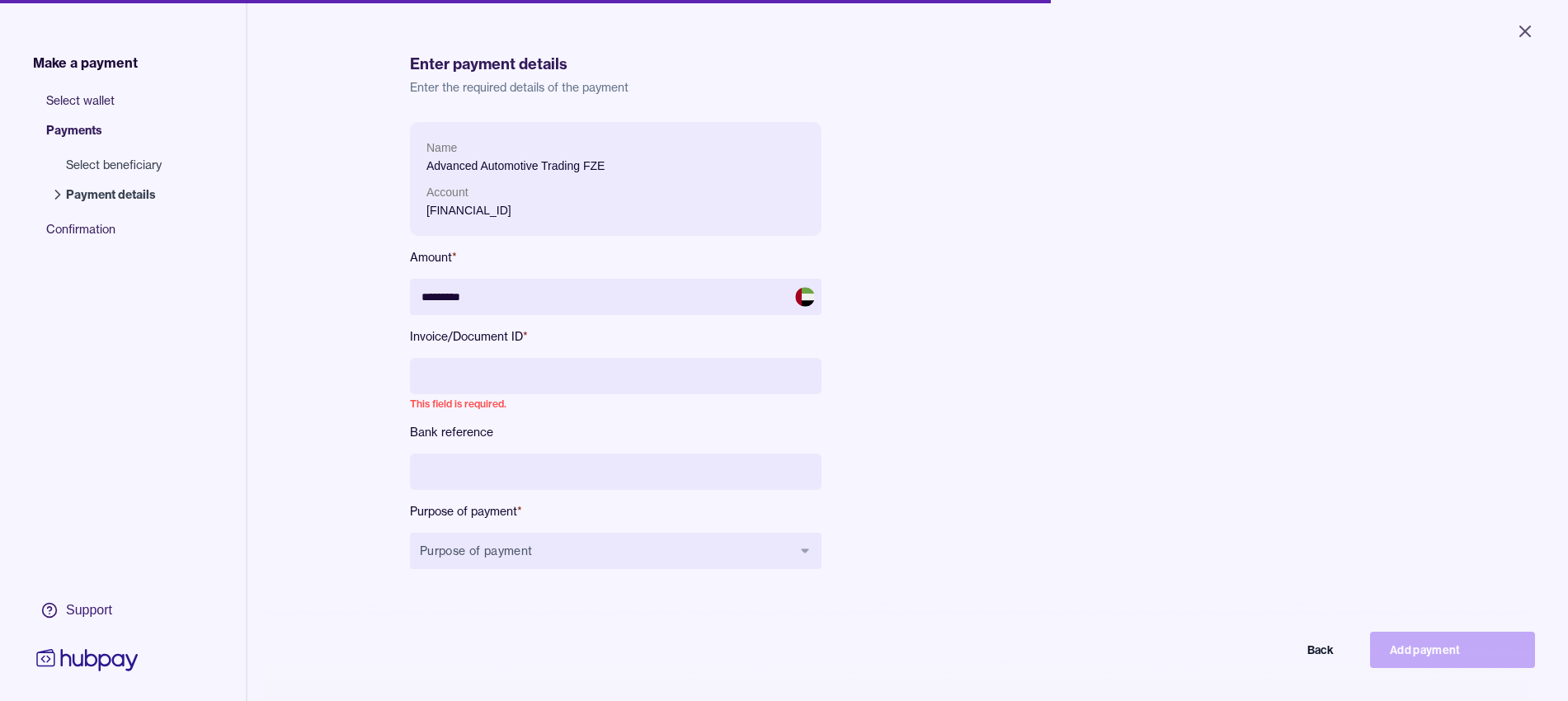
click at [531, 387] on input at bounding box center [615, 376] width 411 height 36
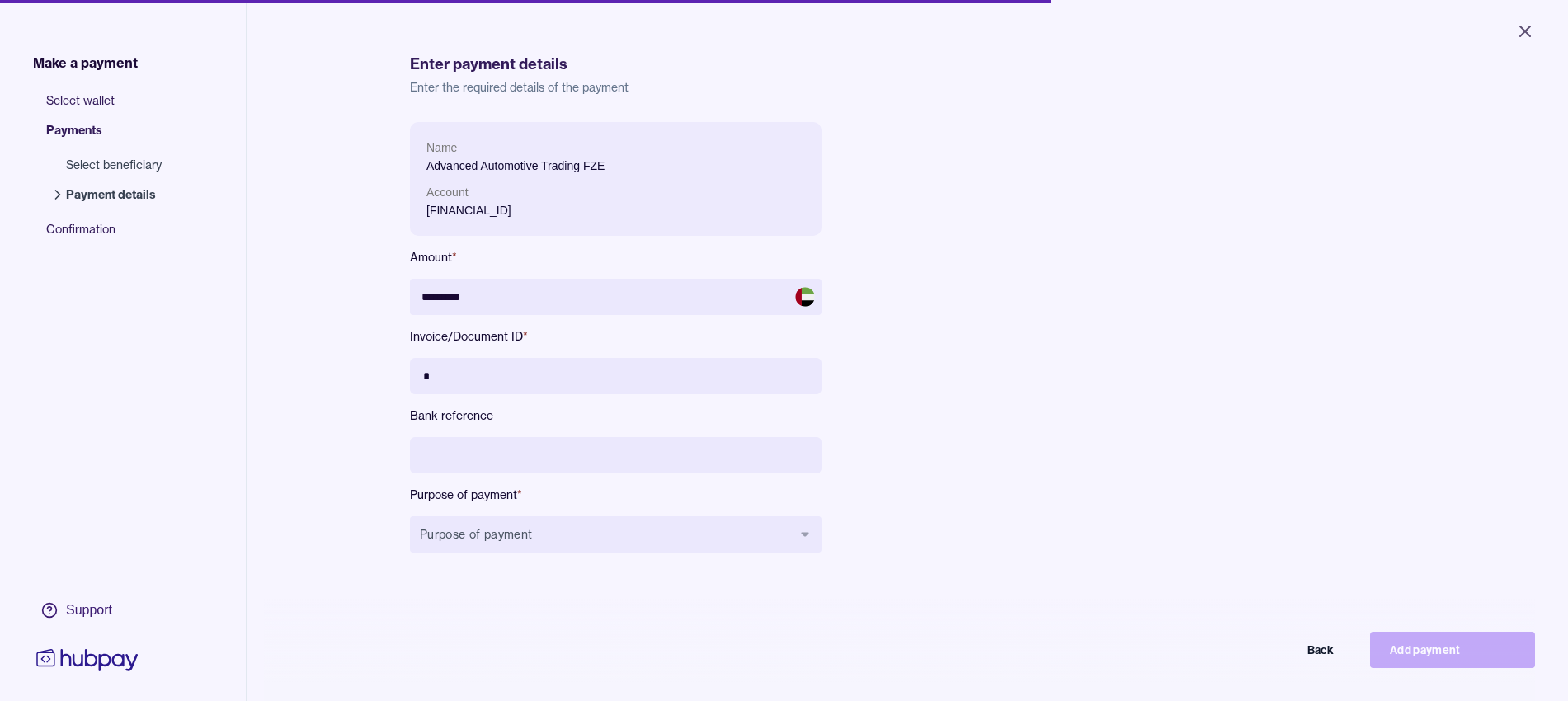
type input "*"
click at [507, 463] on input at bounding box center [615, 455] width 411 height 36
paste input "**********"
type input "**********"
click at [536, 548] on button "Purpose of payment" at bounding box center [615, 534] width 411 height 36
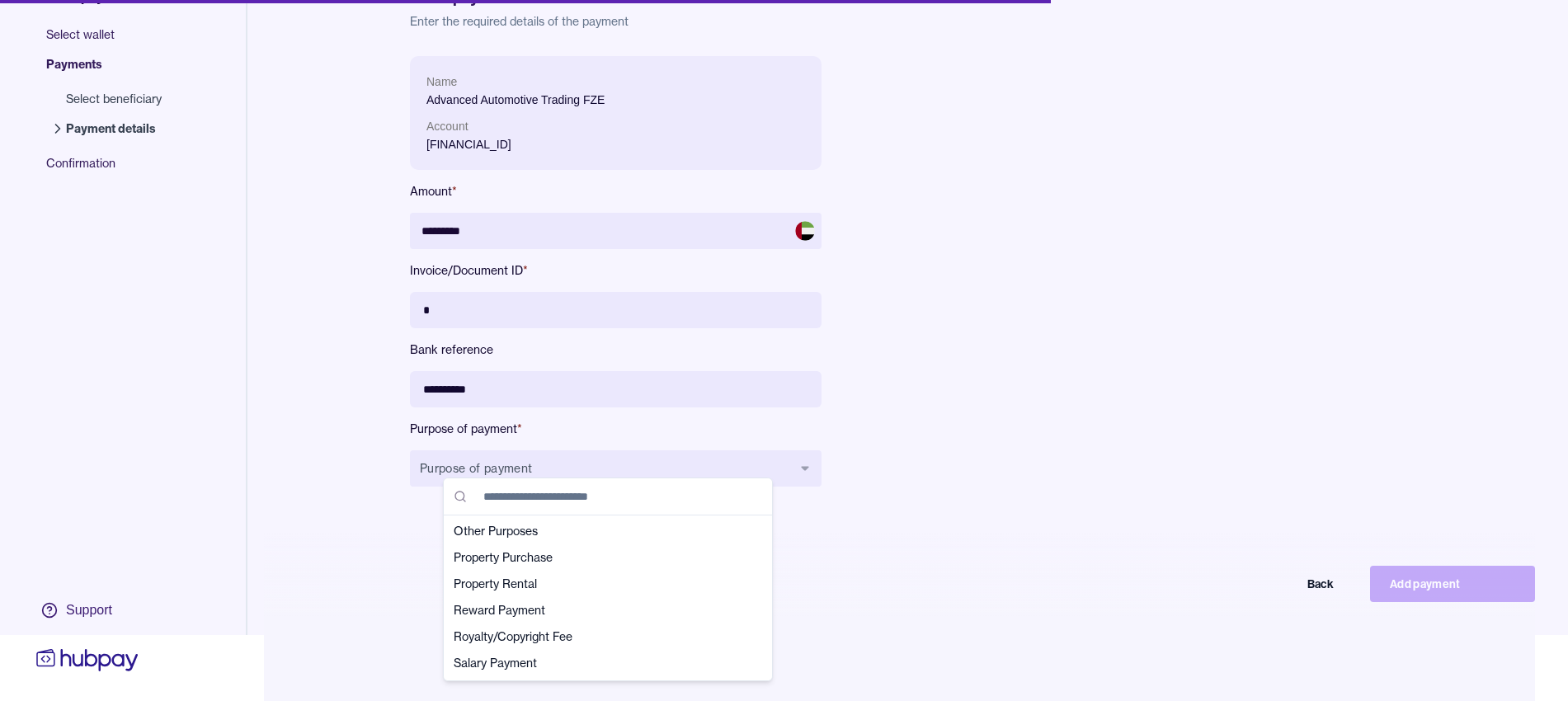
scroll to position [374, 0]
click at [519, 556] on span "Other Fee" at bounding box center [598, 554] width 288 height 17
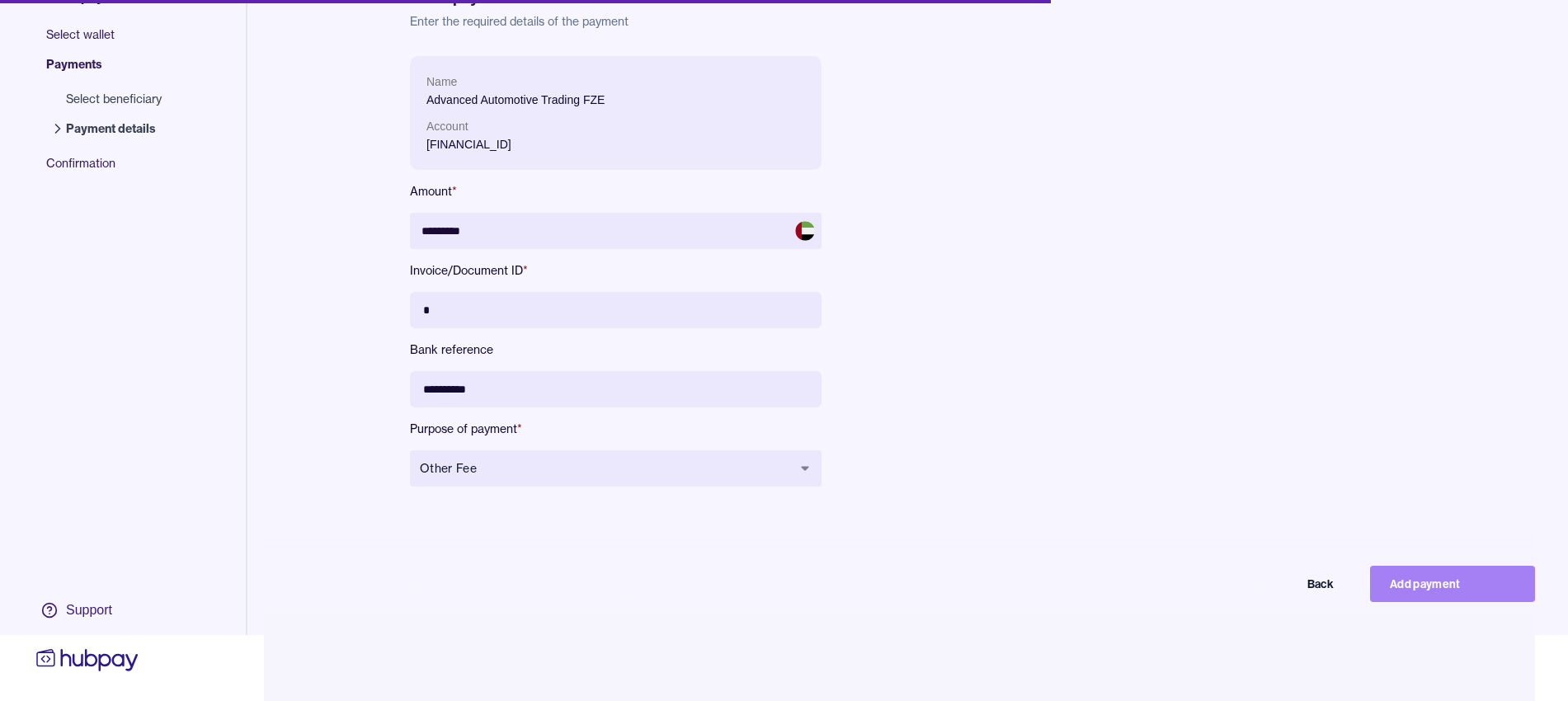
click at [1254, 572] on button "Add payment" at bounding box center [1453, 583] width 165 height 36
type input "********"
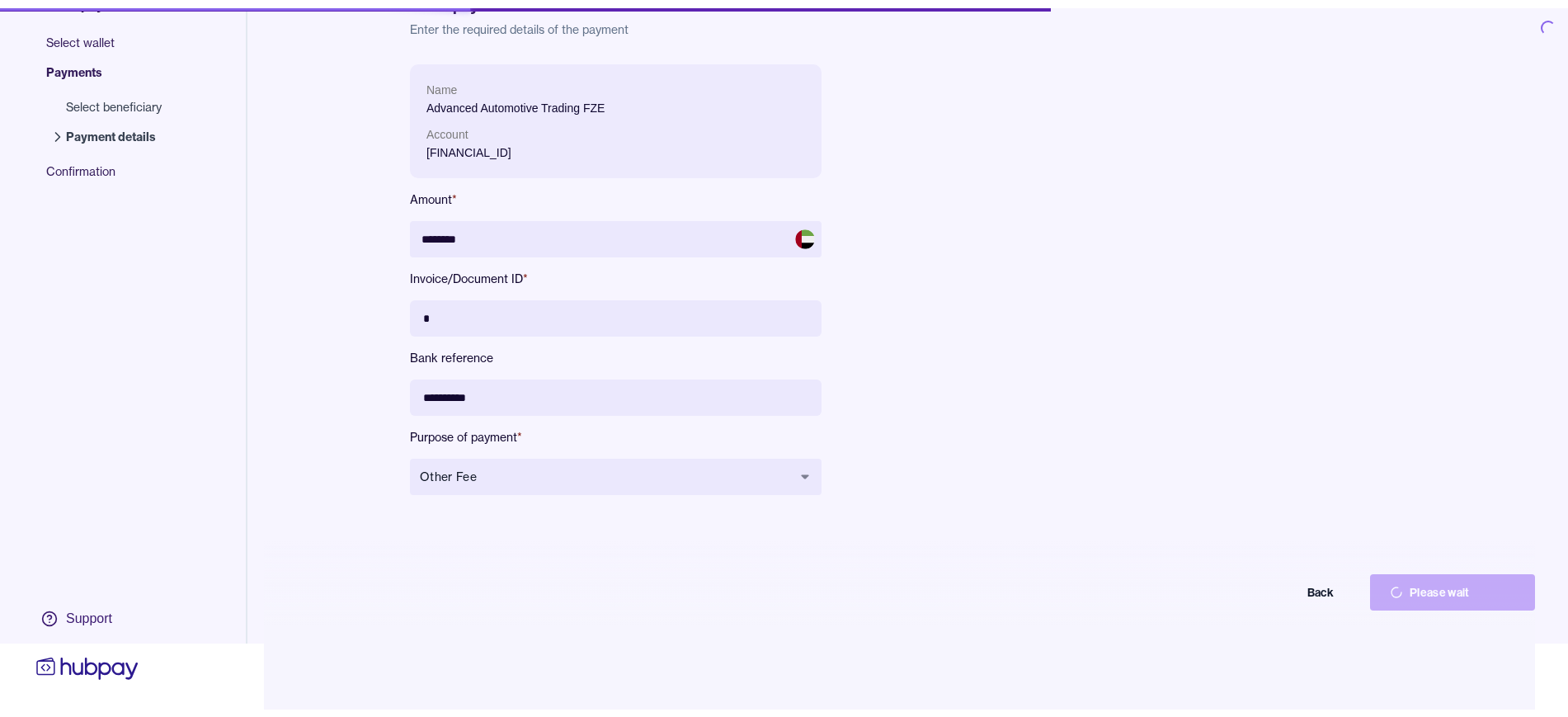
scroll to position [0, 0]
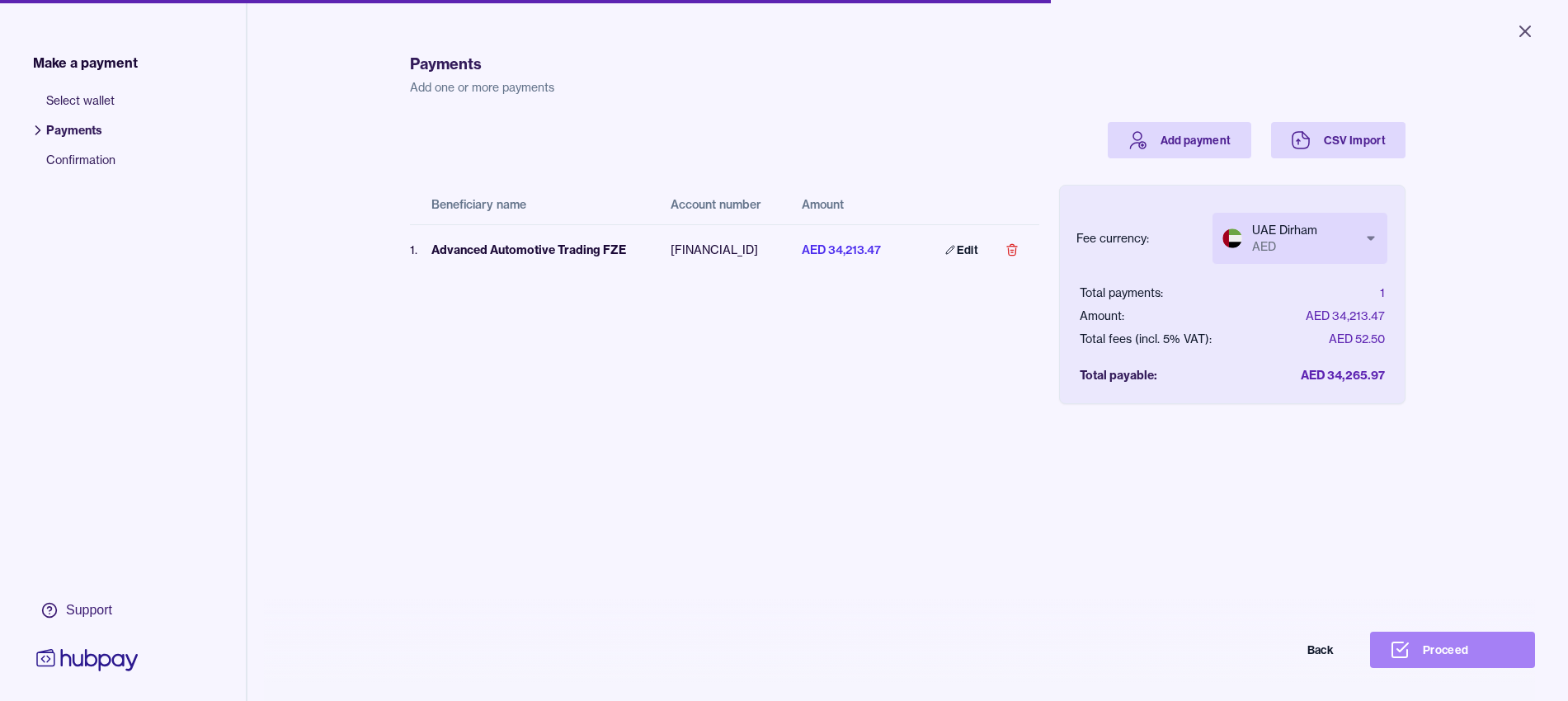
click at [1254, 572] on button "Proceed" at bounding box center [1453, 650] width 165 height 36
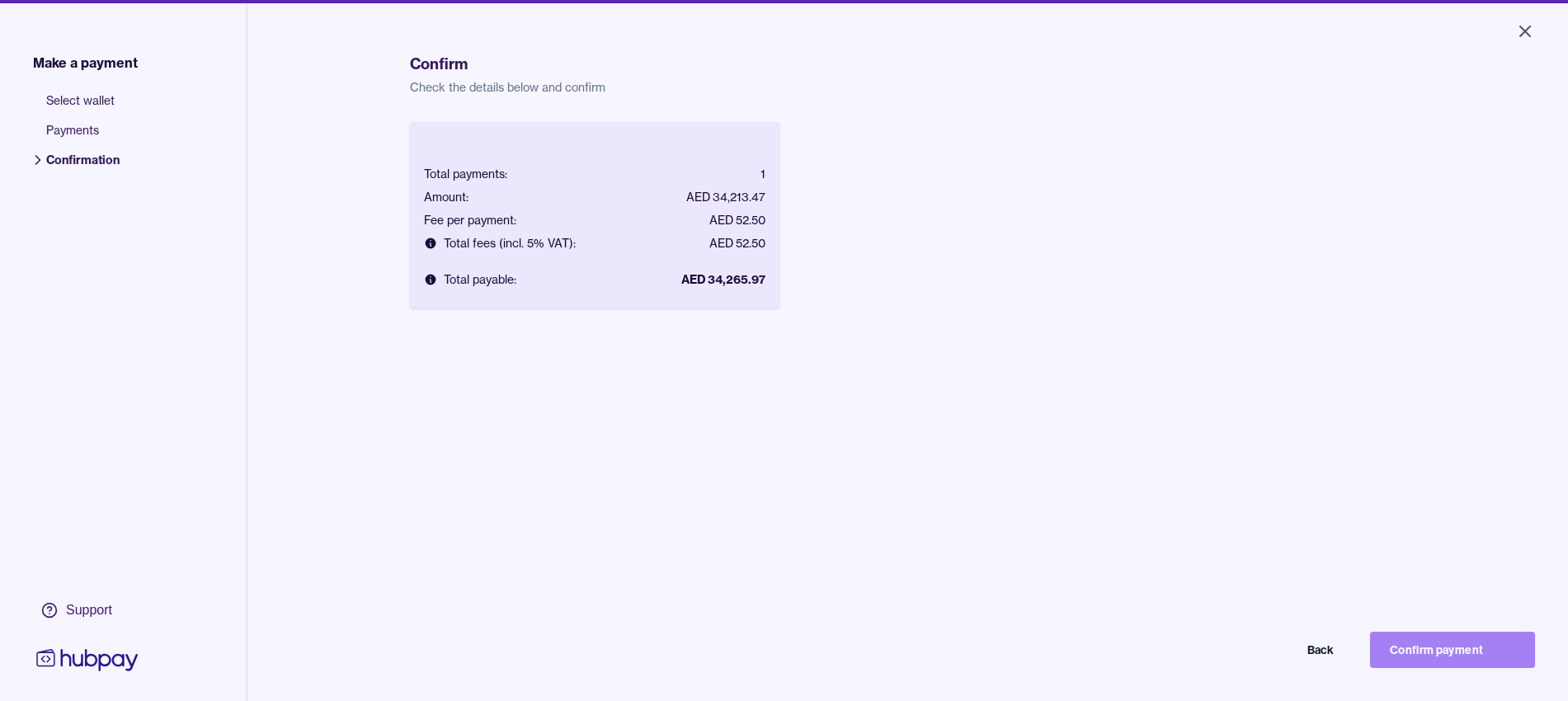
click at [1254, 572] on button "Confirm payment" at bounding box center [1453, 650] width 165 height 36
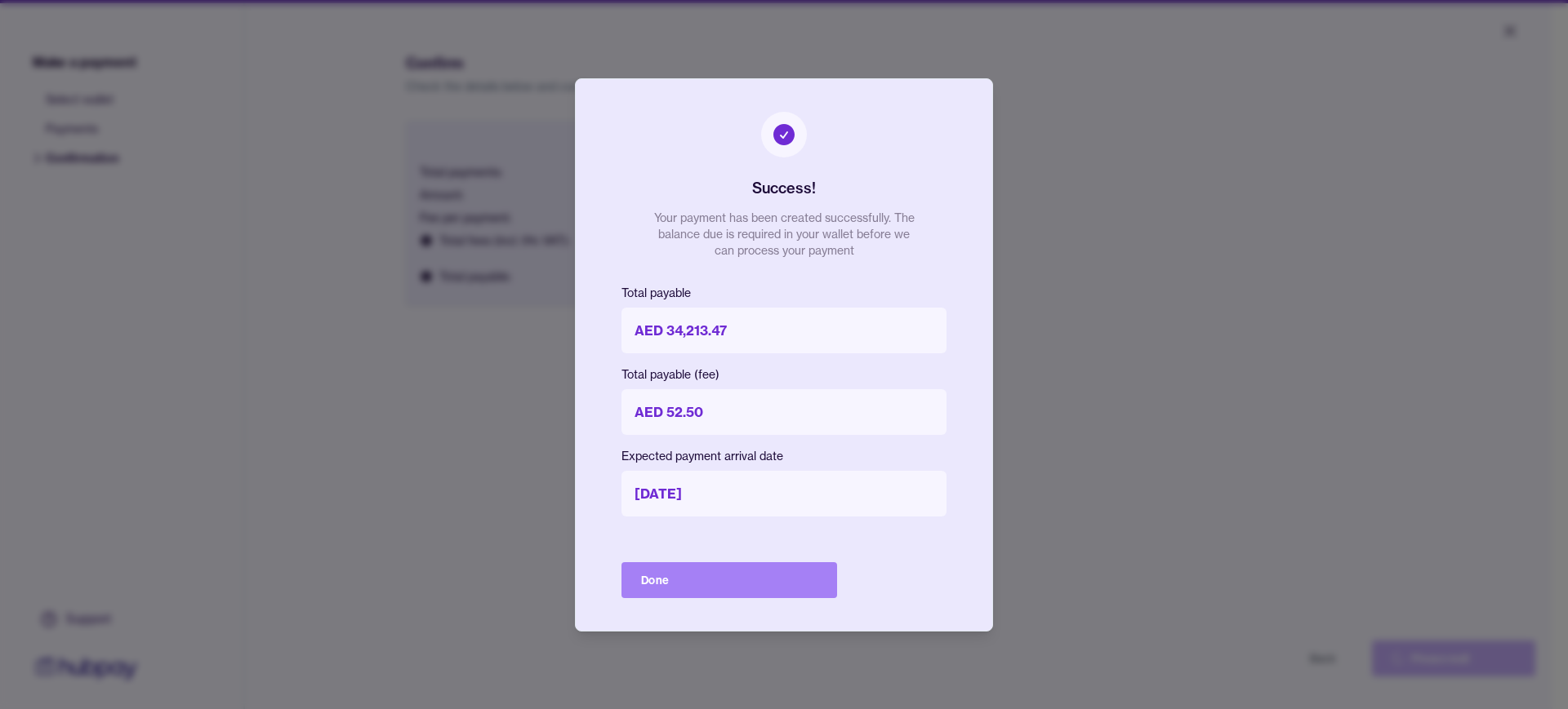
click at [742, 566] on button "Done" at bounding box center [729, 580] width 215 height 36
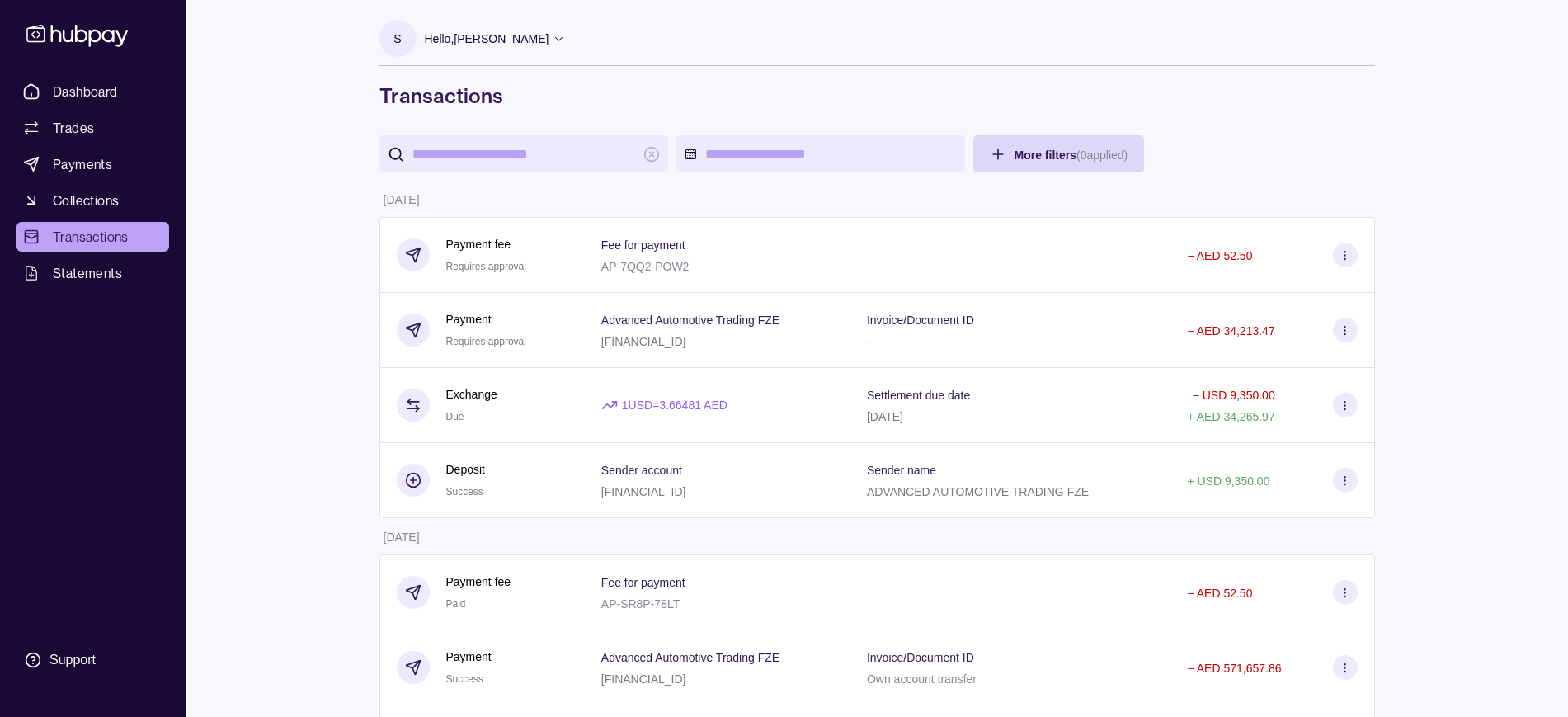
click at [105, 75] on div "Dashboard Trades Payments Collections Transactions Statements Support" at bounding box center [93, 358] width 185 height 717
click at [103, 86] on span "Dashboard" at bounding box center [85, 91] width 65 height 19
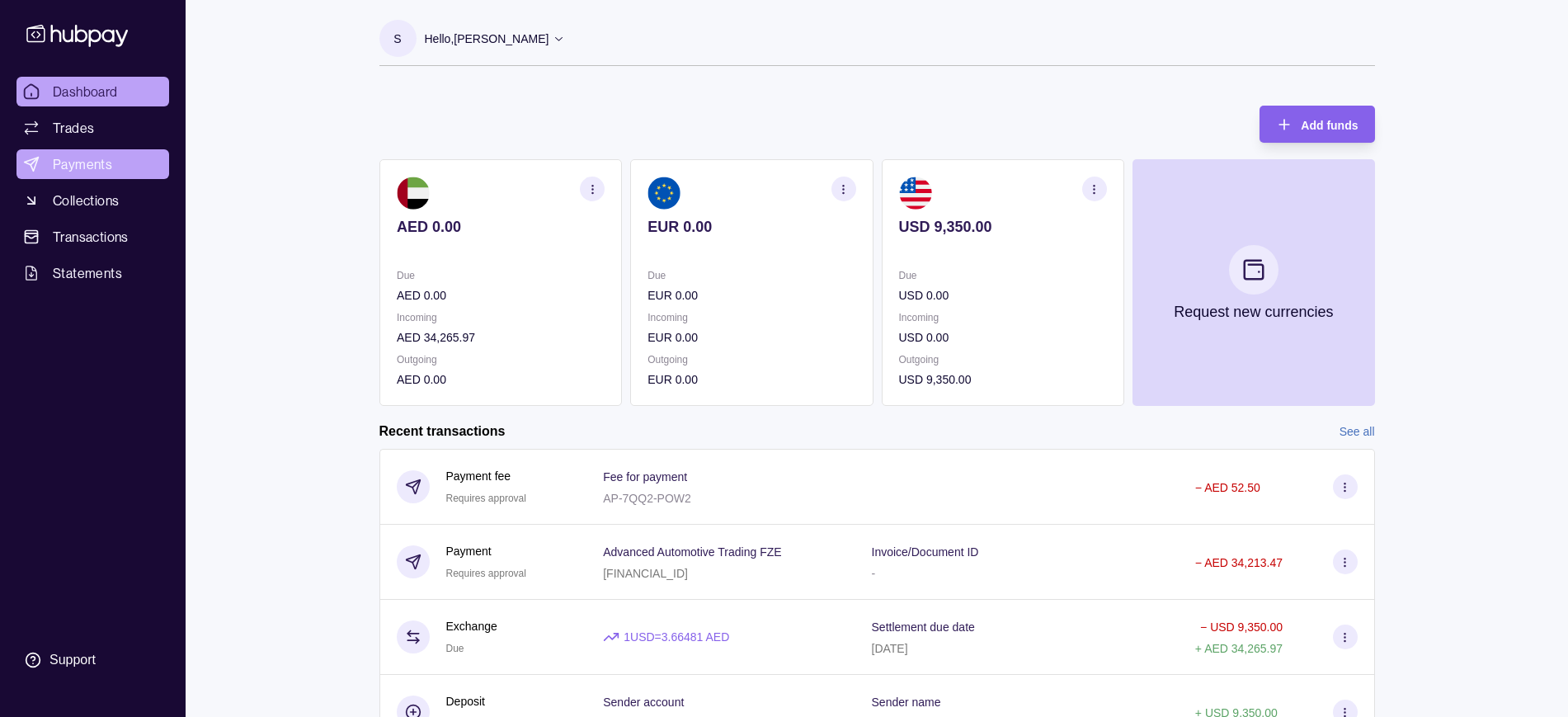
click at [118, 151] on link "Payments" at bounding box center [93, 164] width 153 height 30
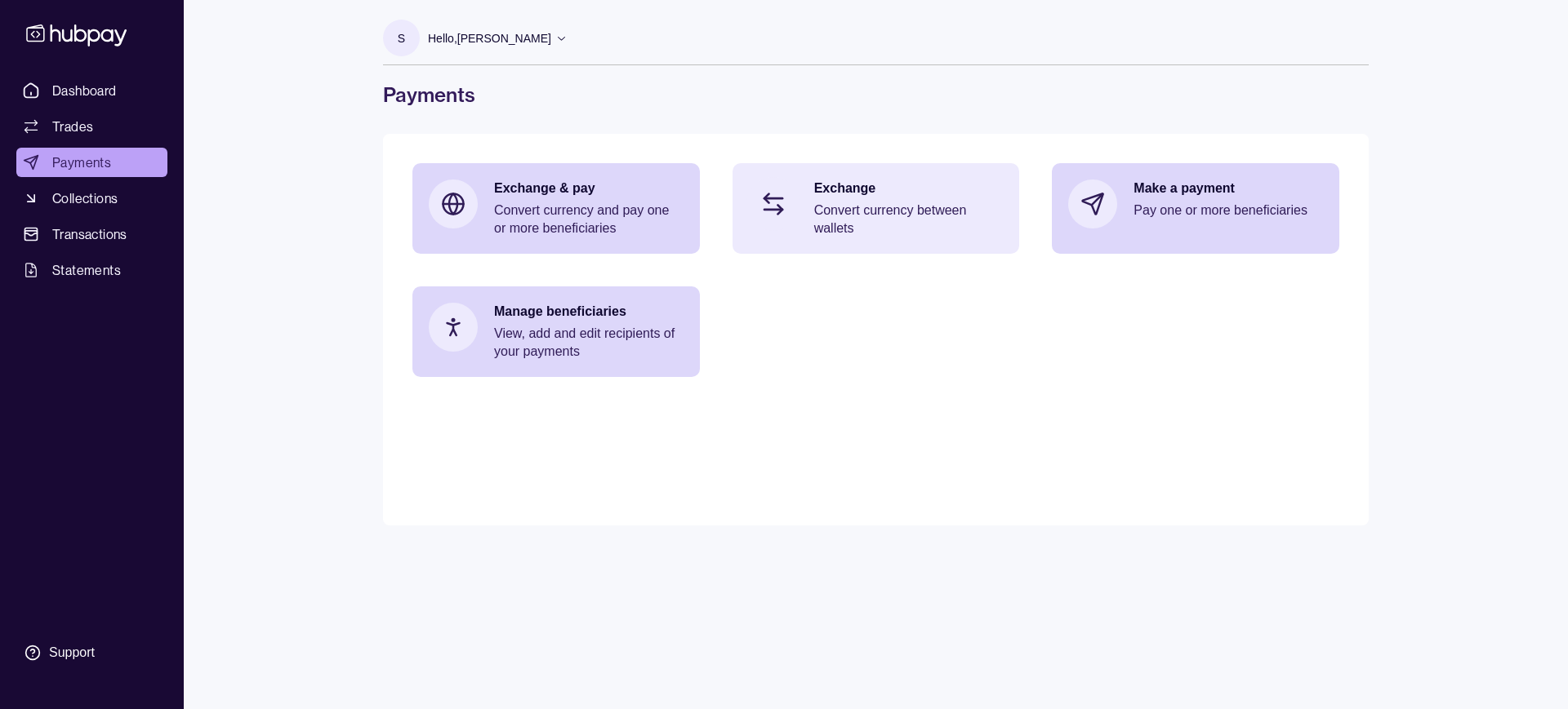
click at [899, 208] on p "Convert currency between wallets" at bounding box center [909, 219] width 189 height 36
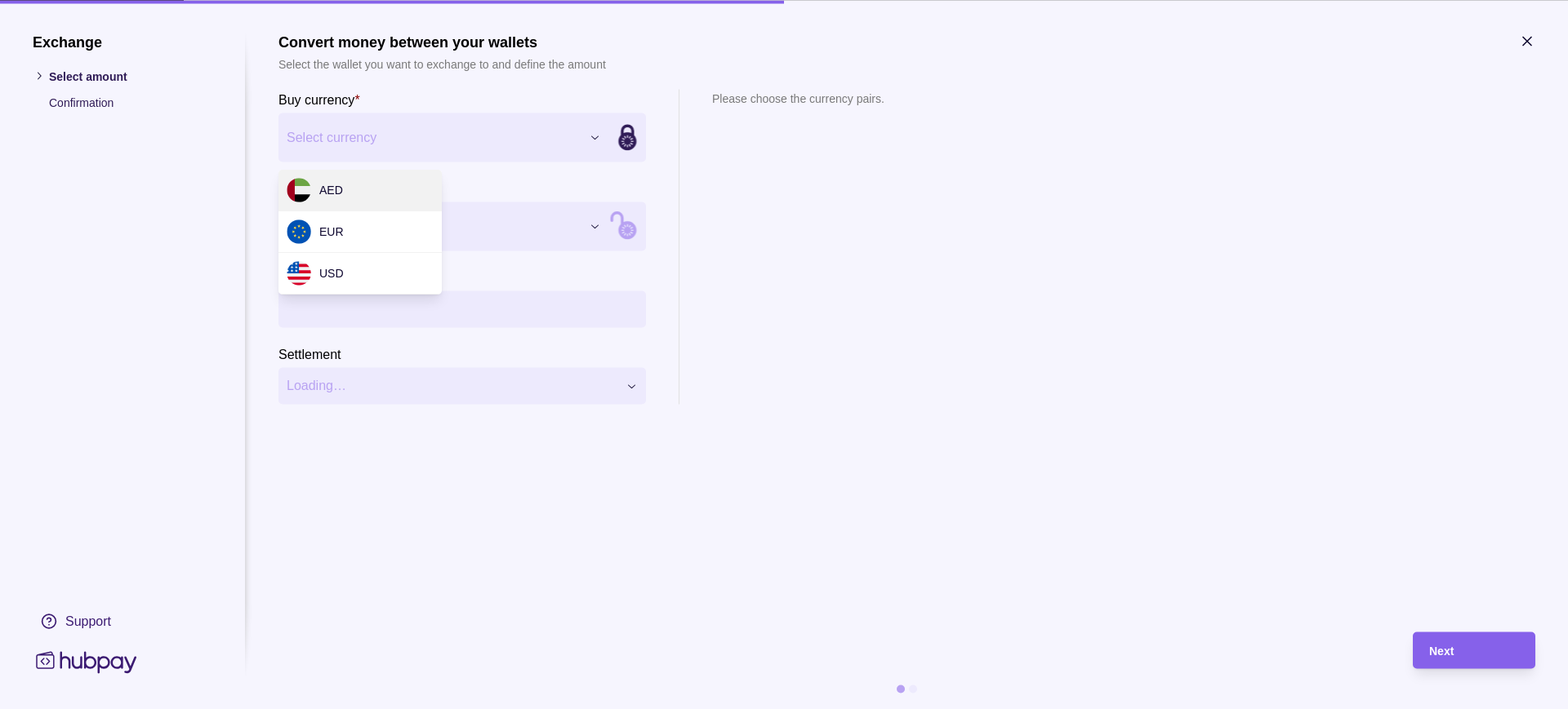
click at [452, 566] on div "Exchange Select amount Confirmation Support Convert money between your wallets …" at bounding box center [784, 709] width 1568 height 0
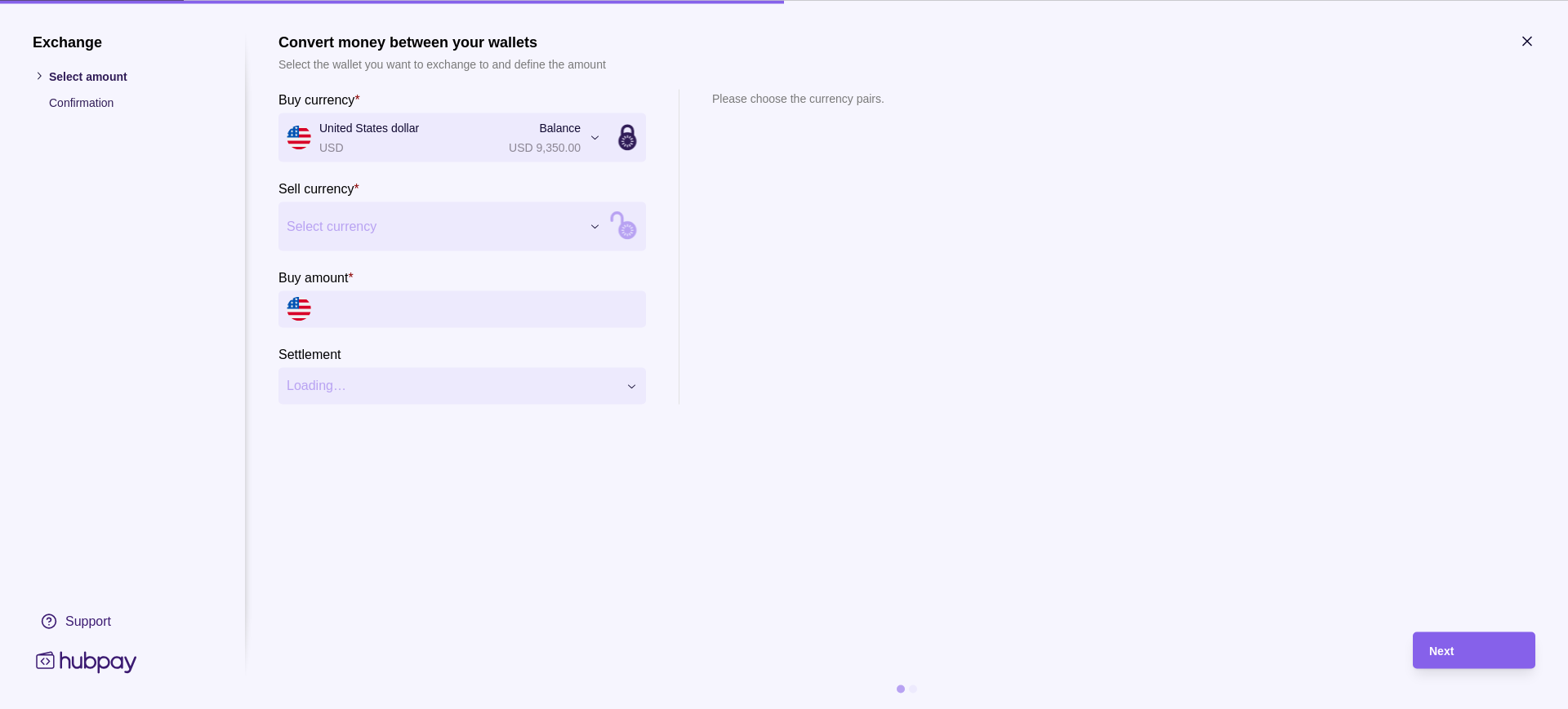
click at [377, 566] on div "Exchange Select amount Confirmation Support Convert money between your wallets …" at bounding box center [784, 709] width 1568 height 0
click at [621, 230] on icon at bounding box center [628, 230] width 18 height 18
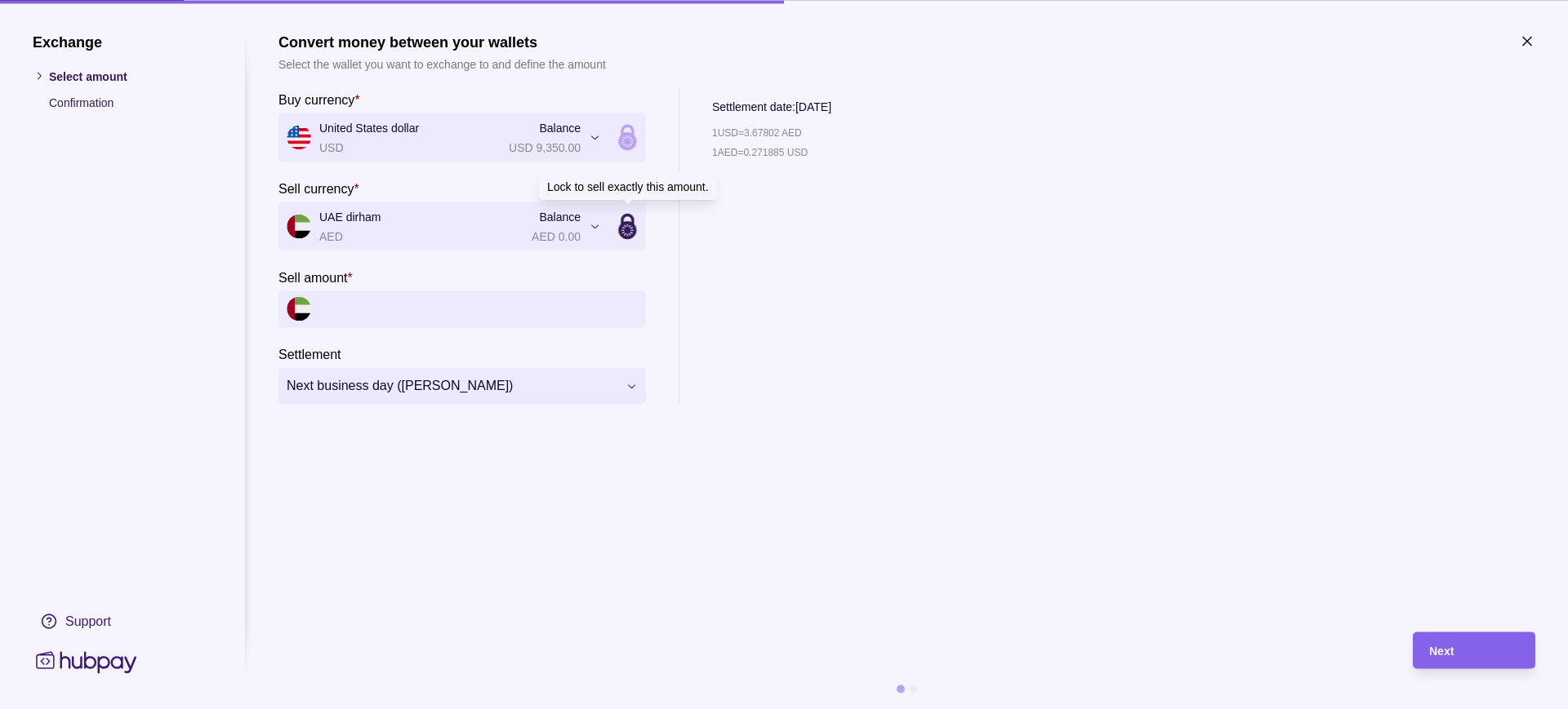
click at [626, 233] on icon at bounding box center [628, 230] width 18 height 18
click at [461, 312] on input "Buy amount *" at bounding box center [479, 309] width 319 height 37
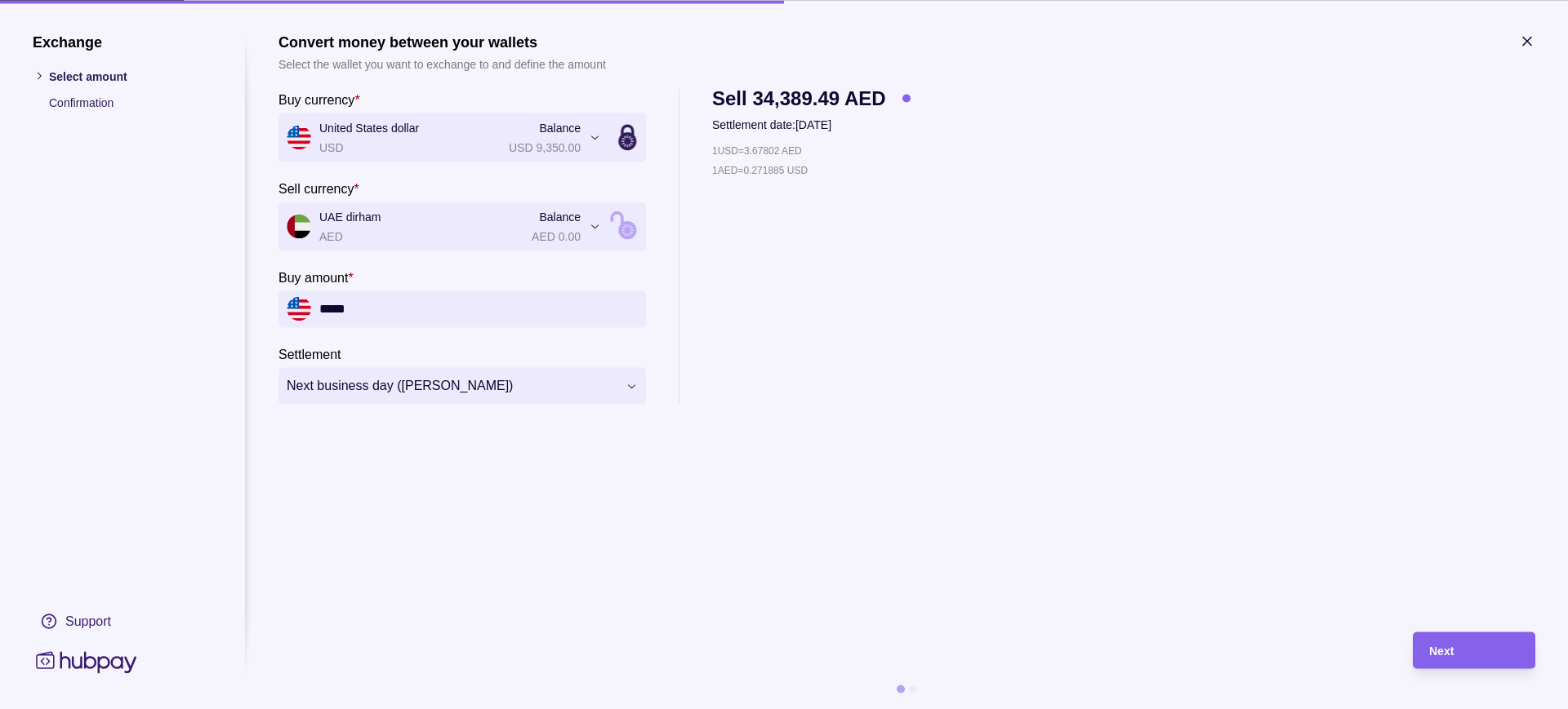
type input "*****"
click at [1241, 566] on div "Next" at bounding box center [1461, 650] width 114 height 37
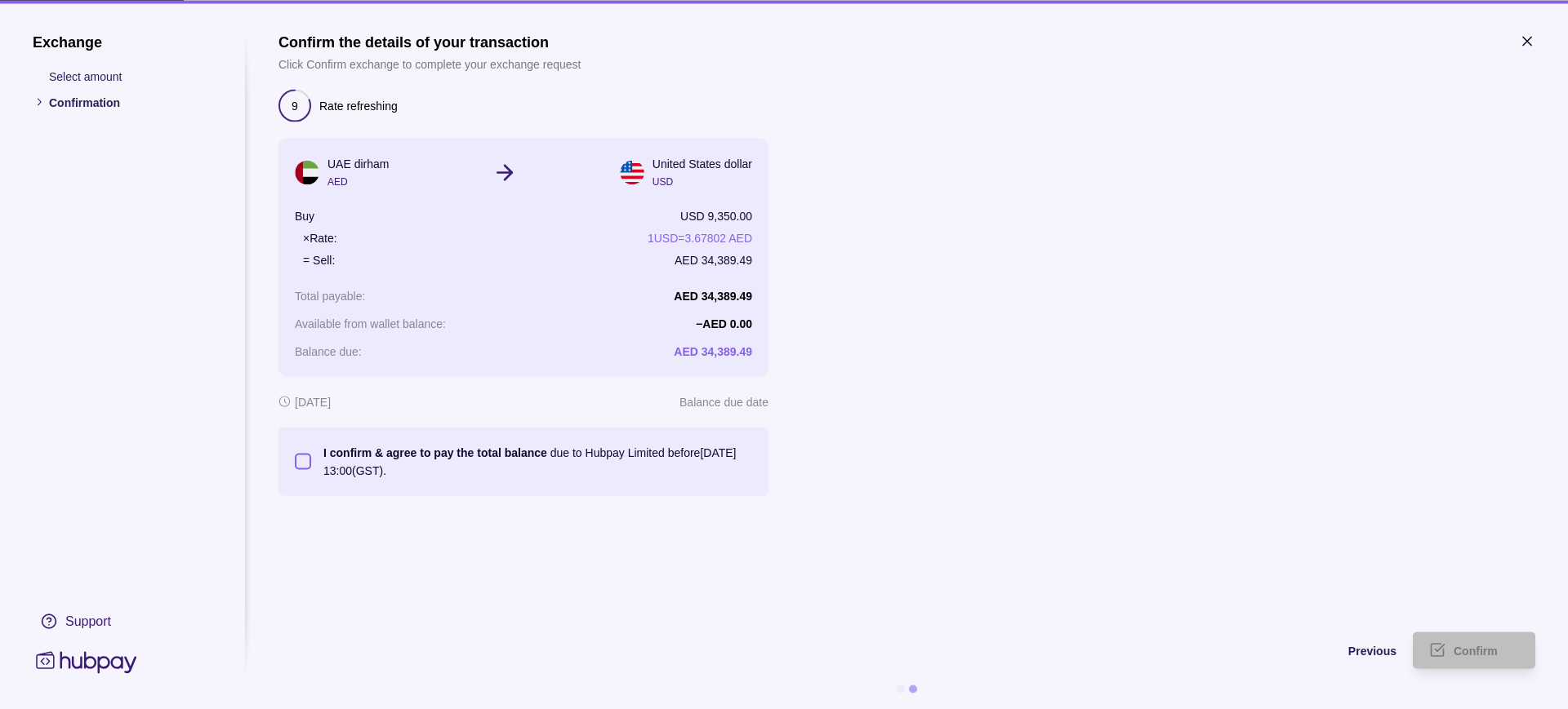
click at [65, 45] on h1 "Exchange" at bounding box center [122, 42] width 179 height 18
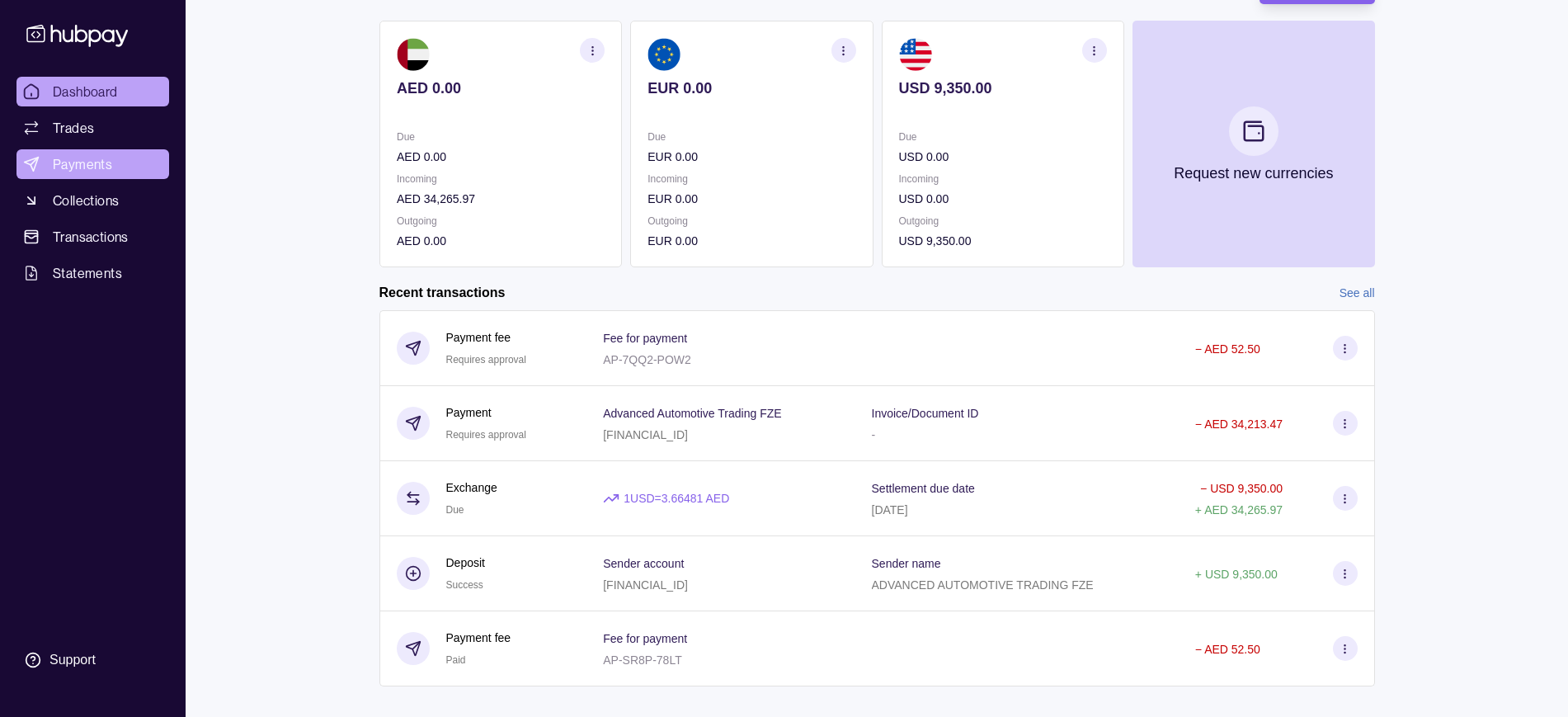
scroll to position [103, 0]
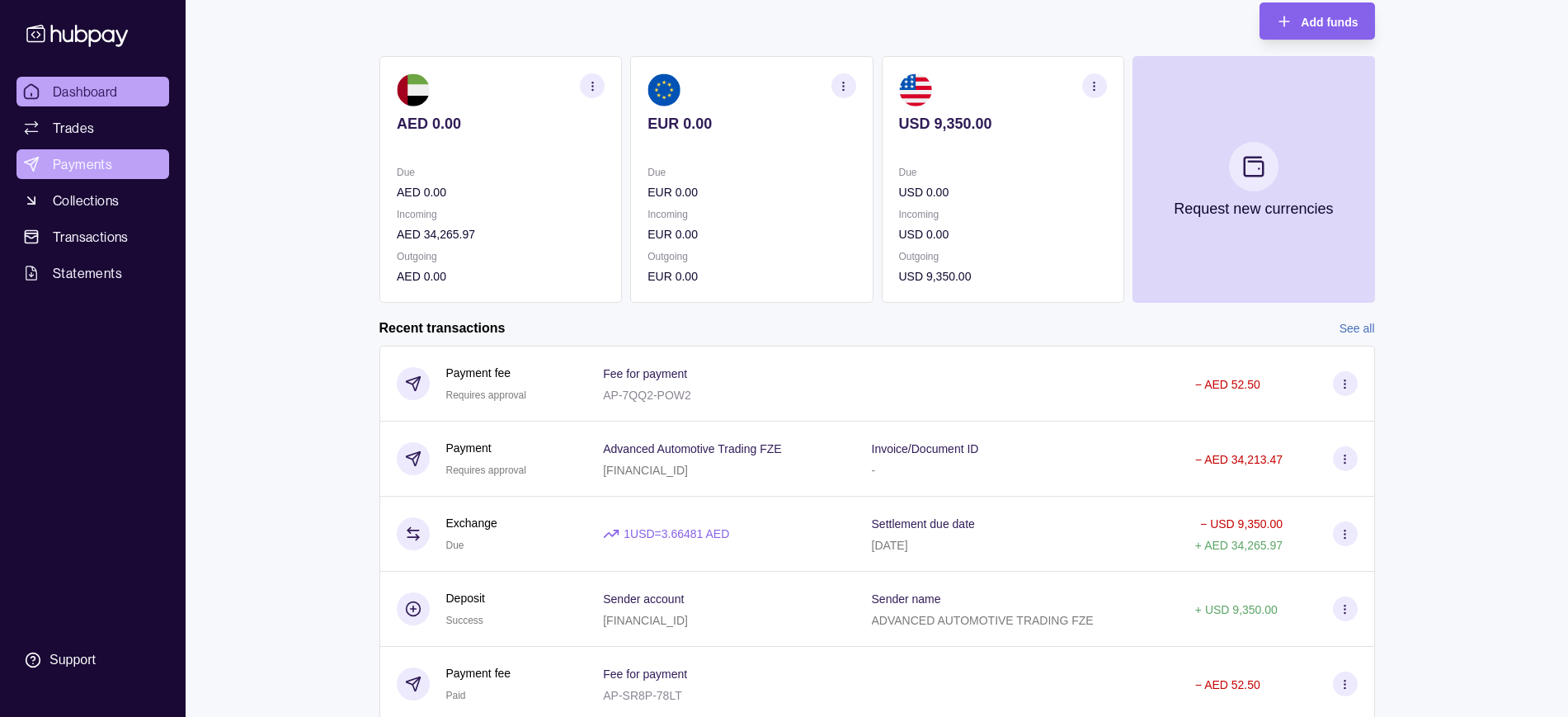
click at [66, 157] on span "Payments" at bounding box center [83, 164] width 59 height 19
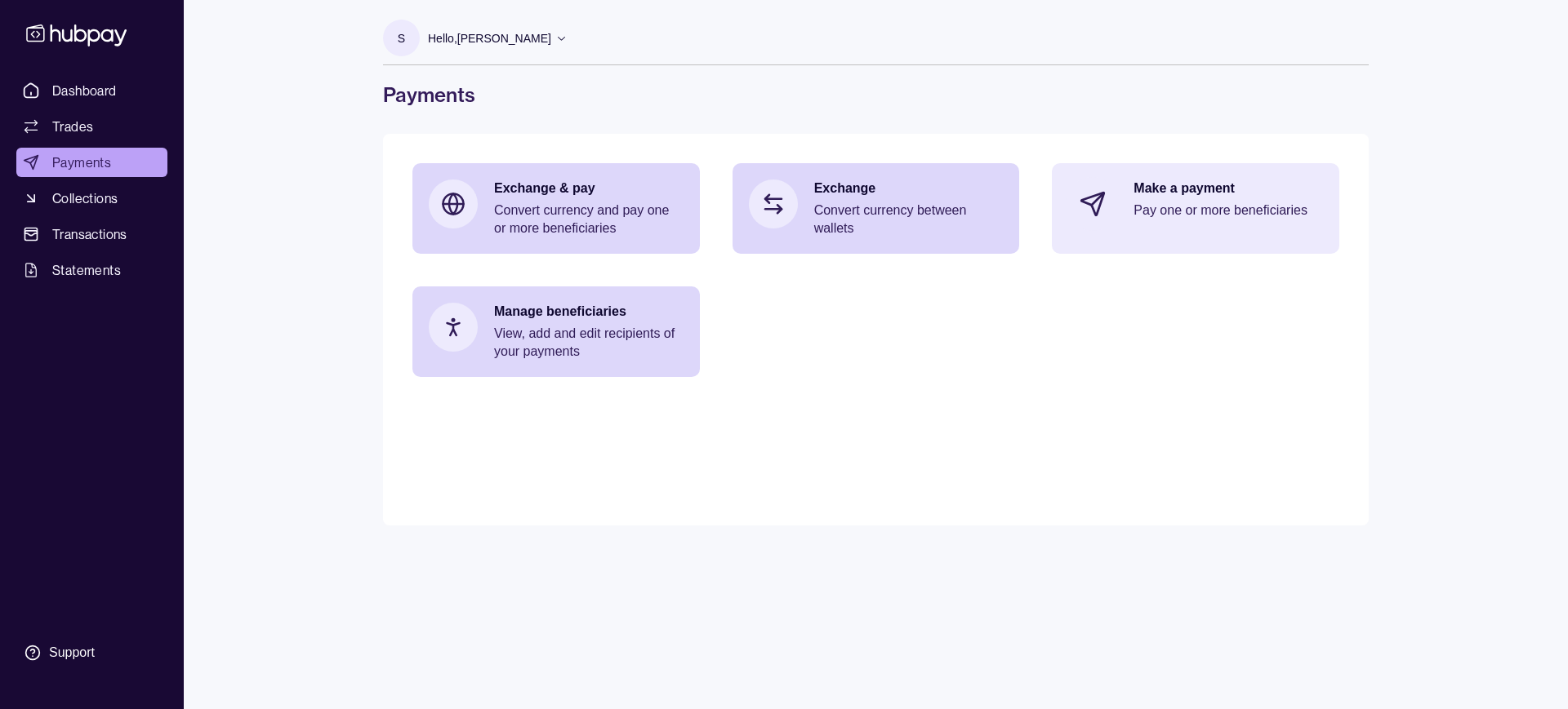
click at [1179, 228] on div "Make a payment Pay one or more beneficiaries" at bounding box center [1228, 204] width 189 height 49
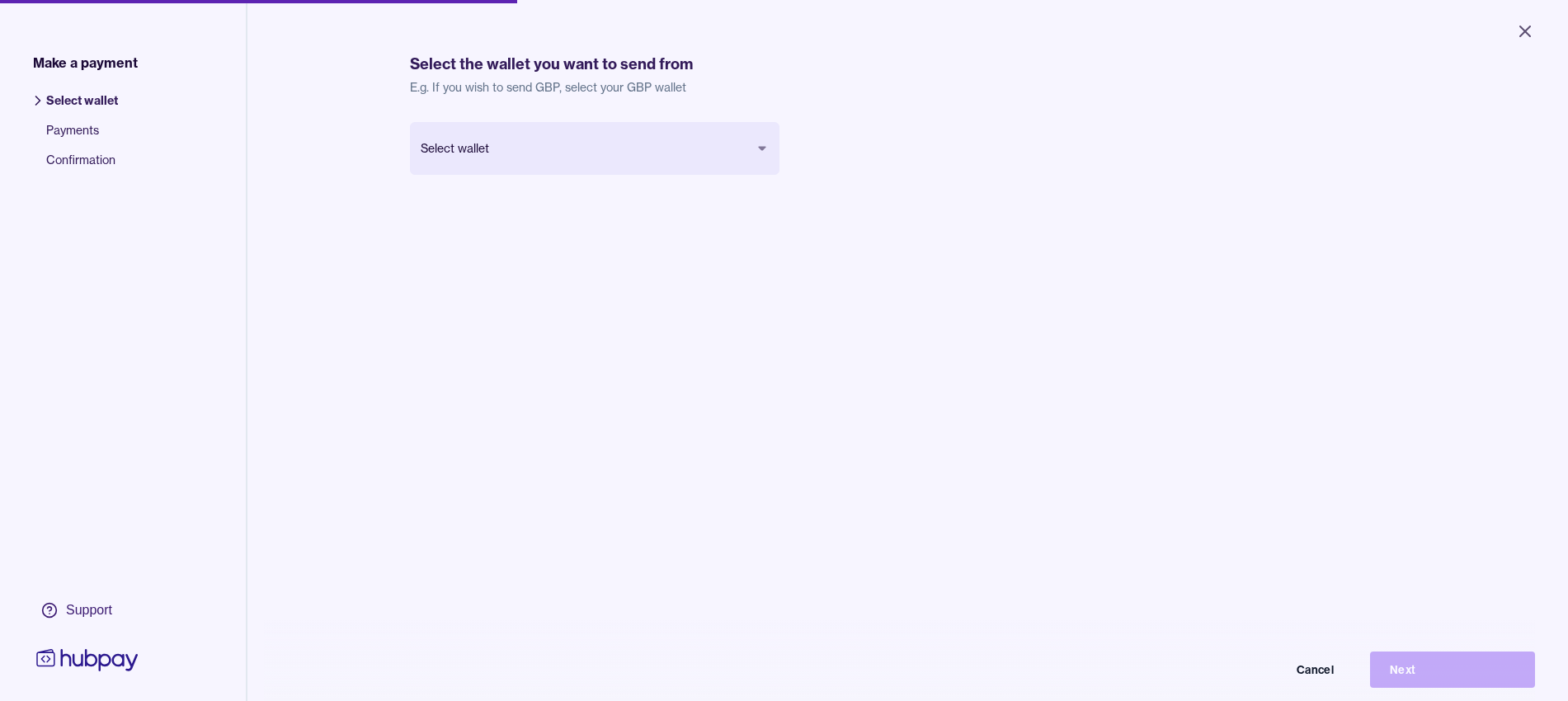
drag, startPoint x: 558, startPoint y: 113, endPoint x: 558, endPoint y: 130, distance: 17.0
click at [558, 130] on div "Select the wallet you want to send from E.g. If you wish to send GBP, select yo…" at bounding box center [907, 425] width 996 height 793
click at [555, 135] on body "Close Make a payment Select wallet Payments Confirmation Support Select the wal…" at bounding box center [784, 350] width 1568 height 701
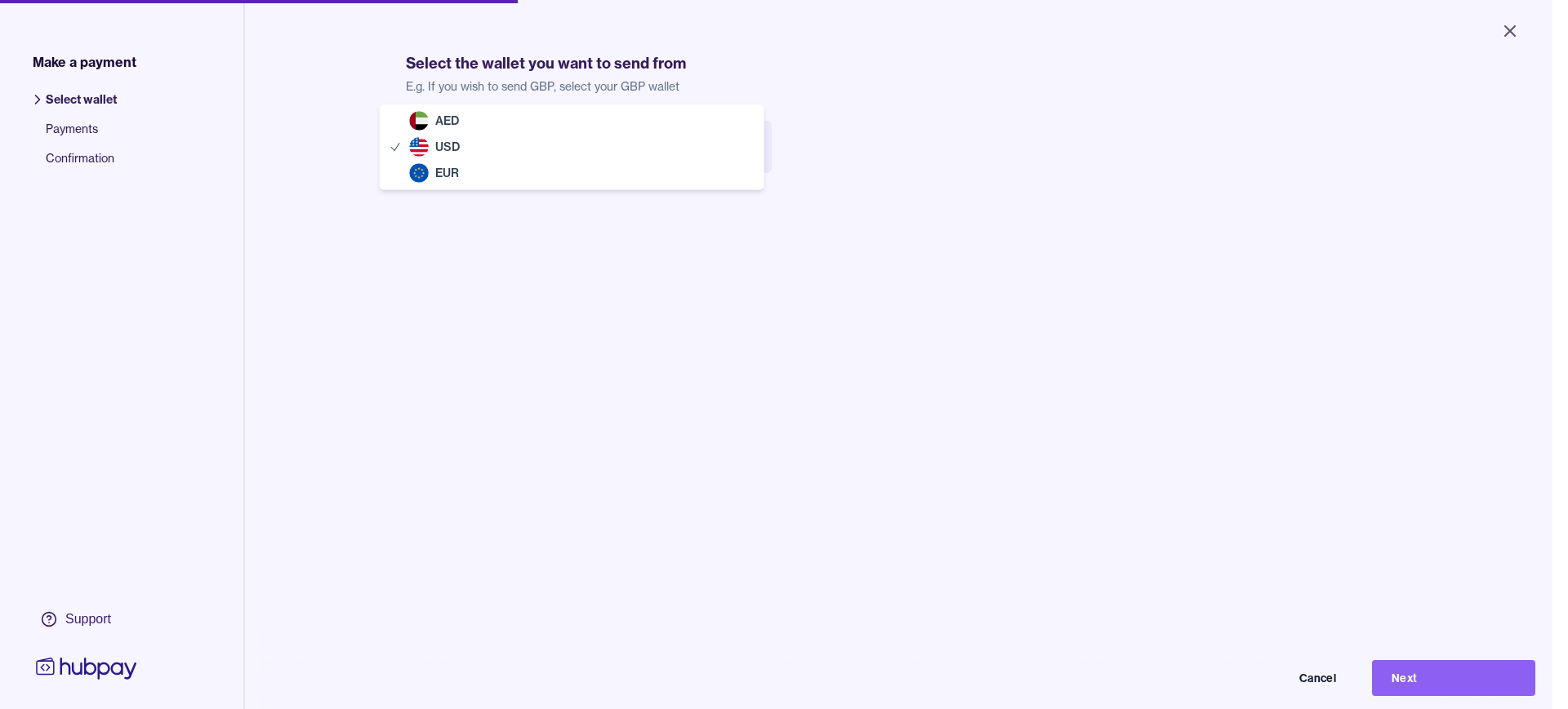
click at [523, 141] on body "Close Make a payment Select wallet Payments Confirmation Support Select the wal…" at bounding box center [776, 354] width 1552 height 709
